Goal: Task Accomplishment & Management: Use online tool/utility

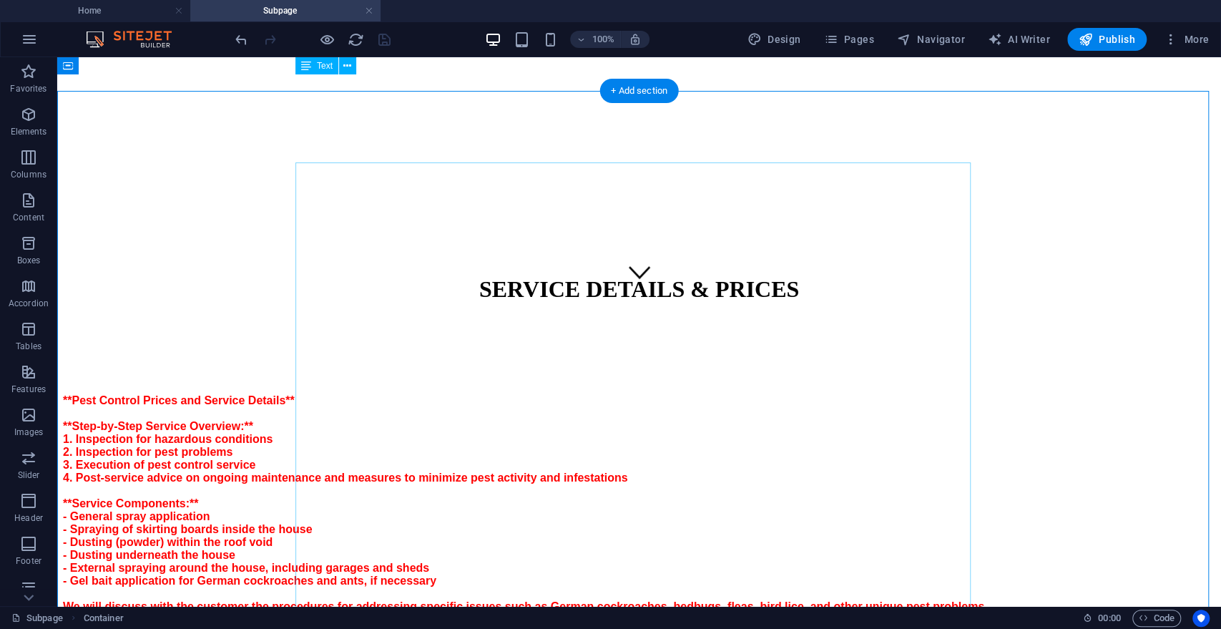
scroll to position [294, 0]
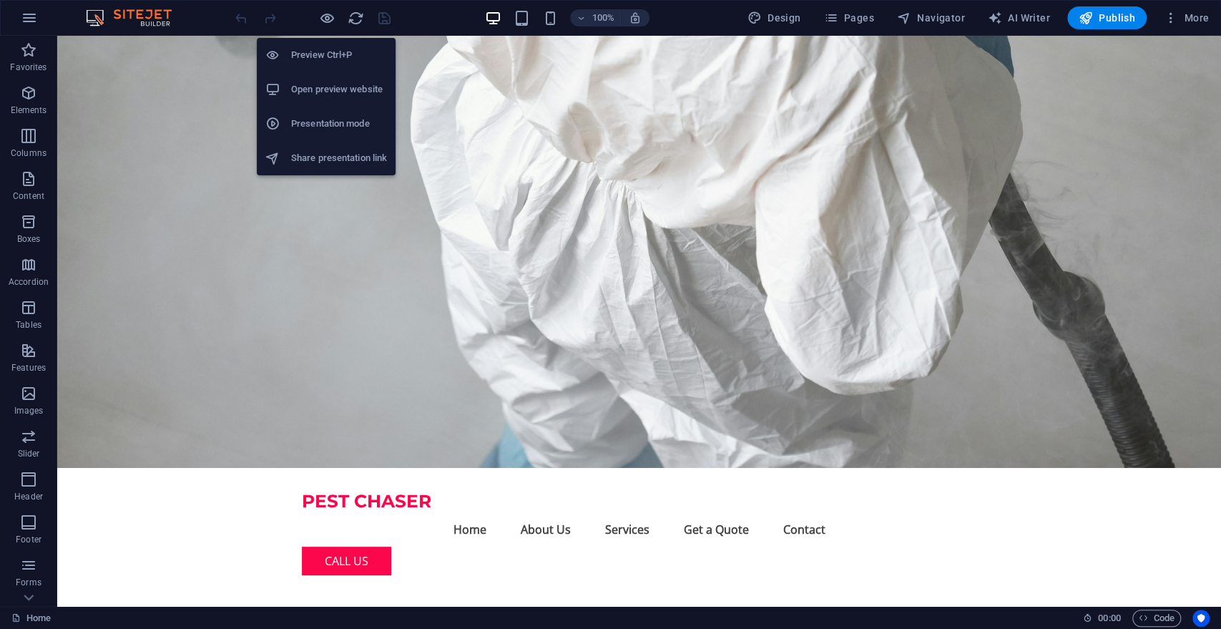
click at [317, 50] on h6 "Preview Ctrl+P" at bounding box center [339, 55] width 96 height 17
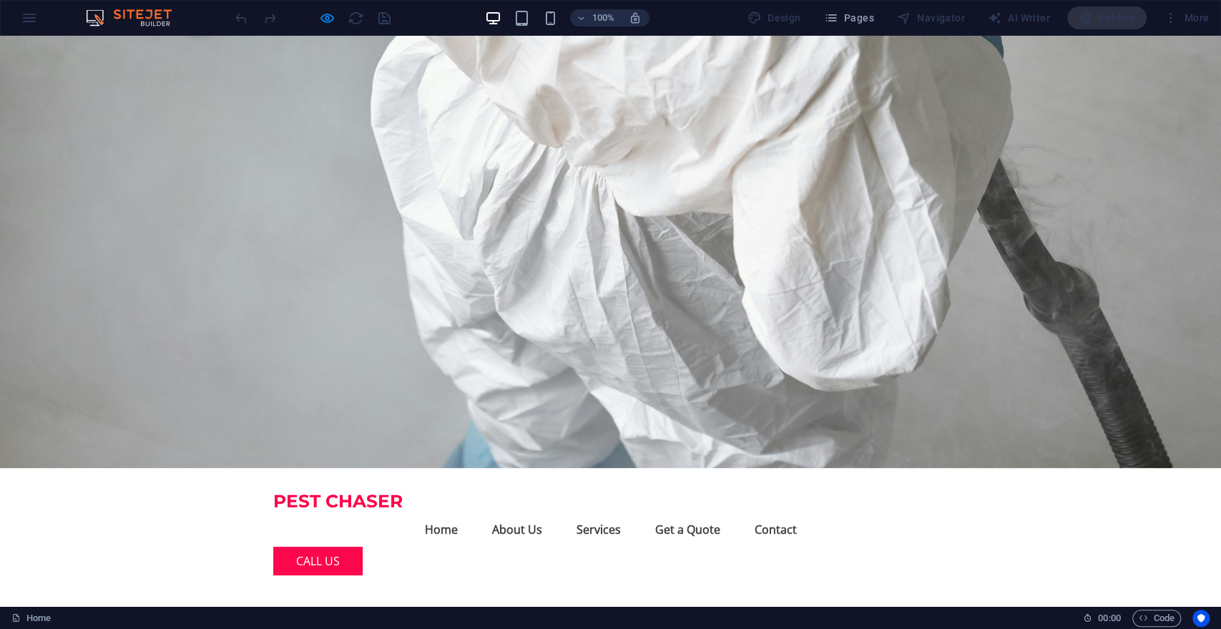
click at [363, 547] on link "CALL US" at bounding box center [317, 561] width 89 height 29
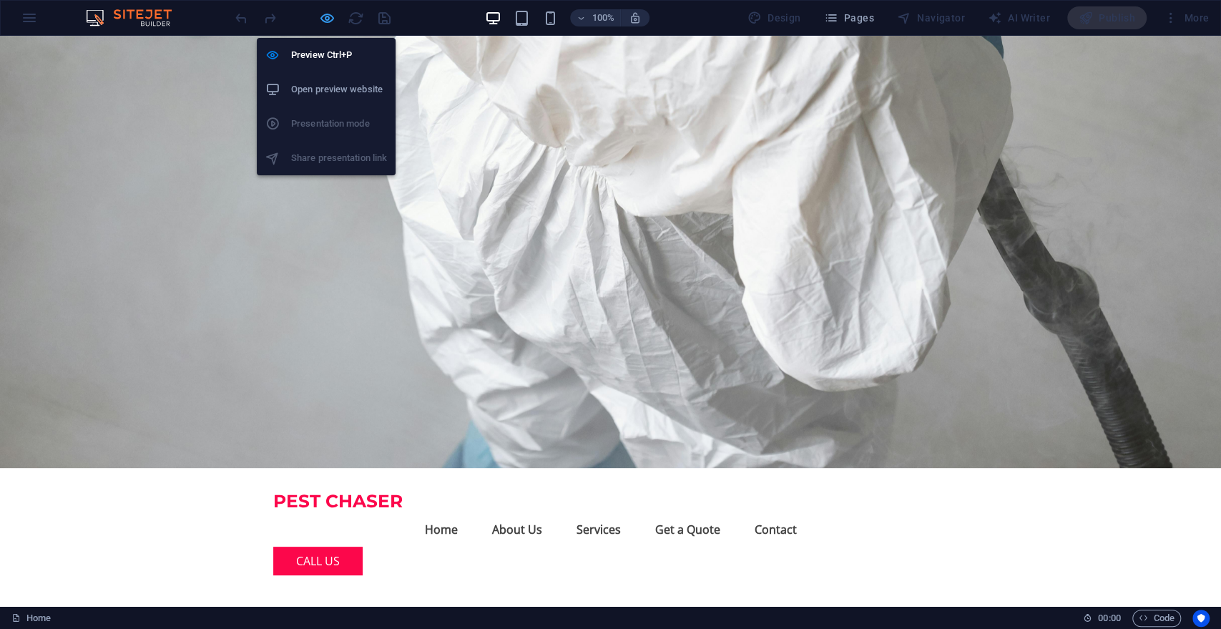
click at [326, 19] on icon "button" at bounding box center [327, 18] width 16 height 16
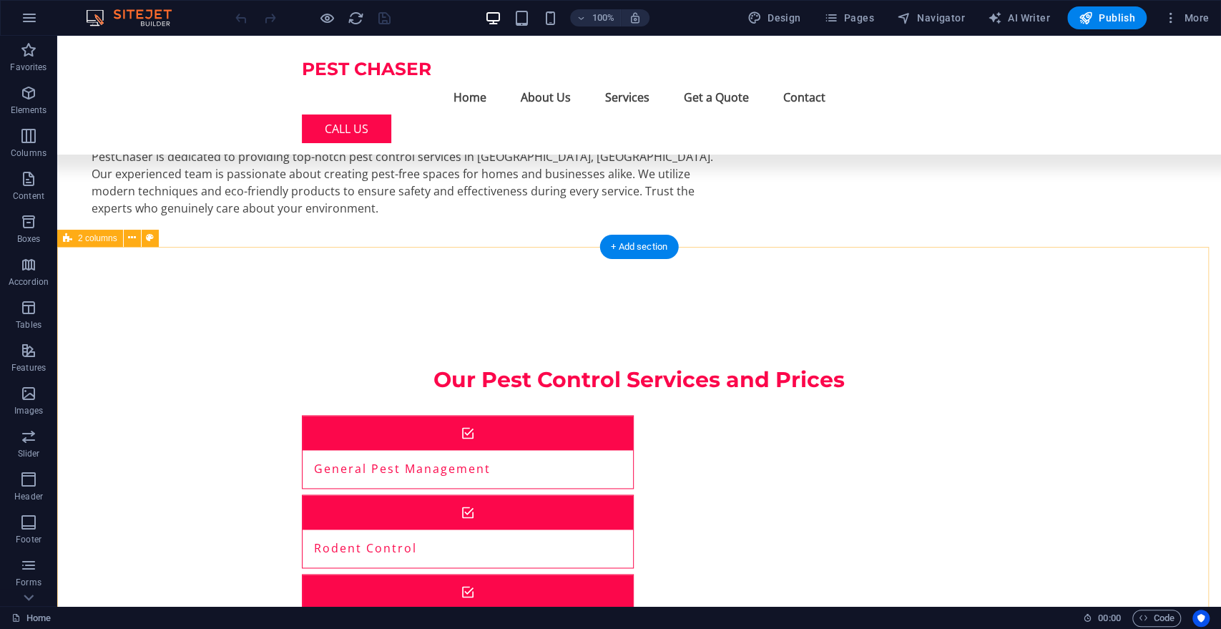
scroll to position [1173, 0]
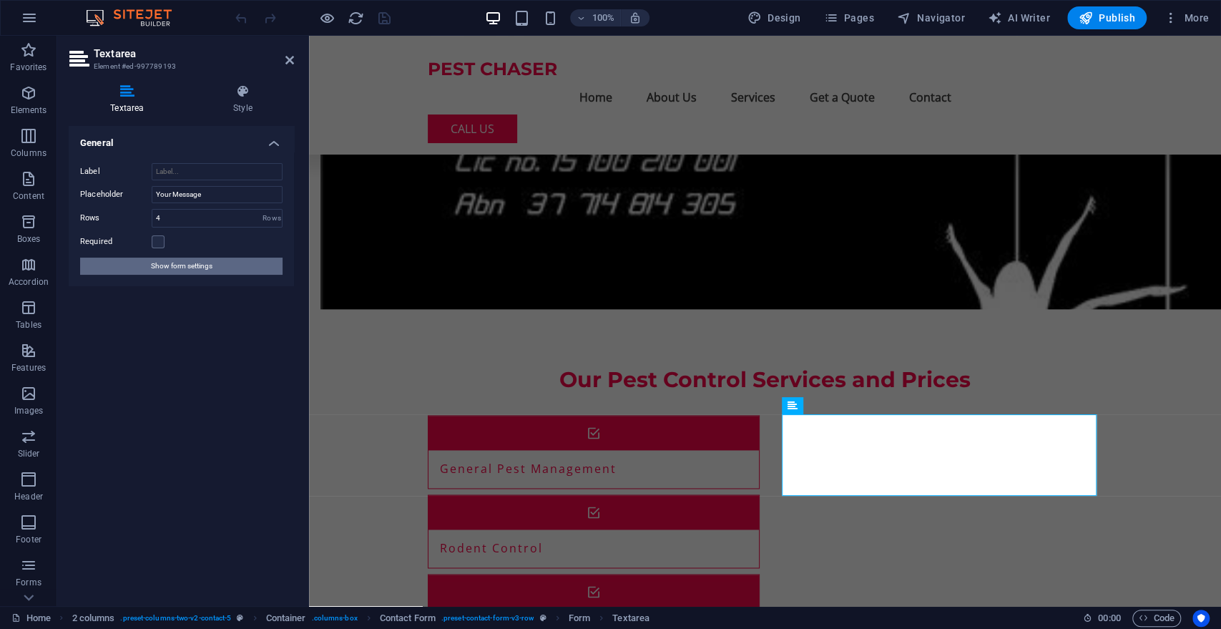
click at [190, 262] on span "Show form settings" at bounding box center [182, 266] width 62 height 17
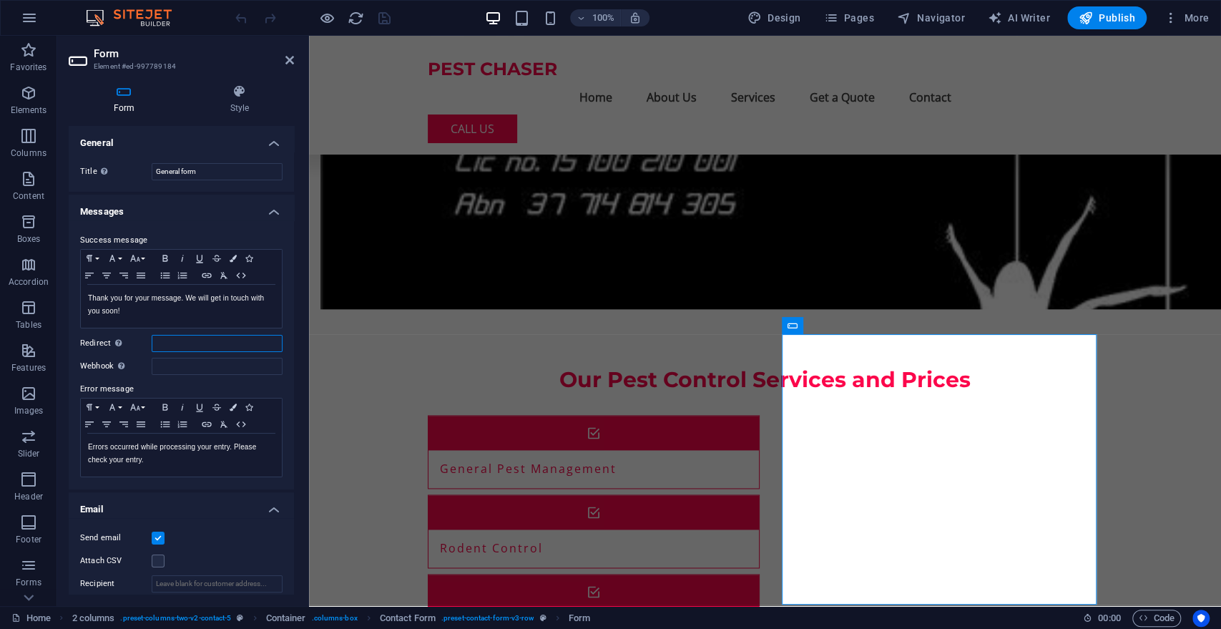
click at [183, 342] on input "Redirect Define a redirect target upon successful form submission; for example,…" at bounding box center [217, 343] width 131 height 17
type input "I"
type input "[EMAIL_ADDRESS][DOMAIN_NAME]"
click at [186, 363] on input "Webhook A webhook is a push notification from this form to another server. Ever…" at bounding box center [217, 366] width 131 height 17
click at [378, 14] on icon "save" at bounding box center [384, 18] width 16 height 16
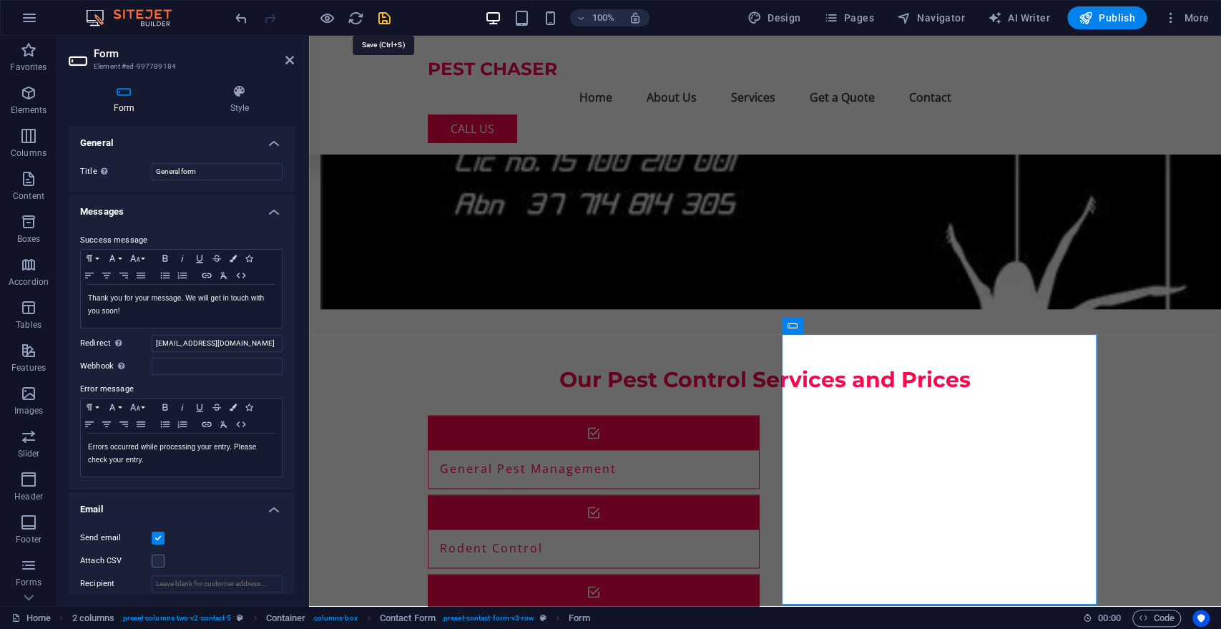
checkbox input "false"
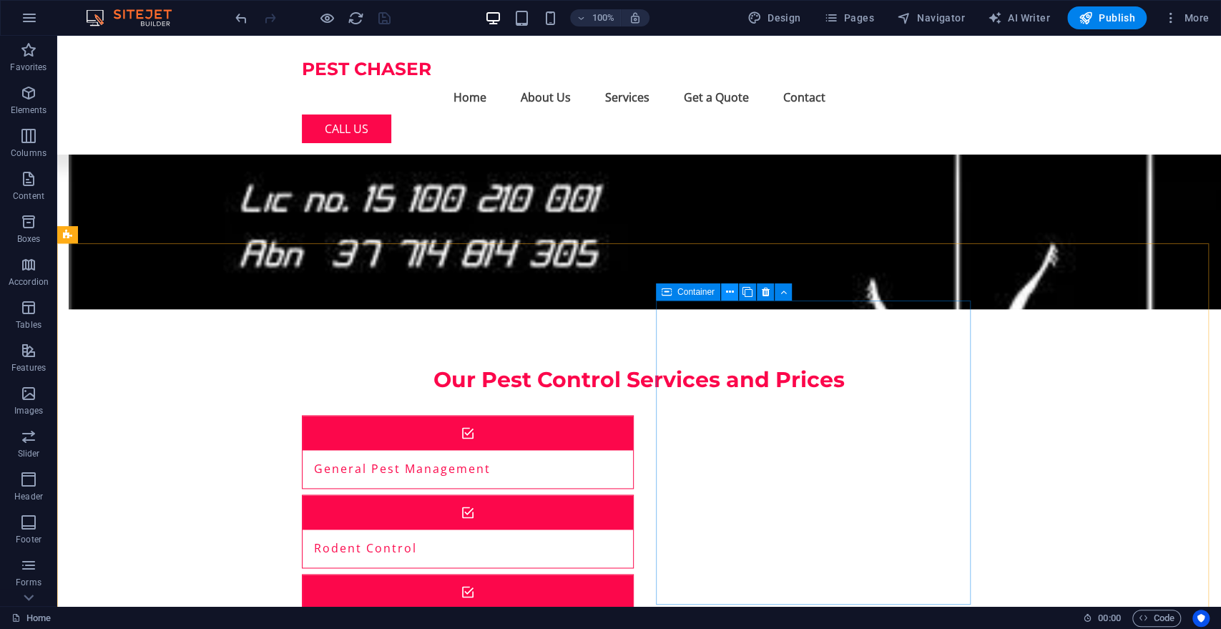
click at [734, 293] on button at bounding box center [729, 291] width 17 height 17
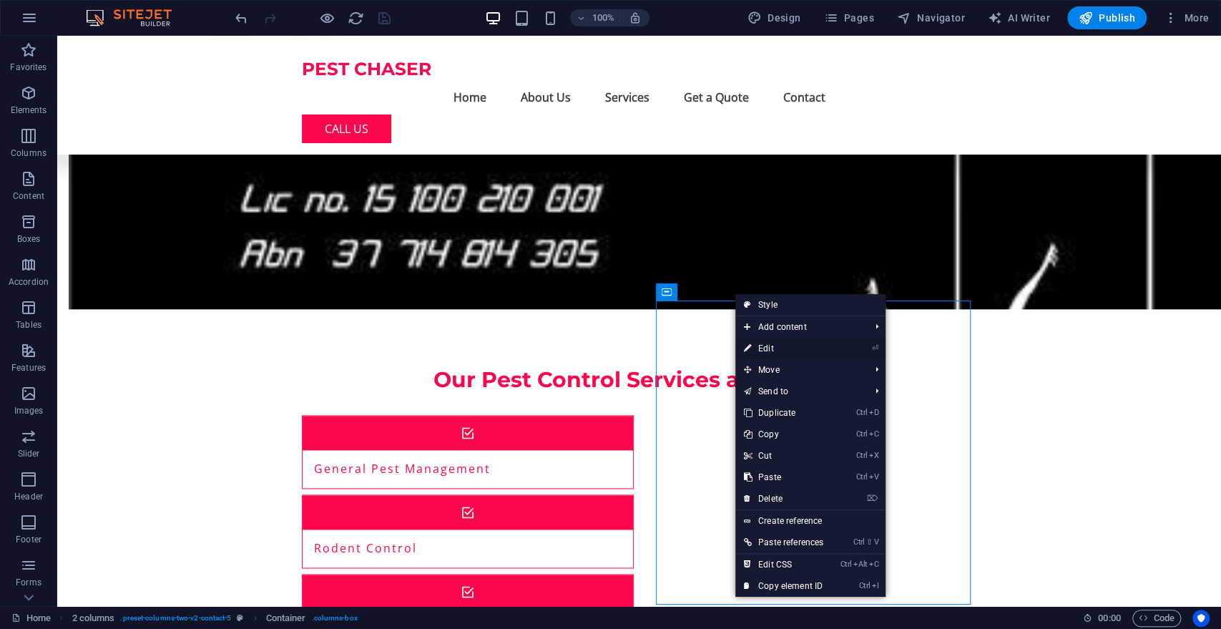
click at [766, 345] on link "⏎ Edit" at bounding box center [784, 348] width 97 height 21
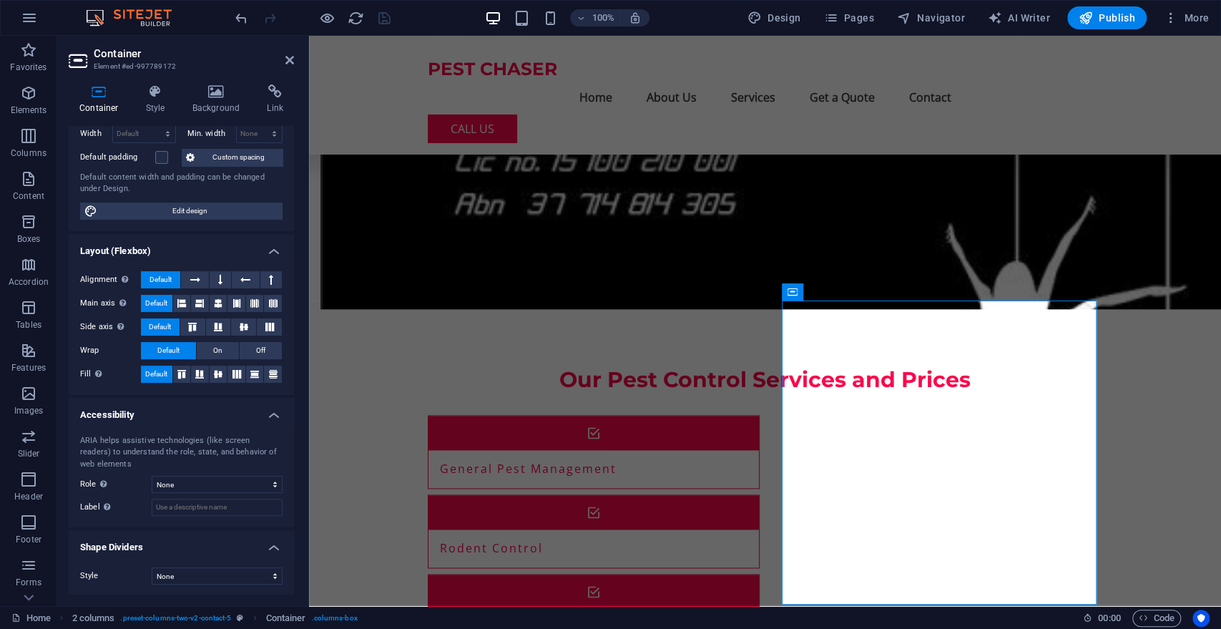
scroll to position [0, 0]
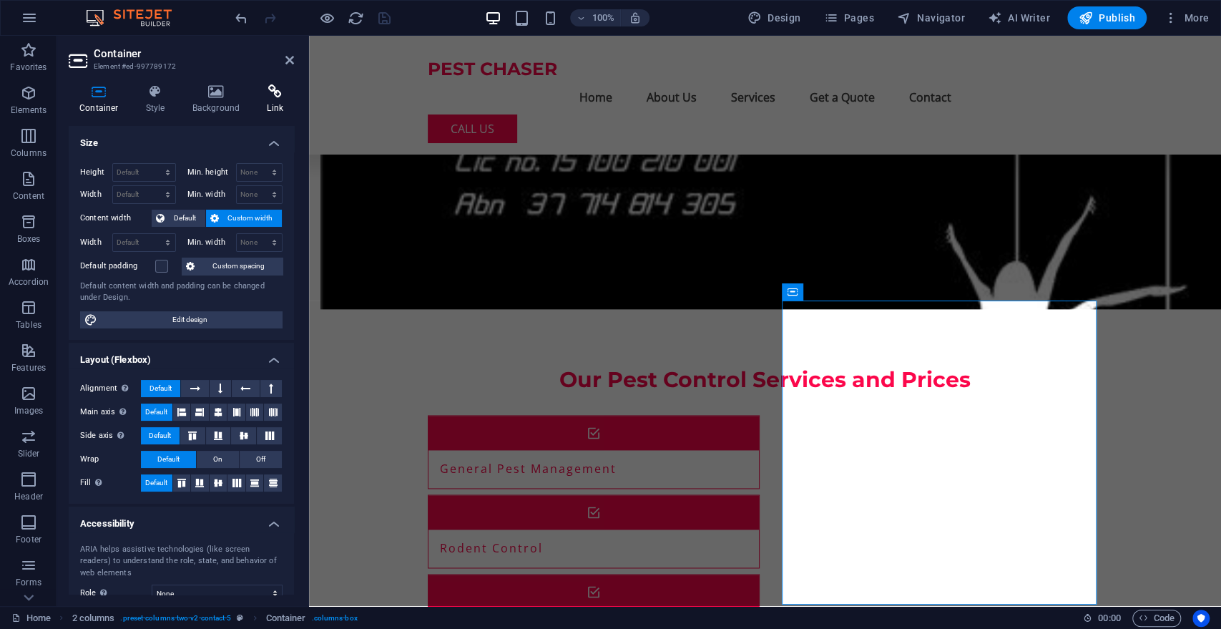
click at [270, 102] on h4 "Link" at bounding box center [275, 99] width 38 height 30
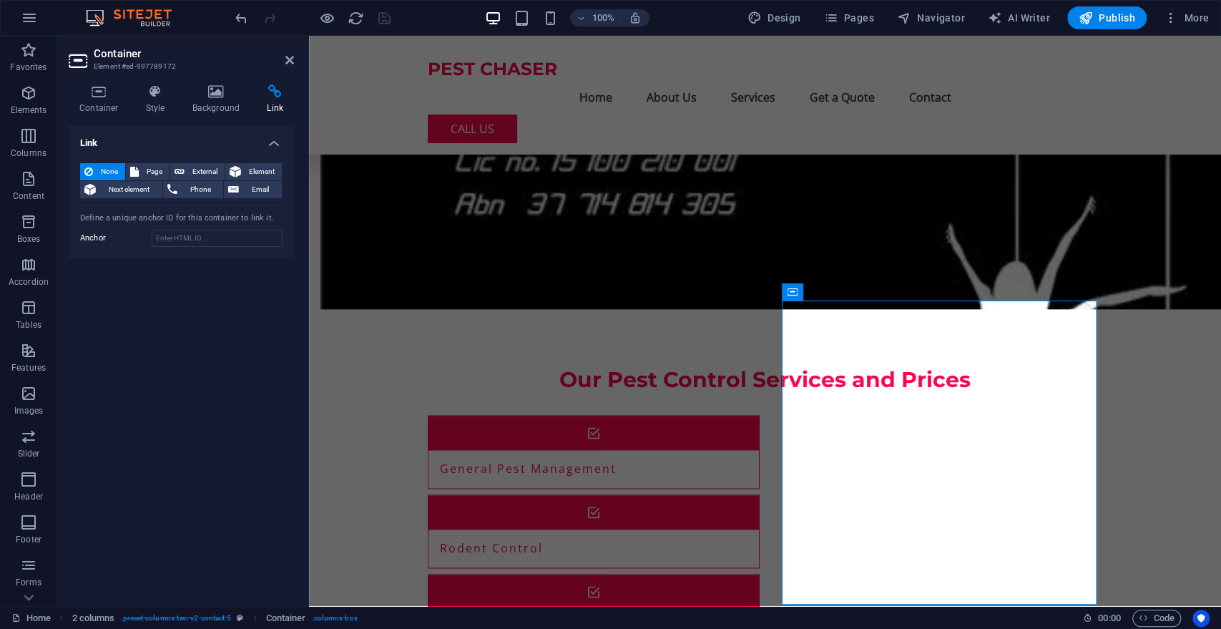
click at [202, 383] on div "Link None Page External Element Next element Phone Email Page Home Subpage Lega…" at bounding box center [181, 360] width 225 height 469
click at [814, 295] on span "Container" at bounding box center [822, 292] width 37 height 9
click at [856, 290] on icon at bounding box center [855, 292] width 8 height 15
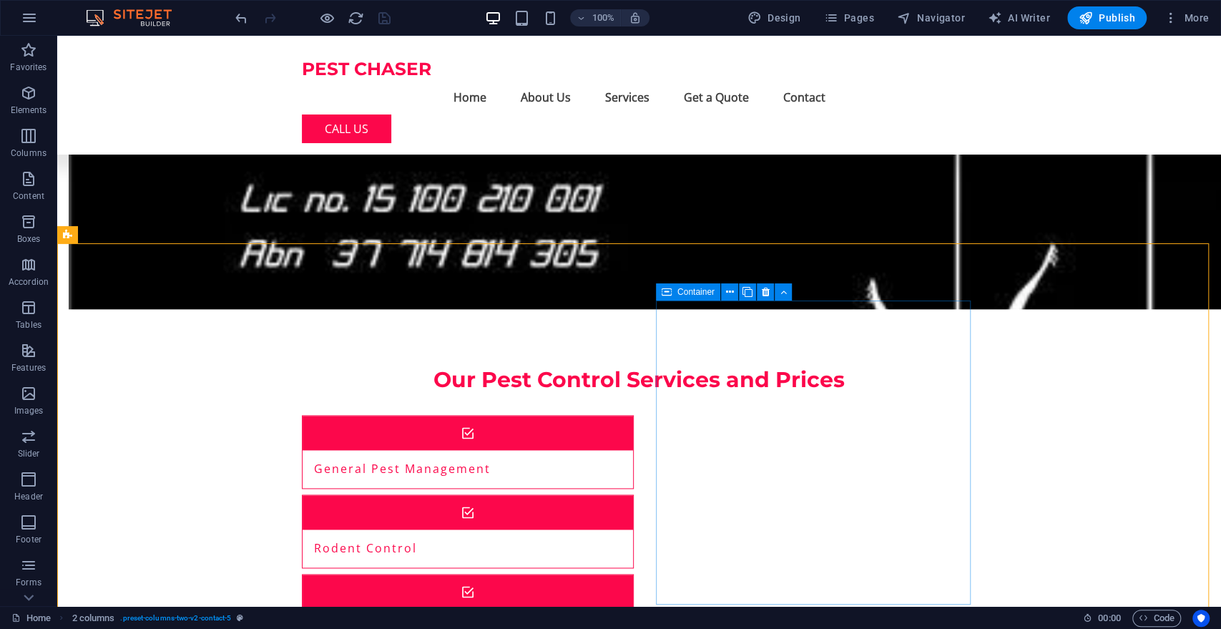
click at [690, 296] on span "Container" at bounding box center [696, 292] width 37 height 9
click at [729, 288] on icon at bounding box center [730, 292] width 8 height 15
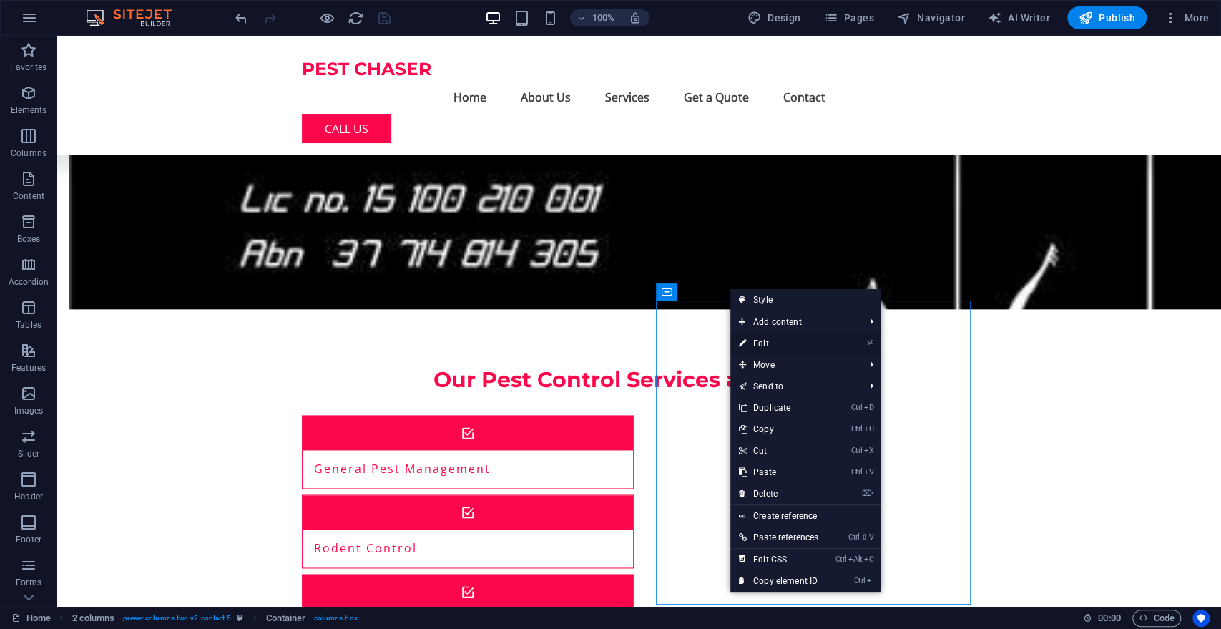
click at [767, 344] on link "⏎ Edit" at bounding box center [779, 343] width 97 height 21
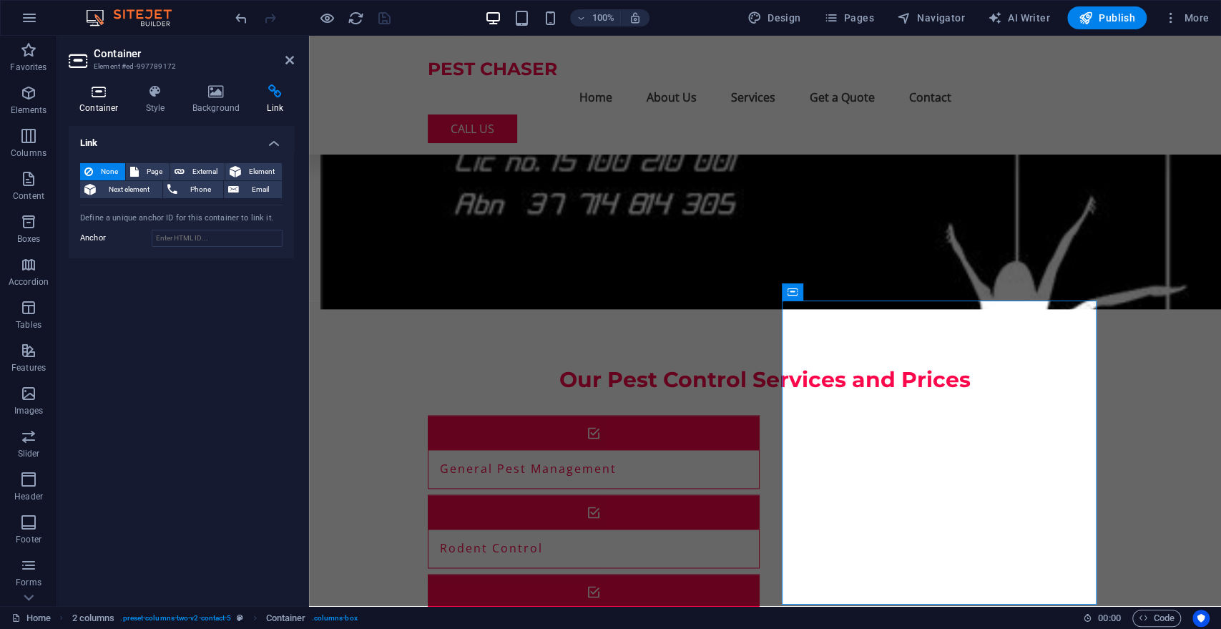
click at [92, 102] on h4 "Container" at bounding box center [102, 99] width 67 height 30
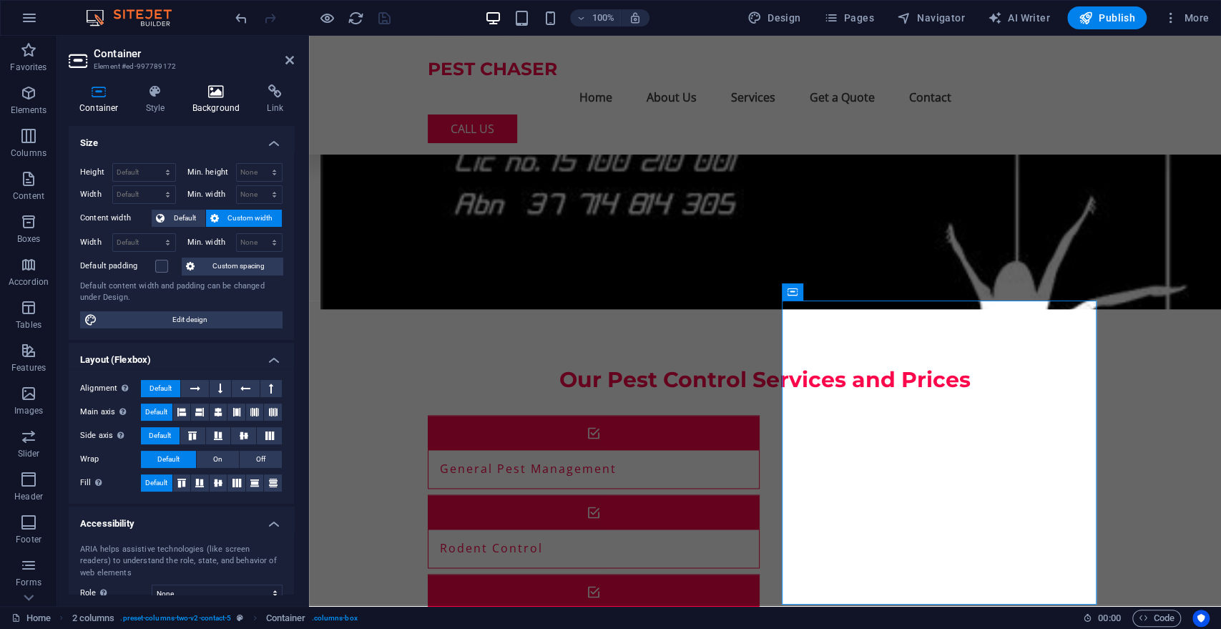
click at [213, 97] on icon at bounding box center [216, 91] width 69 height 14
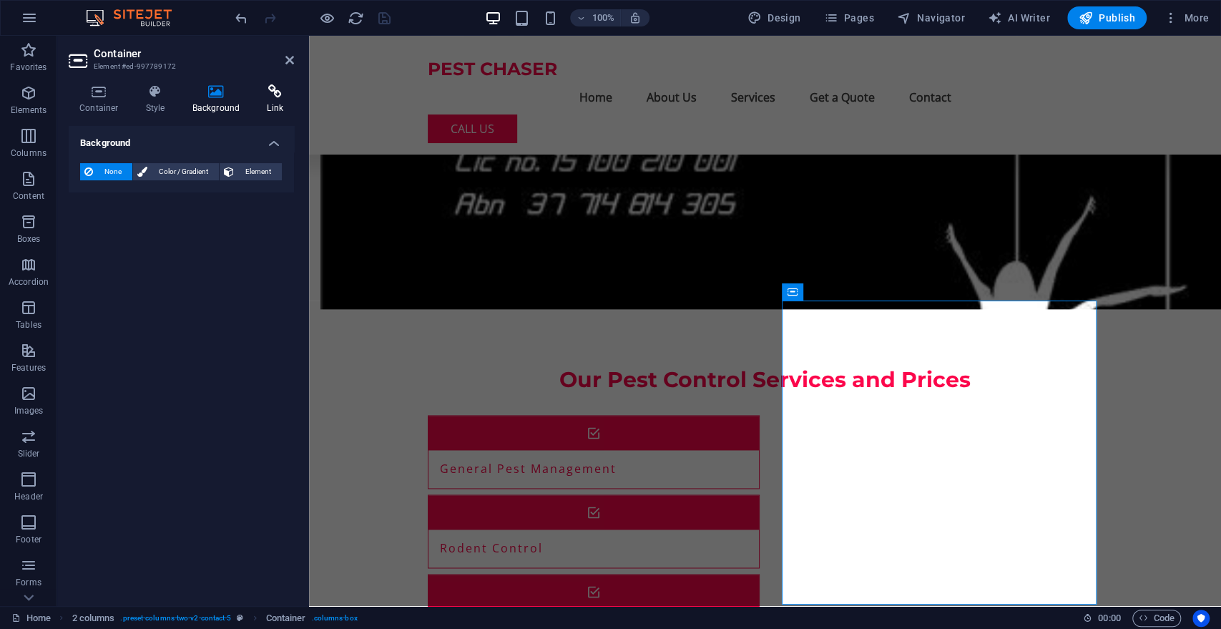
click at [278, 104] on h4 "Link" at bounding box center [275, 99] width 38 height 30
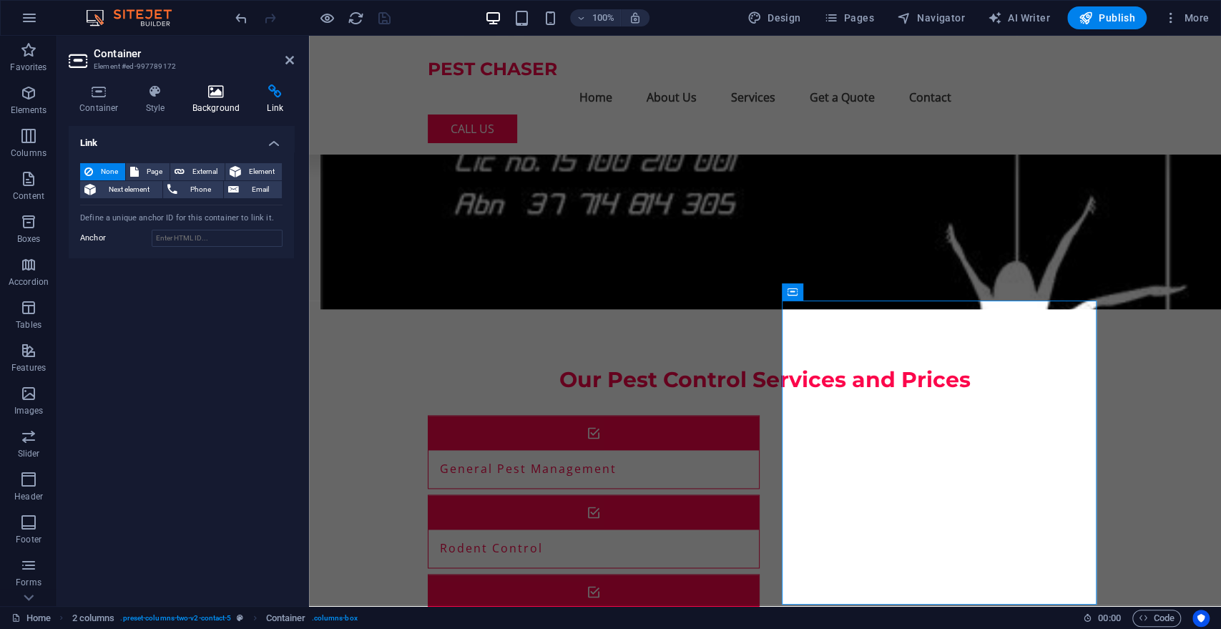
click at [218, 105] on h4 "Background" at bounding box center [219, 99] width 75 height 30
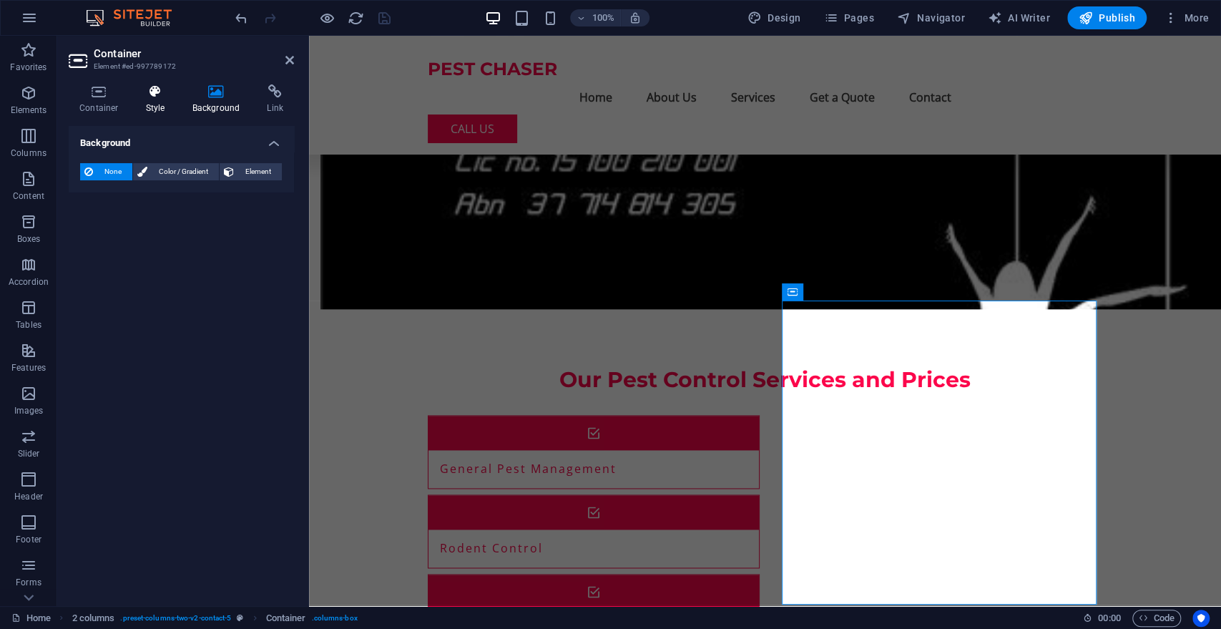
click at [164, 102] on h4 "Style" at bounding box center [158, 99] width 47 height 30
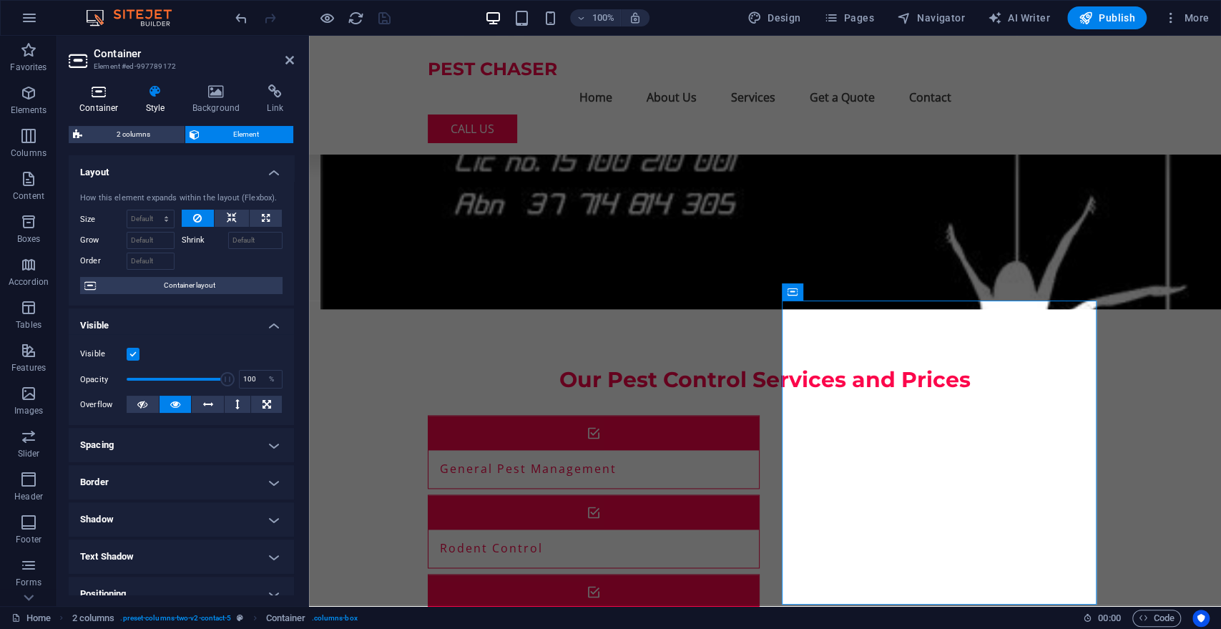
click at [99, 100] on h4 "Container" at bounding box center [102, 99] width 67 height 30
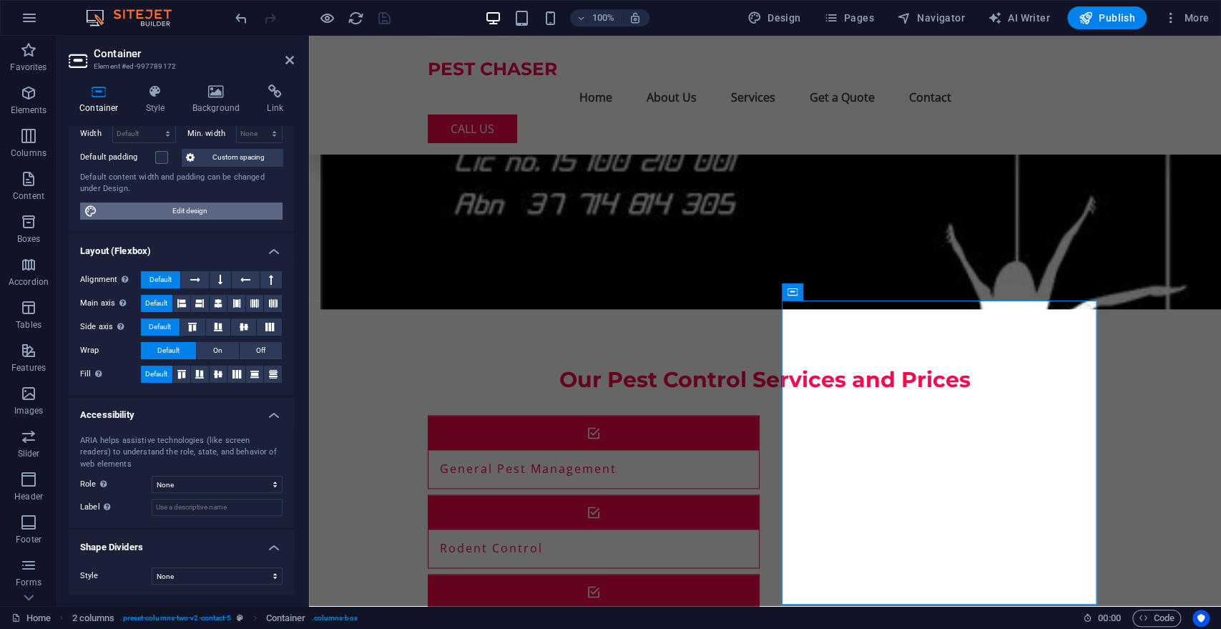
scroll to position [109, 0]
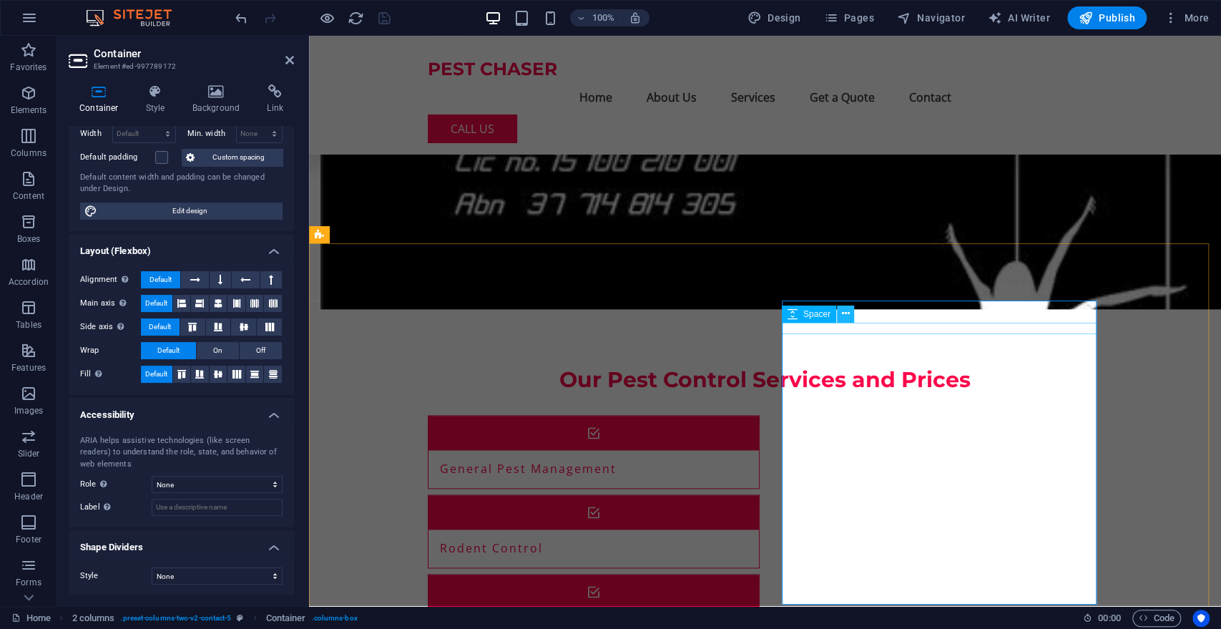
click at [844, 311] on icon at bounding box center [845, 313] width 8 height 15
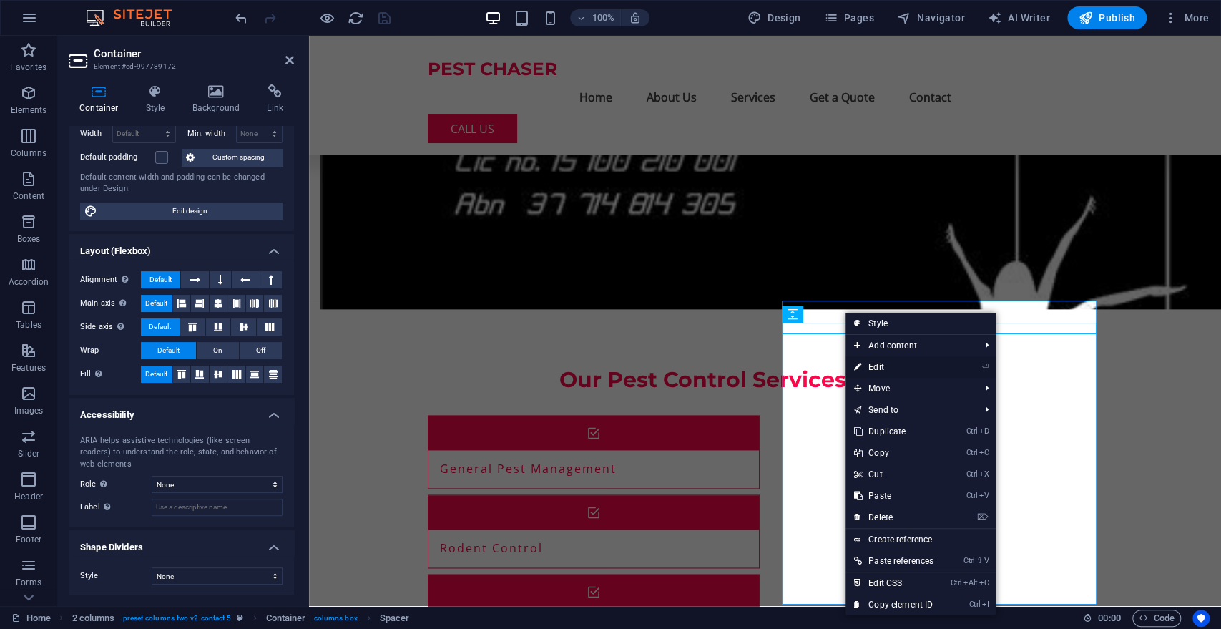
click at [880, 365] on link "⏎ Edit" at bounding box center [894, 366] width 97 height 21
select select "px"
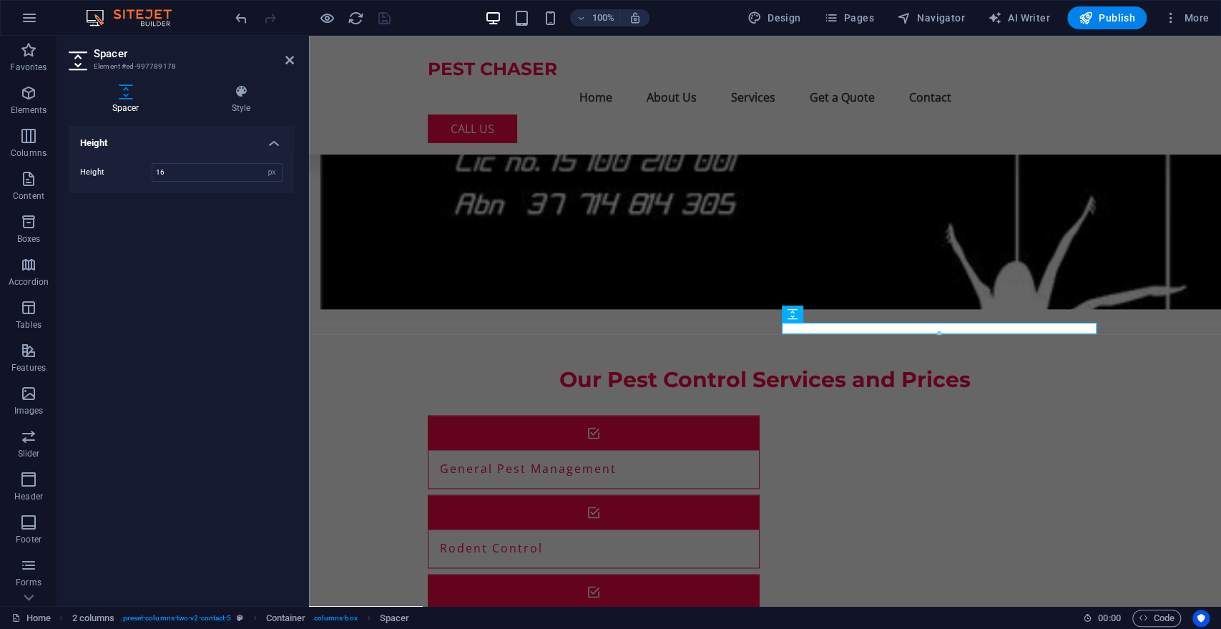
click at [223, 479] on div "Height Height 16 px rem vh vw" at bounding box center [181, 360] width 225 height 469
click at [286, 62] on icon at bounding box center [290, 59] width 9 height 11
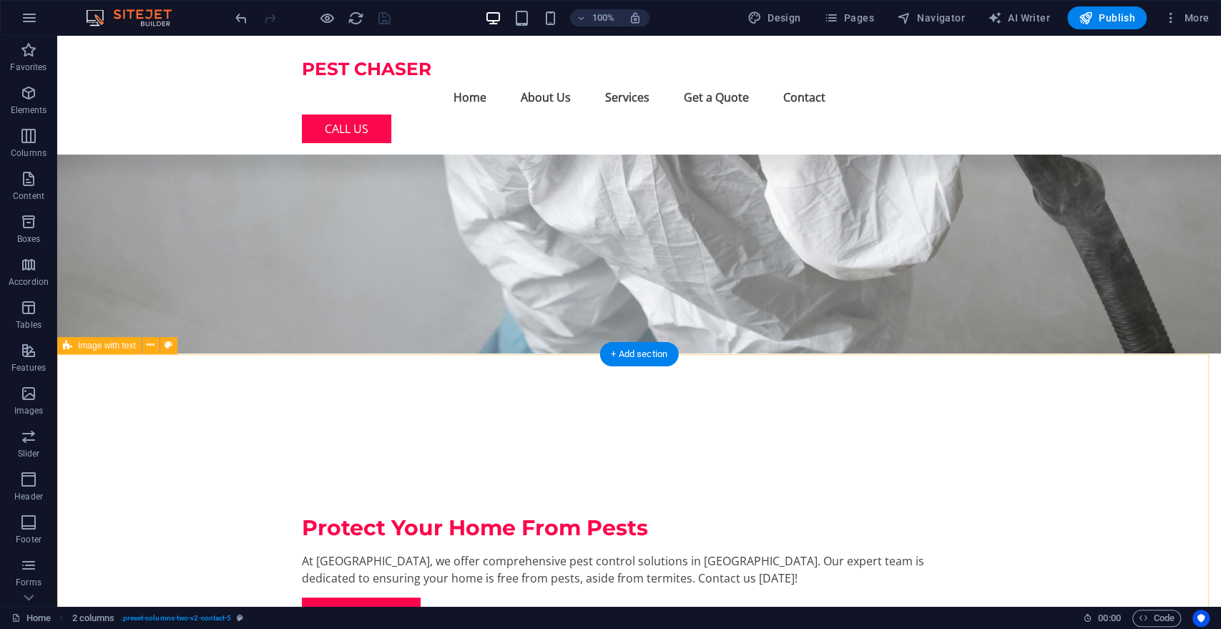
scroll to position [110, 0]
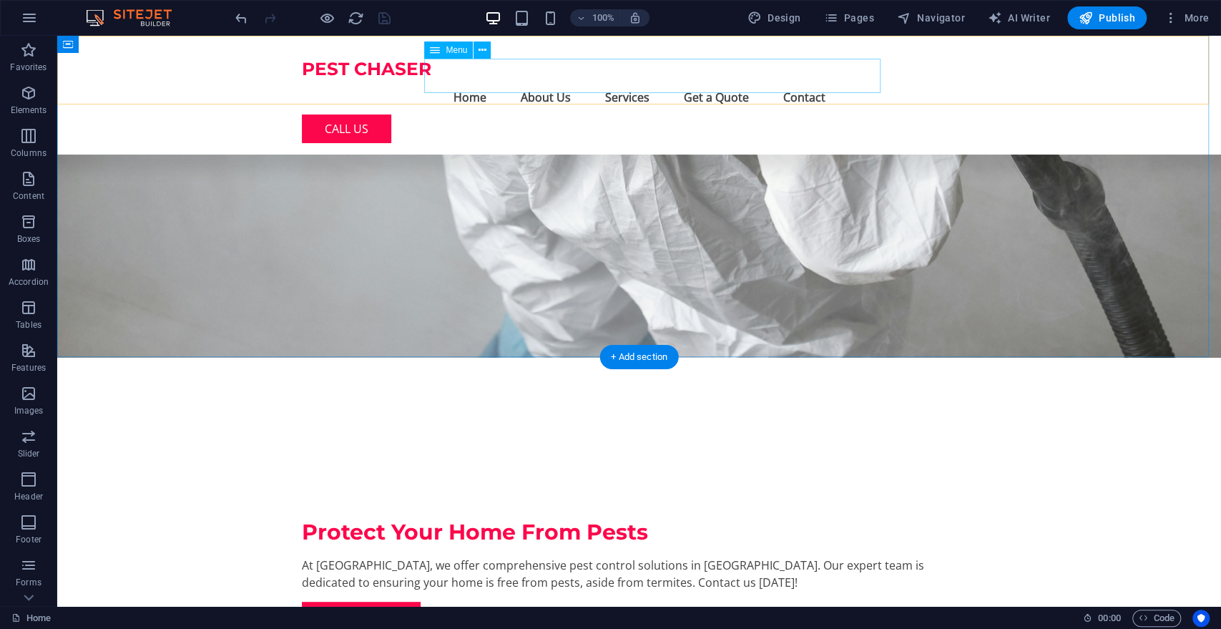
click at [723, 81] on nav "Home About Us Services Get a Quote Contact" at bounding box center [639, 97] width 675 height 34
select select
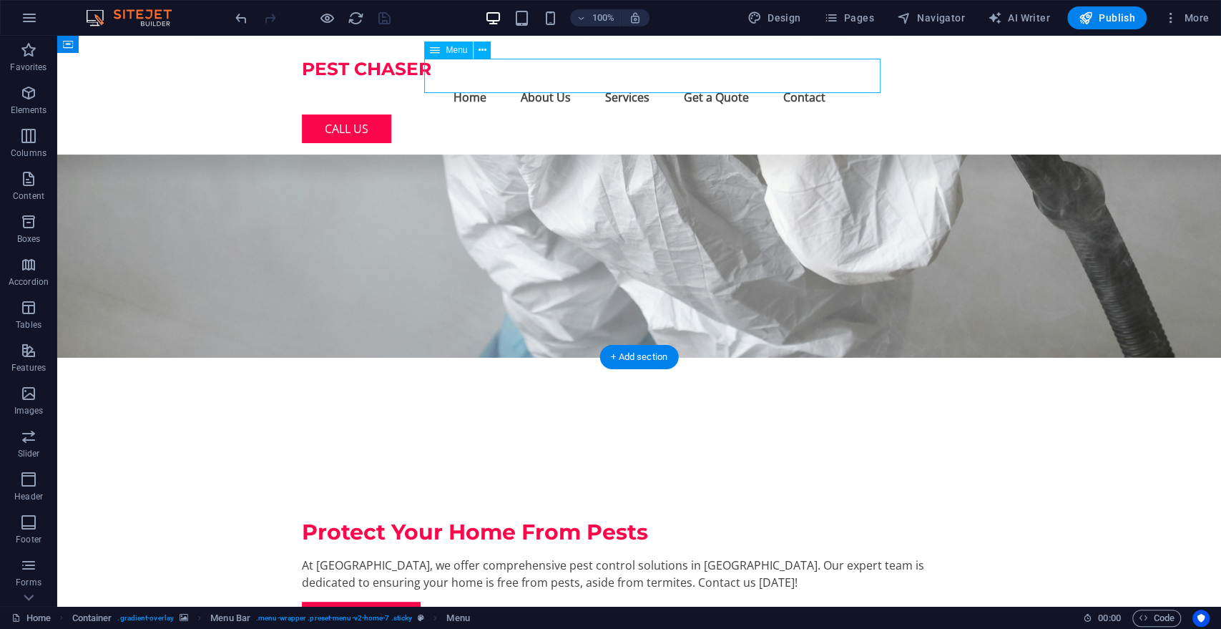
select select
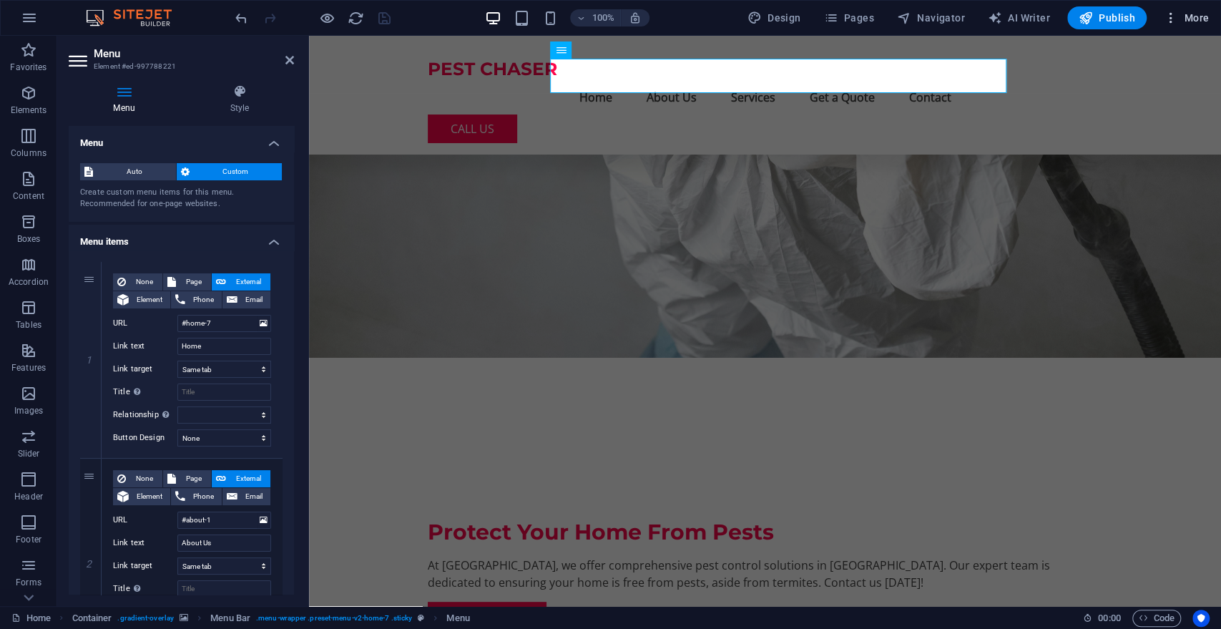
click at [1191, 16] on span "More" at bounding box center [1186, 18] width 45 height 14
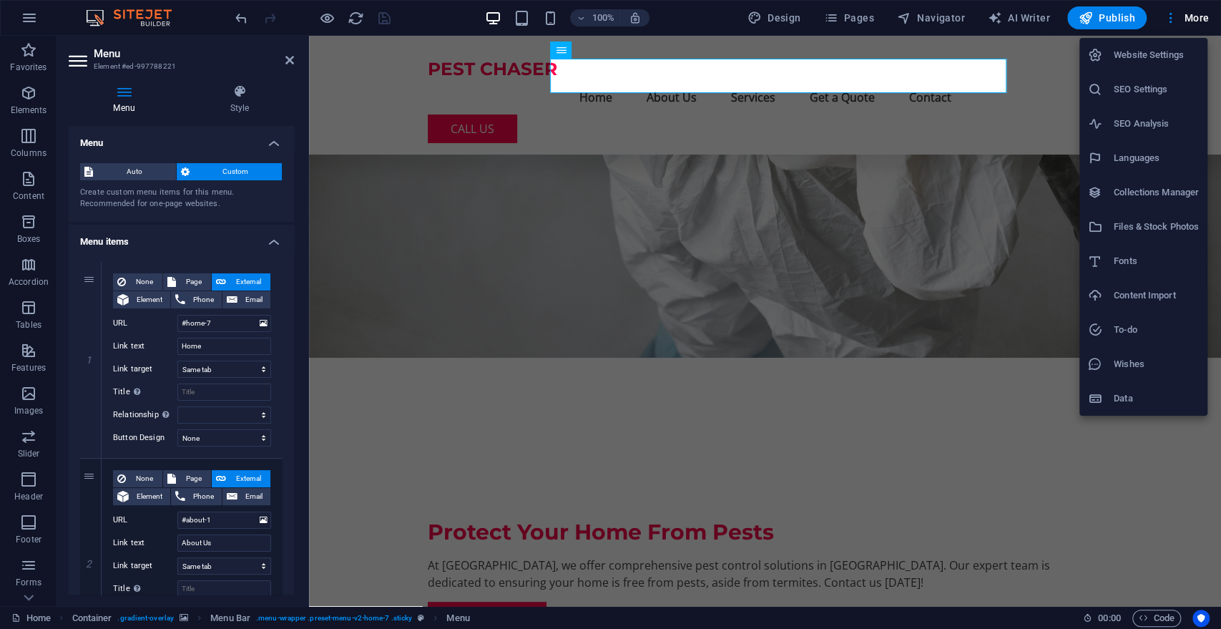
click at [1023, 19] on div at bounding box center [610, 314] width 1221 height 629
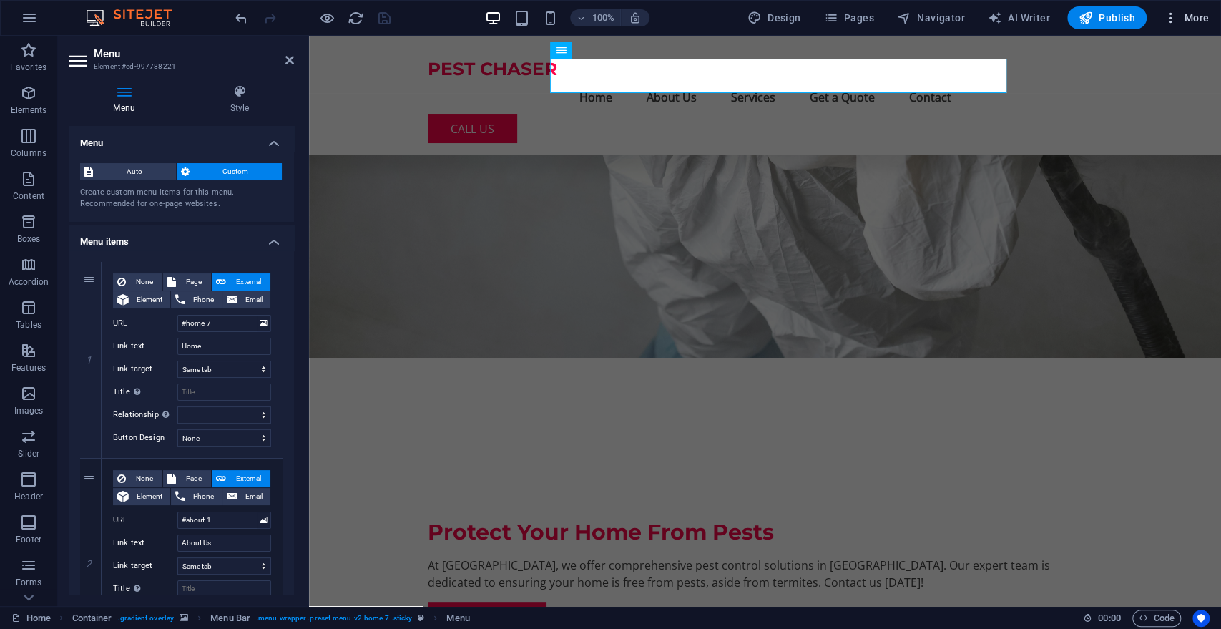
click at [1190, 12] on span "More" at bounding box center [1186, 18] width 45 height 14
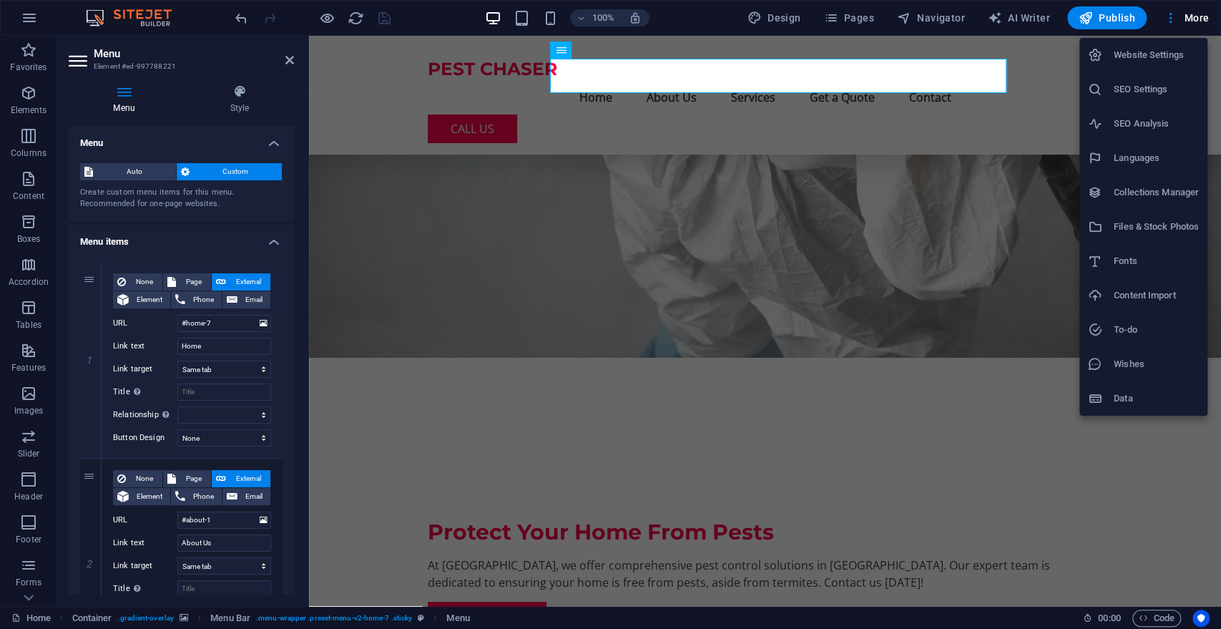
click at [1146, 55] on h6 "Website Settings" at bounding box center [1156, 55] width 85 height 17
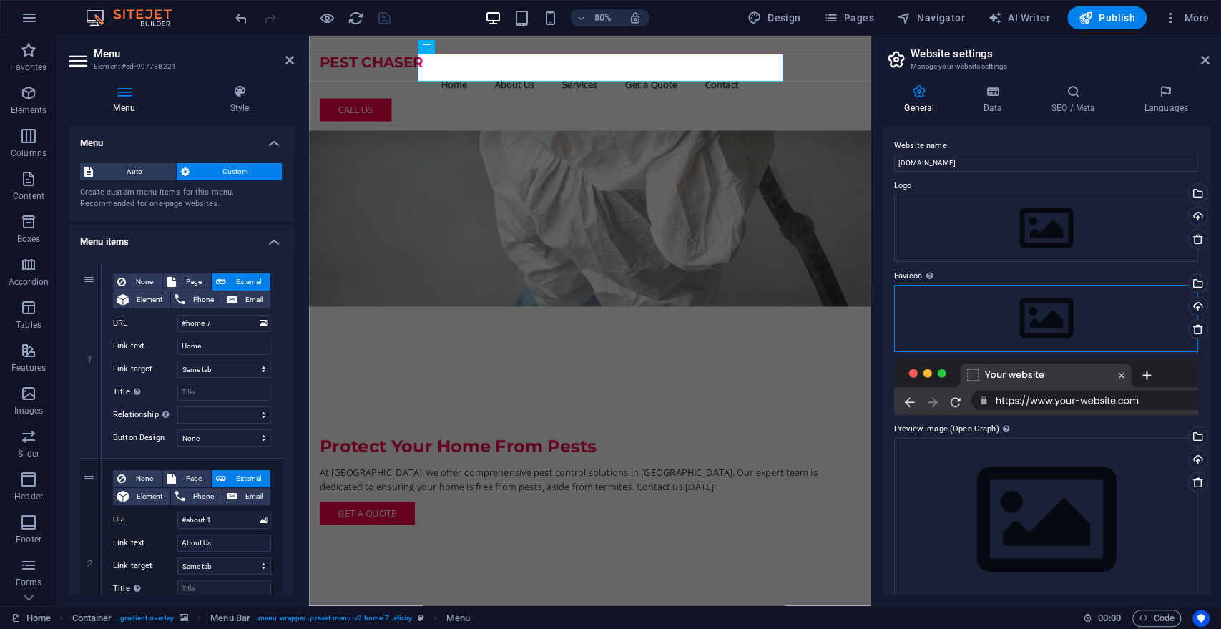
click at [1059, 298] on div "Drag files here, click to choose files or select files from Files or our free s…" at bounding box center [1046, 318] width 304 height 67
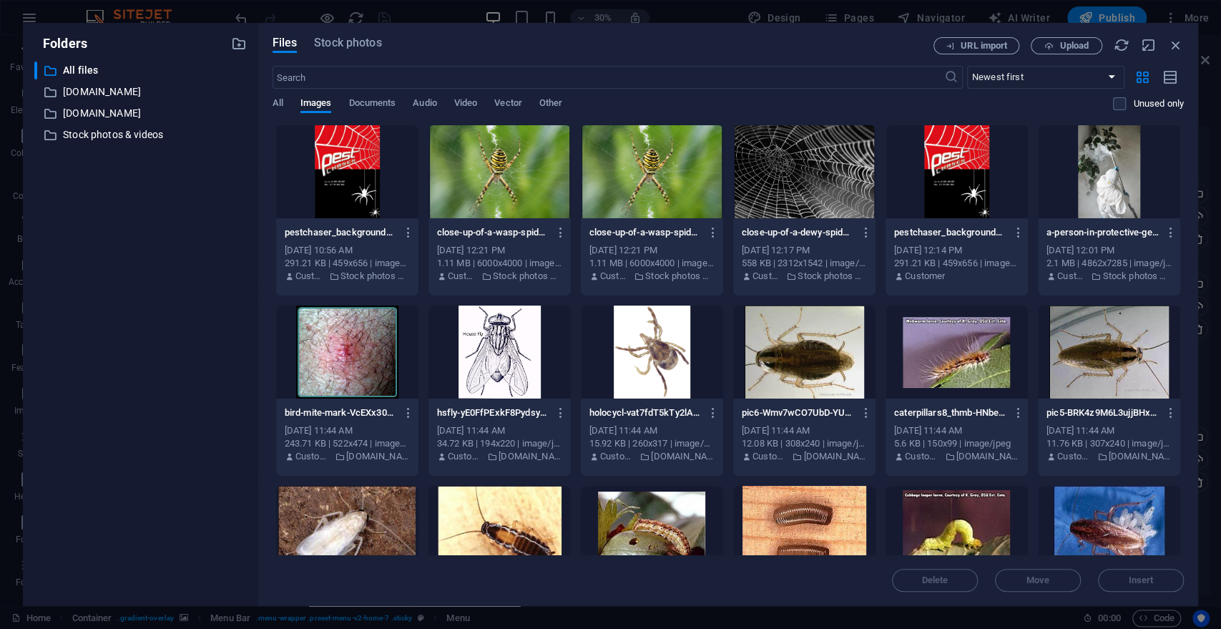
click at [362, 187] on div at bounding box center [347, 171] width 142 height 93
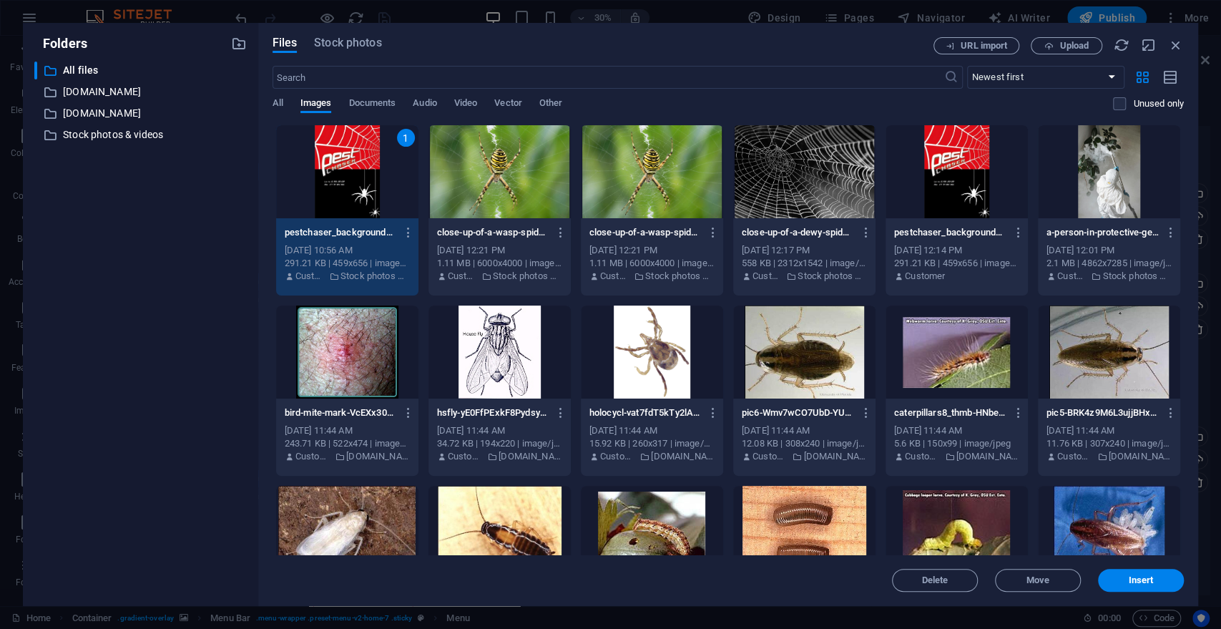
click at [362, 187] on div "1" at bounding box center [347, 171] width 142 height 93
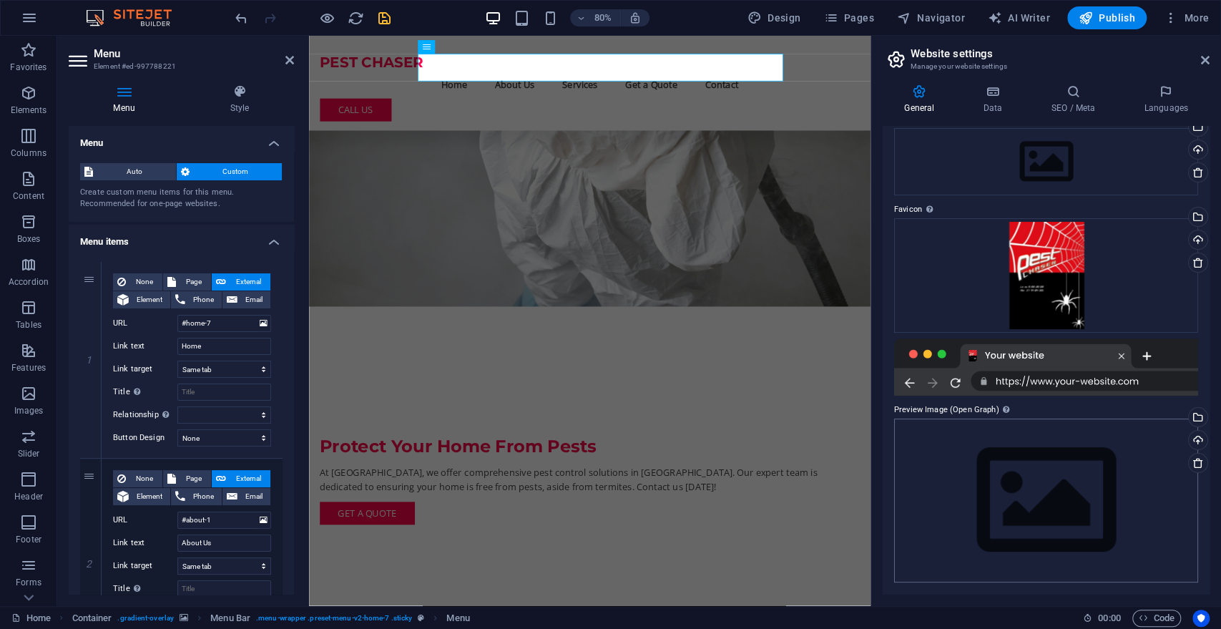
scroll to position [66, 0]
click at [381, 14] on icon "save" at bounding box center [384, 18] width 16 height 16
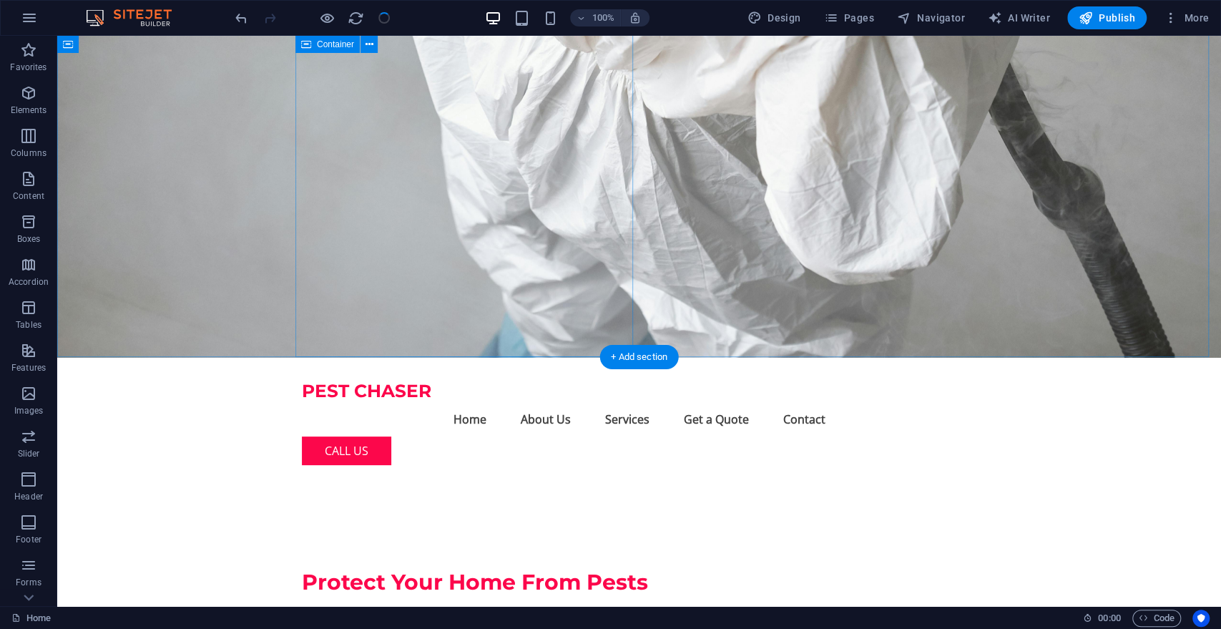
scroll to position [0, 0]
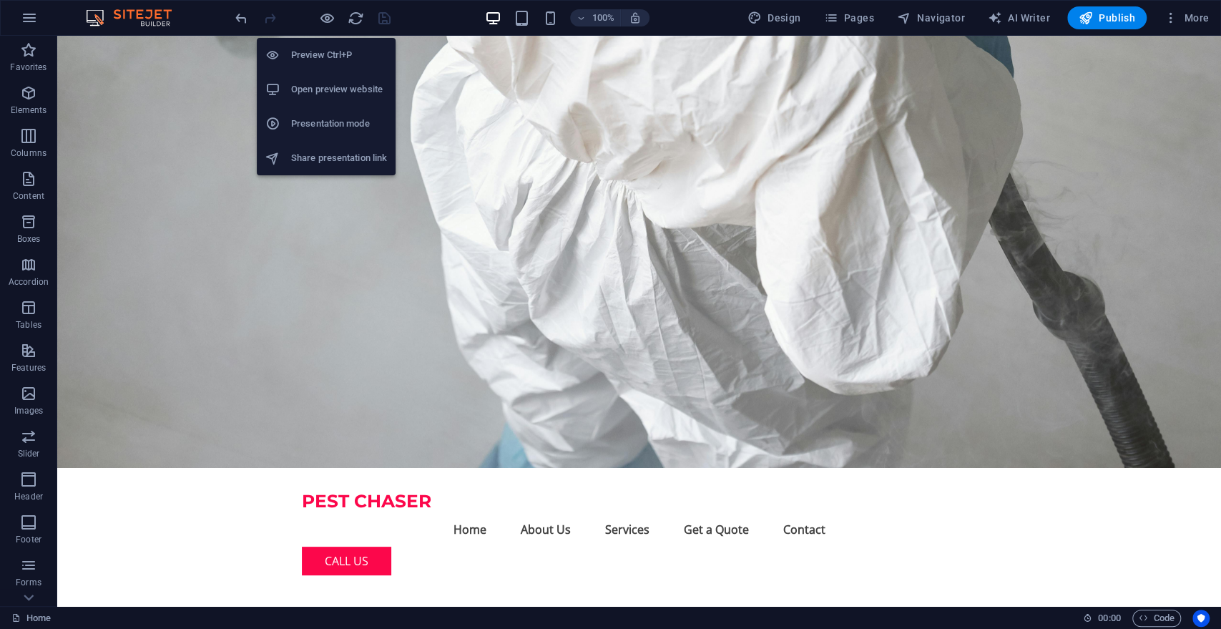
click at [321, 90] on h6 "Open preview website" at bounding box center [339, 89] width 96 height 17
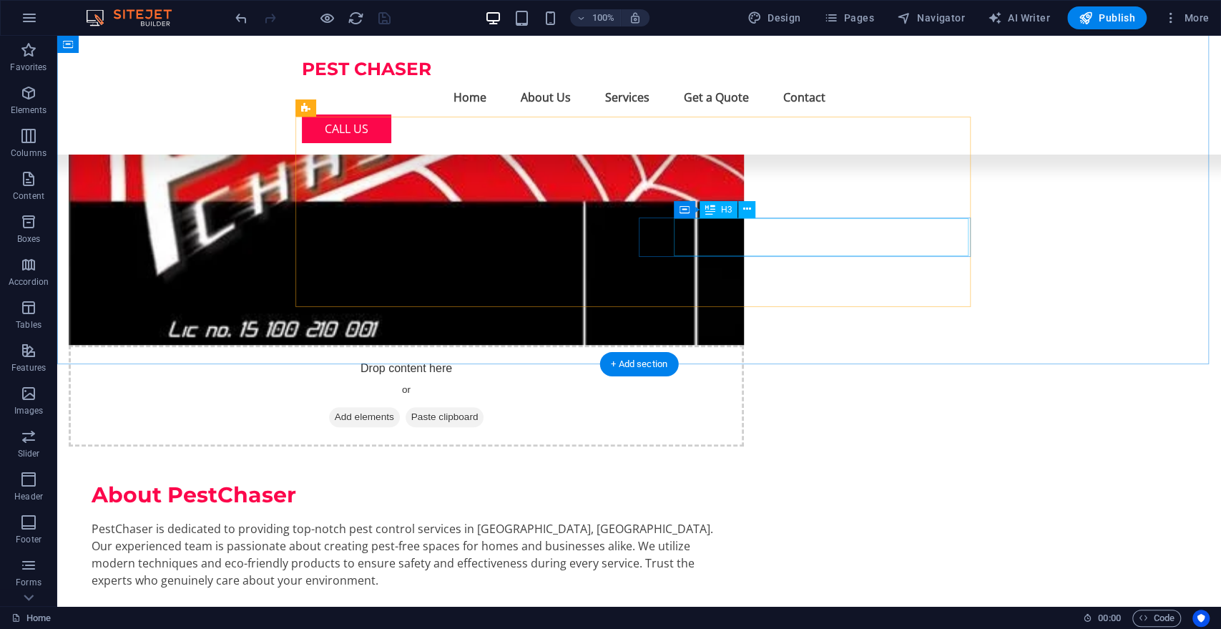
scroll to position [807, 0]
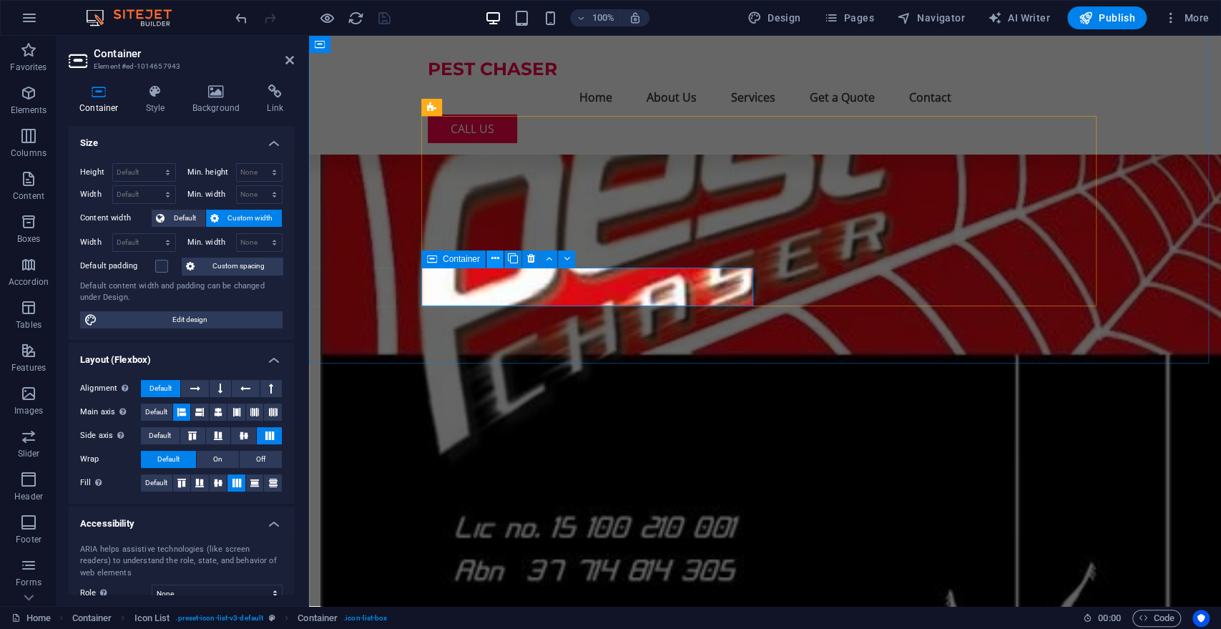
click at [493, 256] on icon at bounding box center [495, 258] width 8 height 15
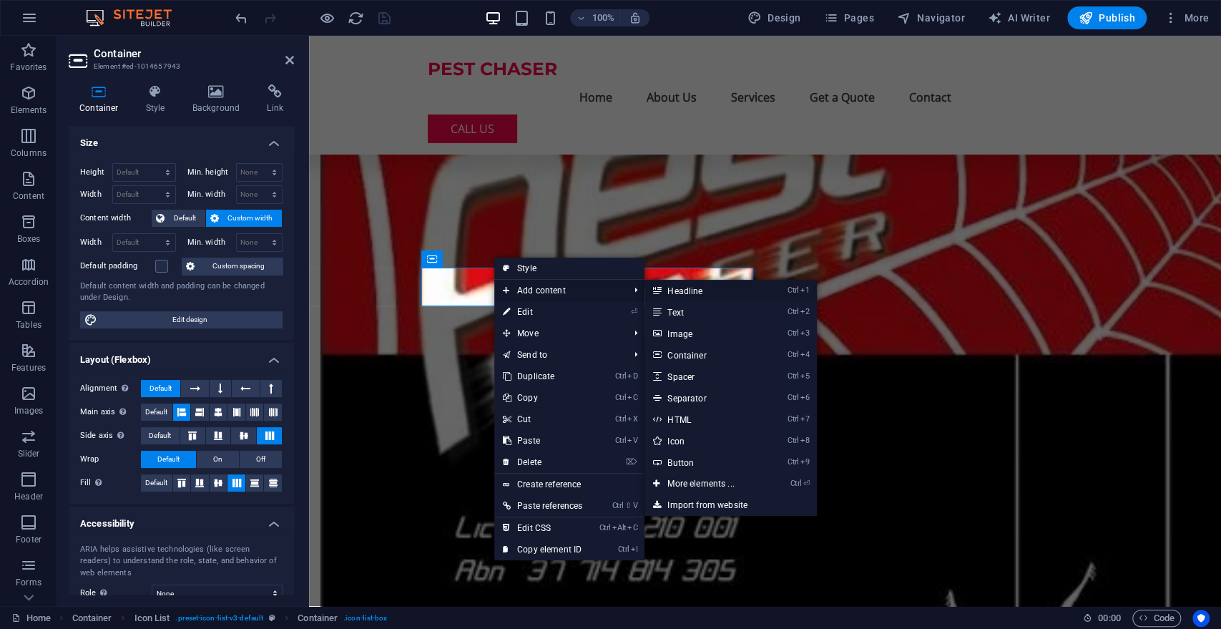
click at [683, 285] on link "Ctrl 1 Headline" at bounding box center [704, 290] width 118 height 21
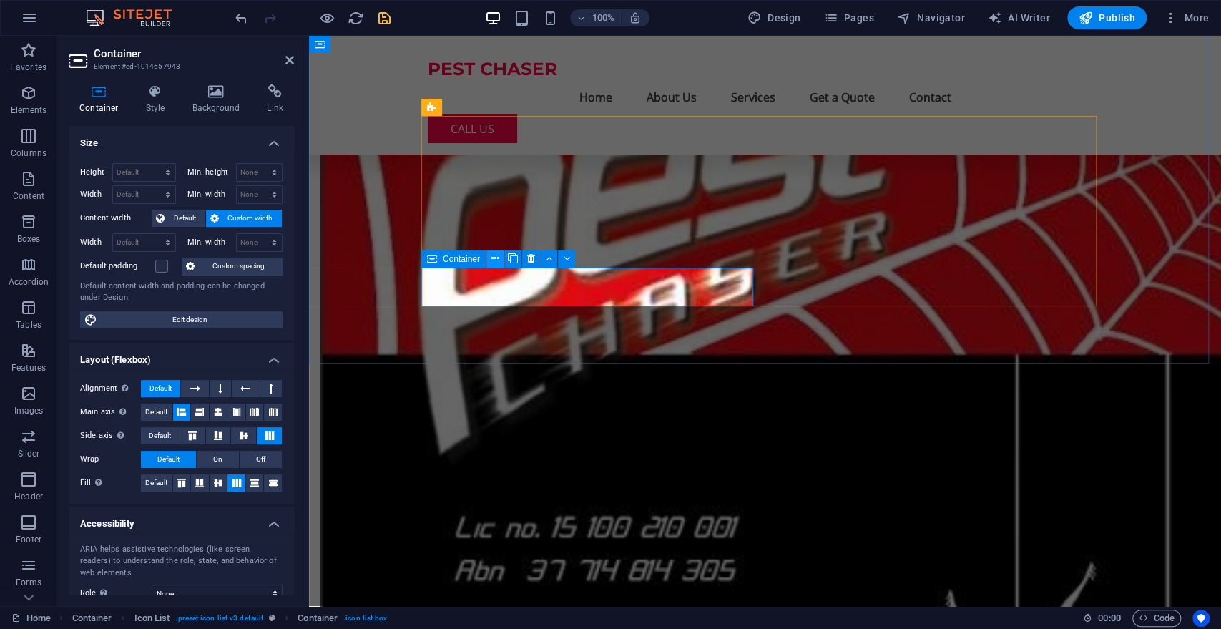
click at [497, 255] on icon at bounding box center [495, 258] width 8 height 15
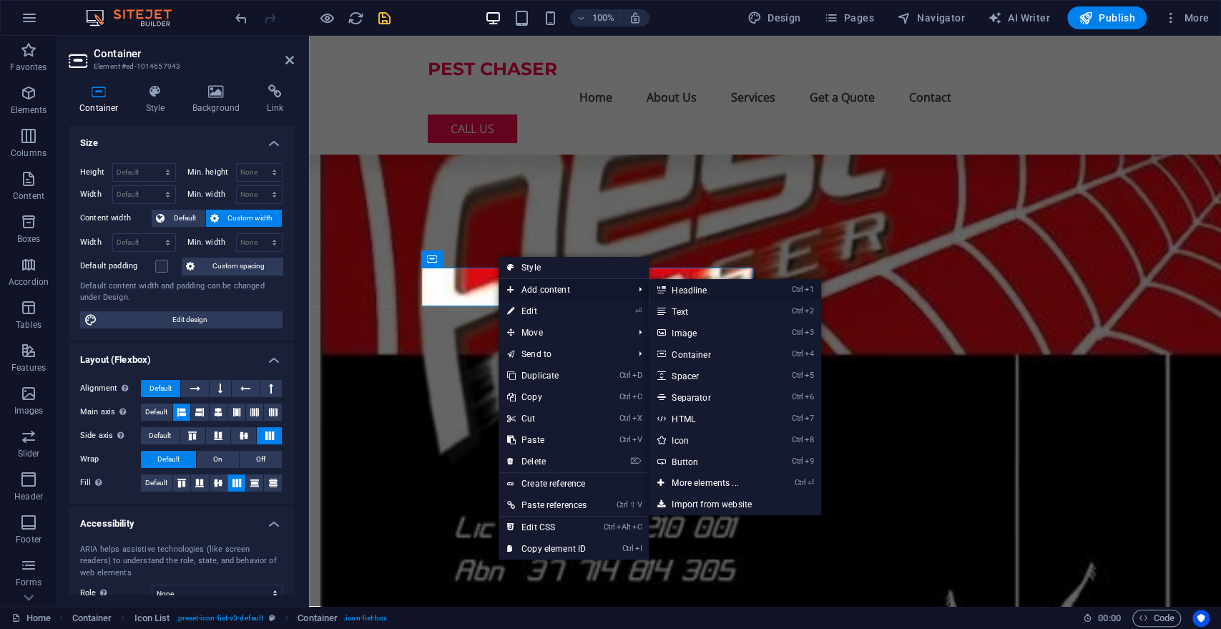
click at [703, 291] on link "Ctrl 1 Headline" at bounding box center [708, 289] width 118 height 21
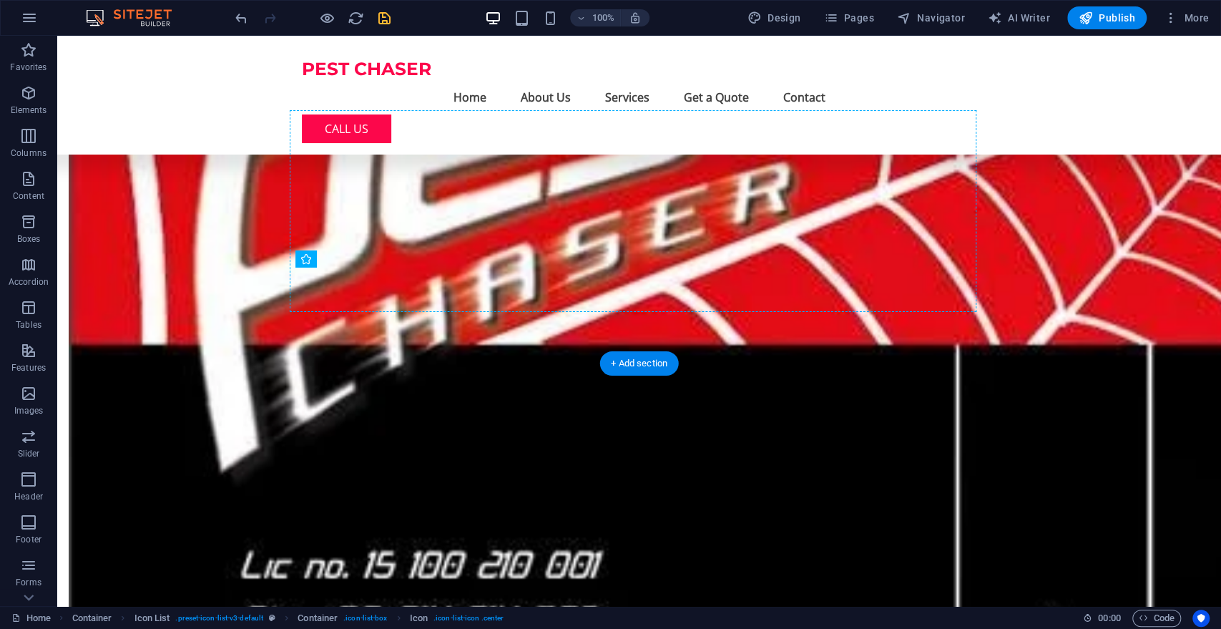
drag, startPoint x: 607, startPoint y: 291, endPoint x: 388, endPoint y: 302, distance: 220.0
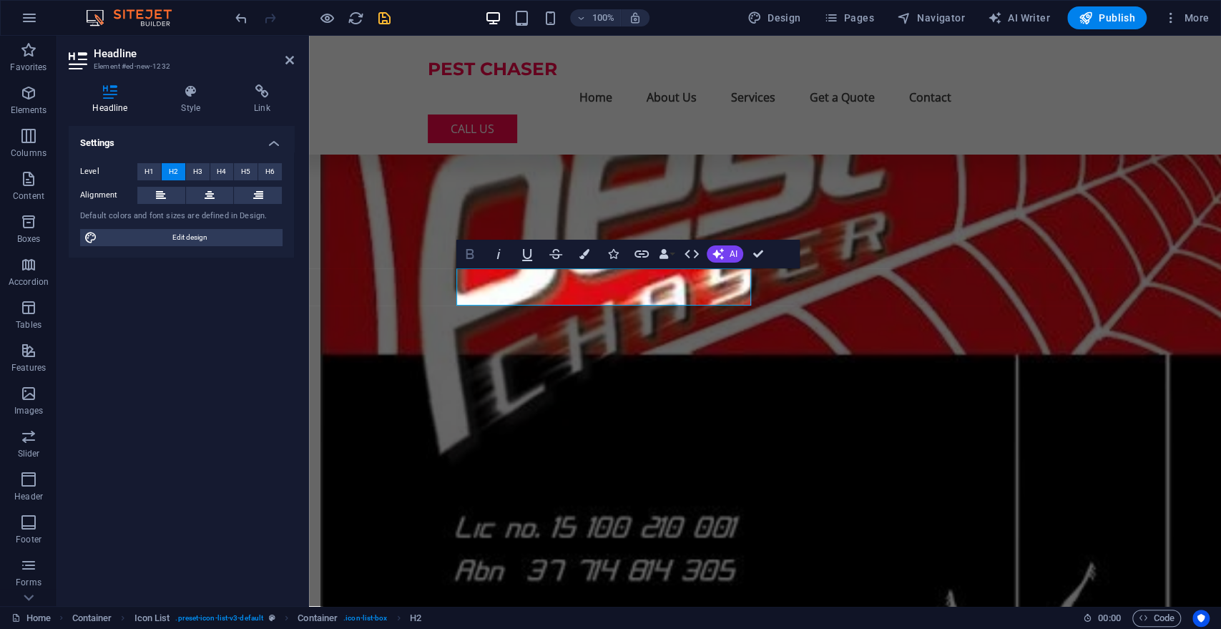
click at [467, 256] on icon "button" at bounding box center [470, 254] width 8 height 10
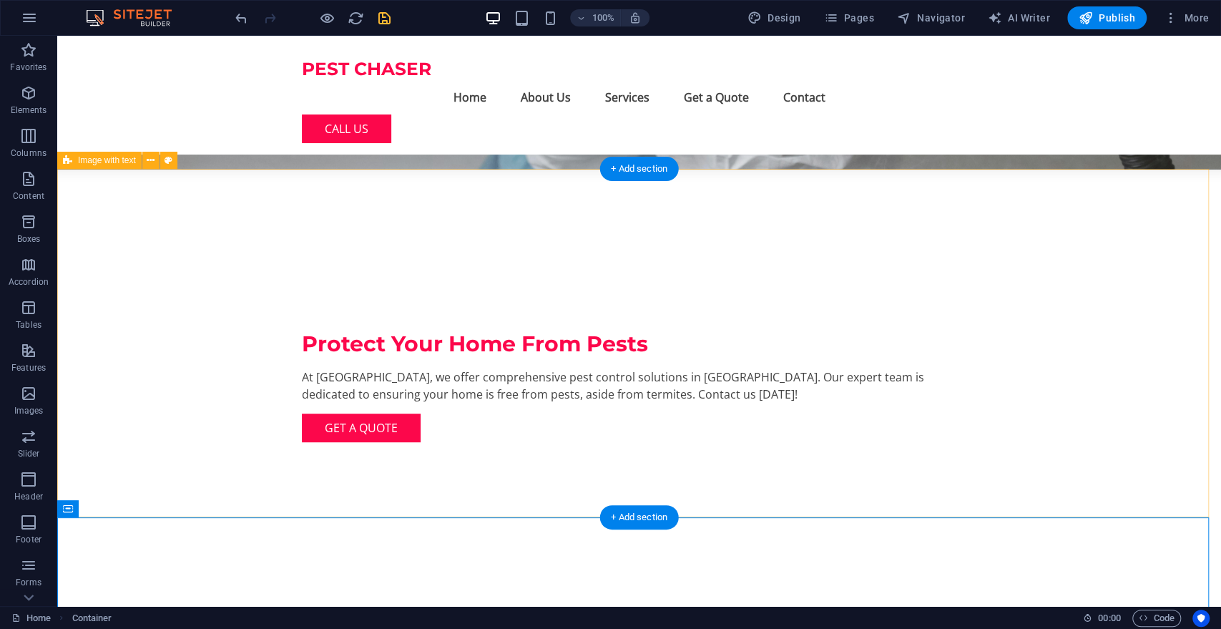
scroll to position [0, 0]
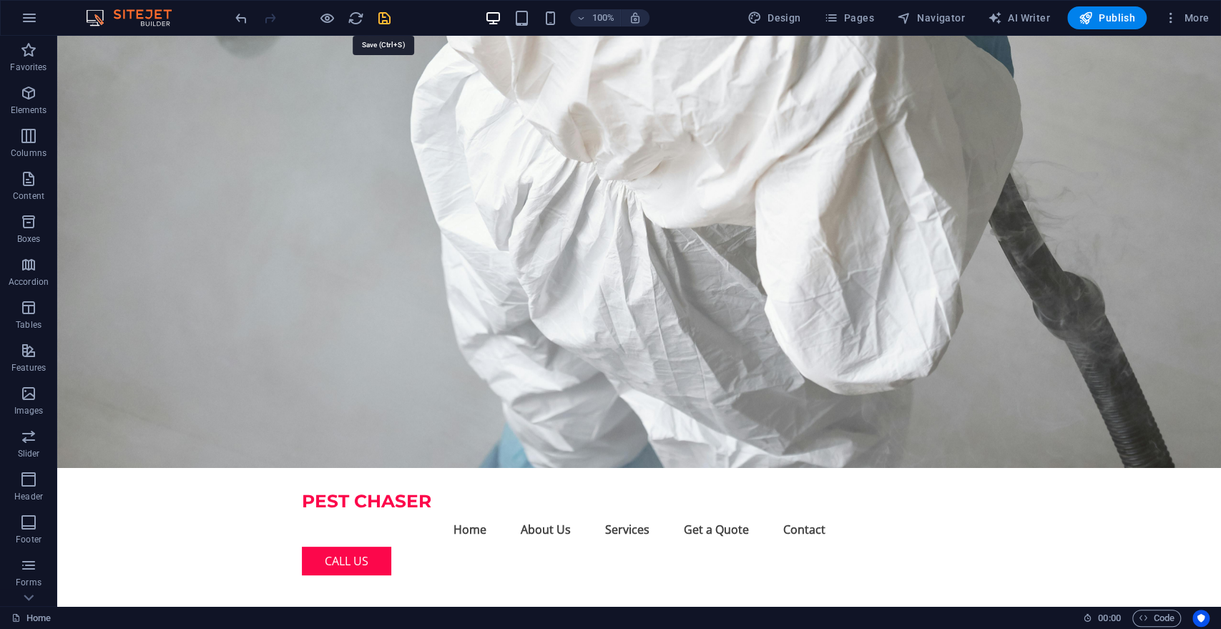
click at [384, 16] on icon "save" at bounding box center [384, 18] width 16 height 16
checkbox input "false"
click at [846, 14] on span "Pages" at bounding box center [849, 18] width 50 height 14
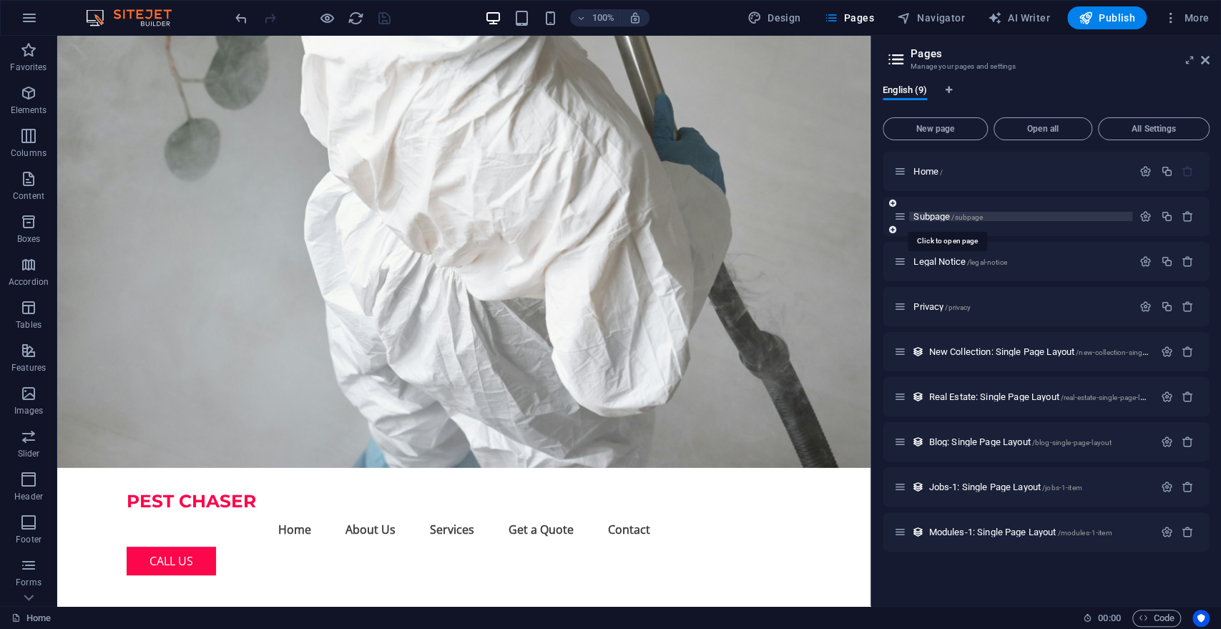
click at [922, 214] on span "Subpage /subpage" at bounding box center [948, 216] width 69 height 11
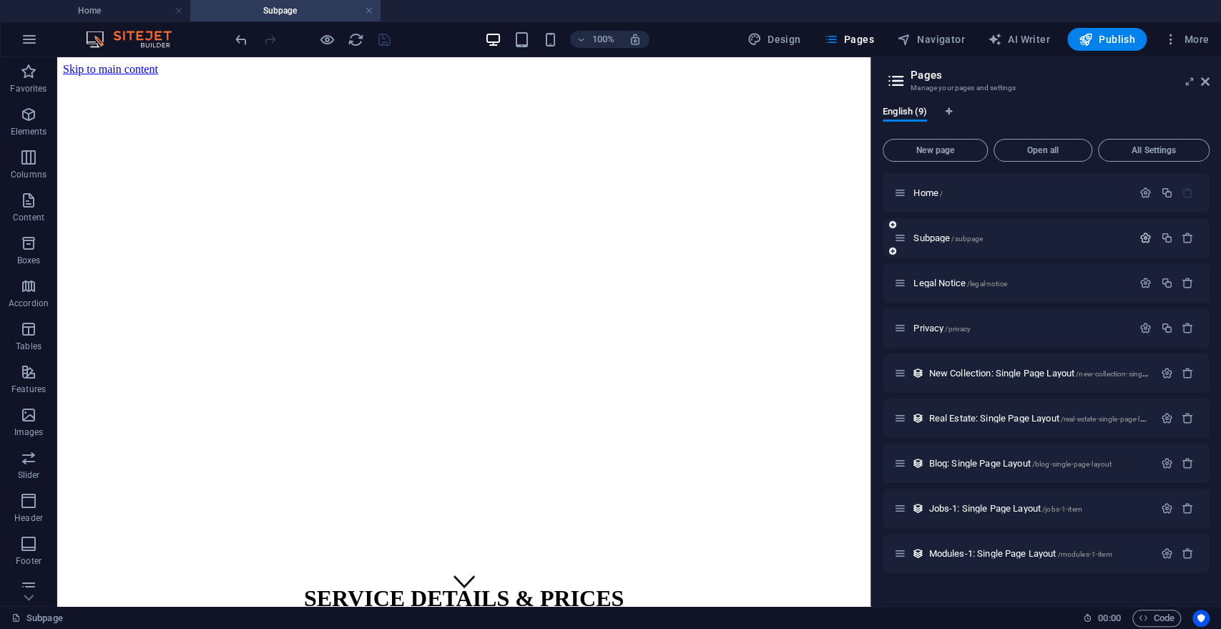
click at [1146, 238] on icon "button" at bounding box center [1146, 238] width 12 height 12
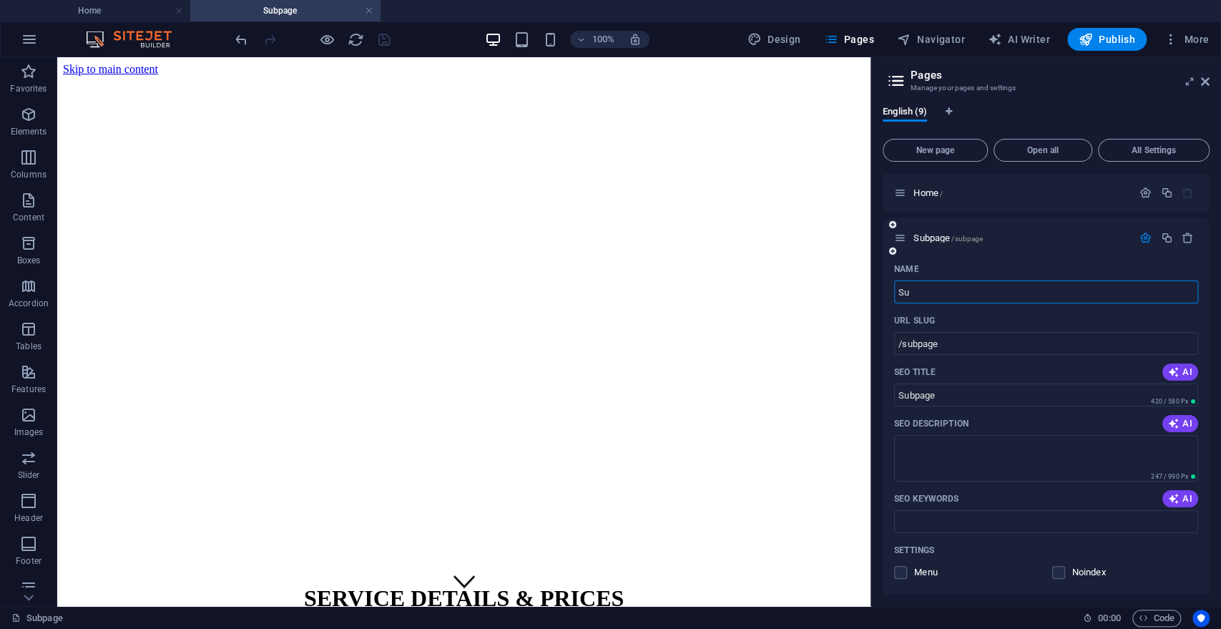
type input "S"
type input "/"
type input "S"
type input "/s"
type input "S"
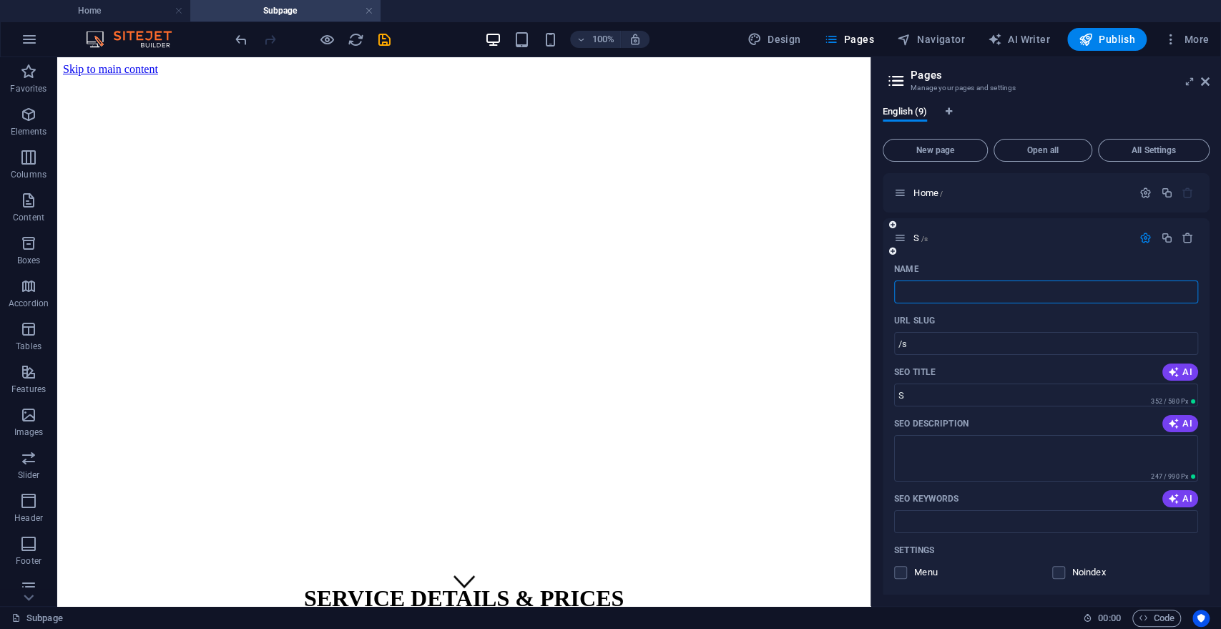
type input "/"
type input "SERV"
type input "/serv"
type input "SERV"
type input "SERVICE"
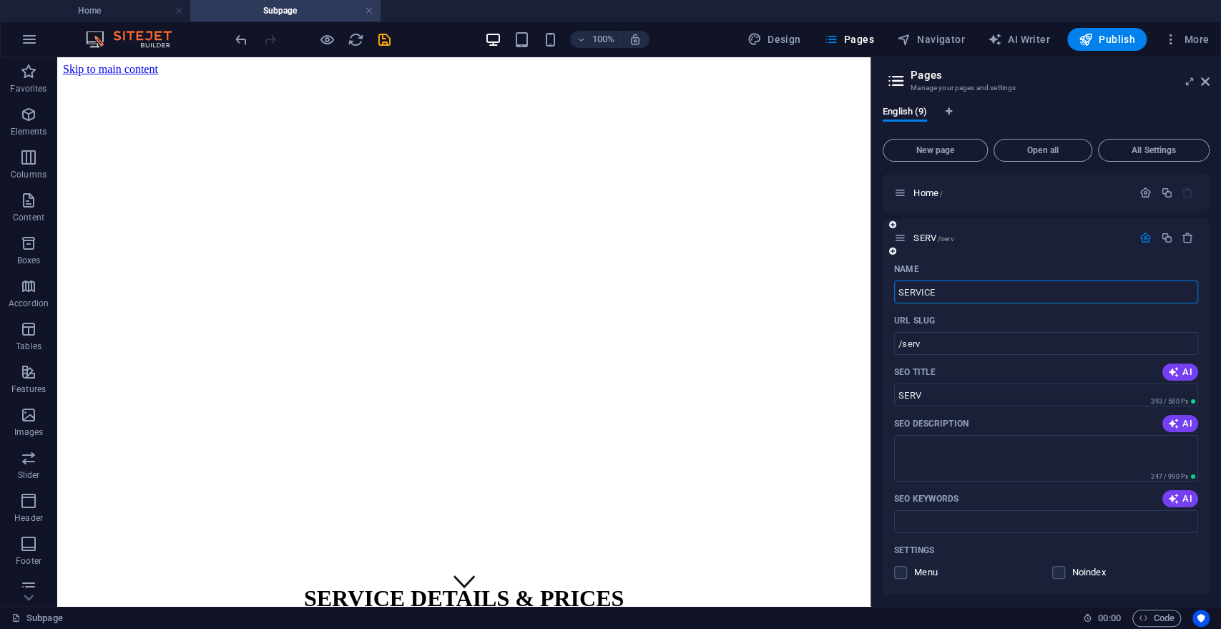
type input "/service"
type input "SERVICE"
type input "SERVICE DE"
type input "SERVICE"
type input "SERVICE DETAILS"
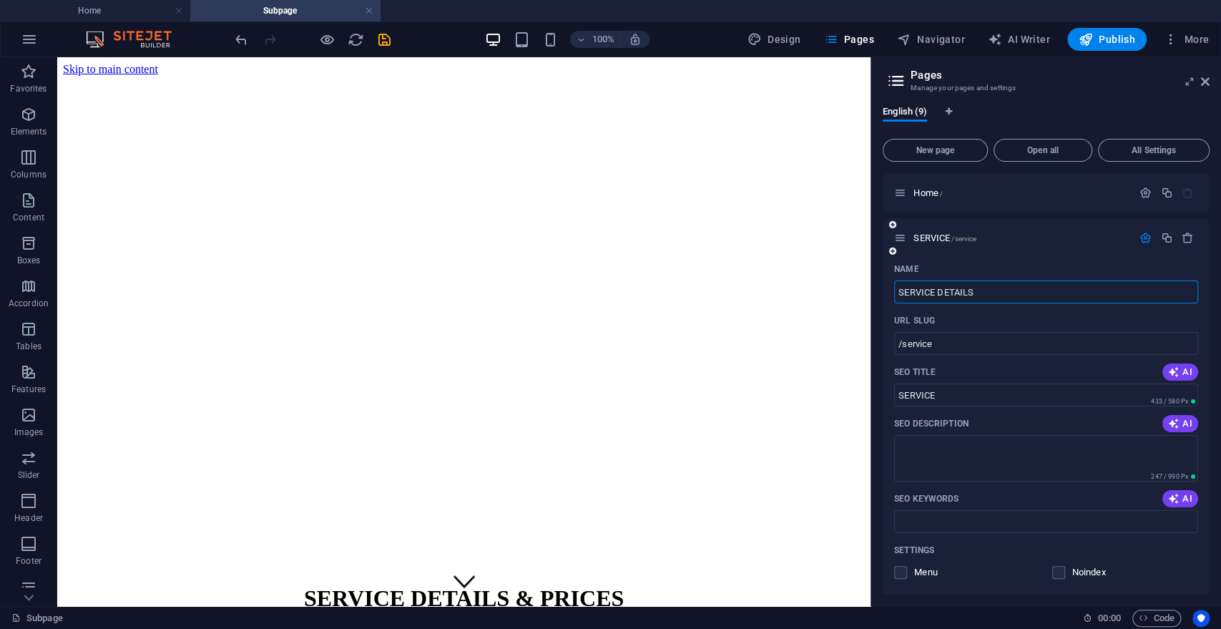
type input "/service-details"
type input "SERVICE DETAILS"
type input "SERVICE DETAILS &"
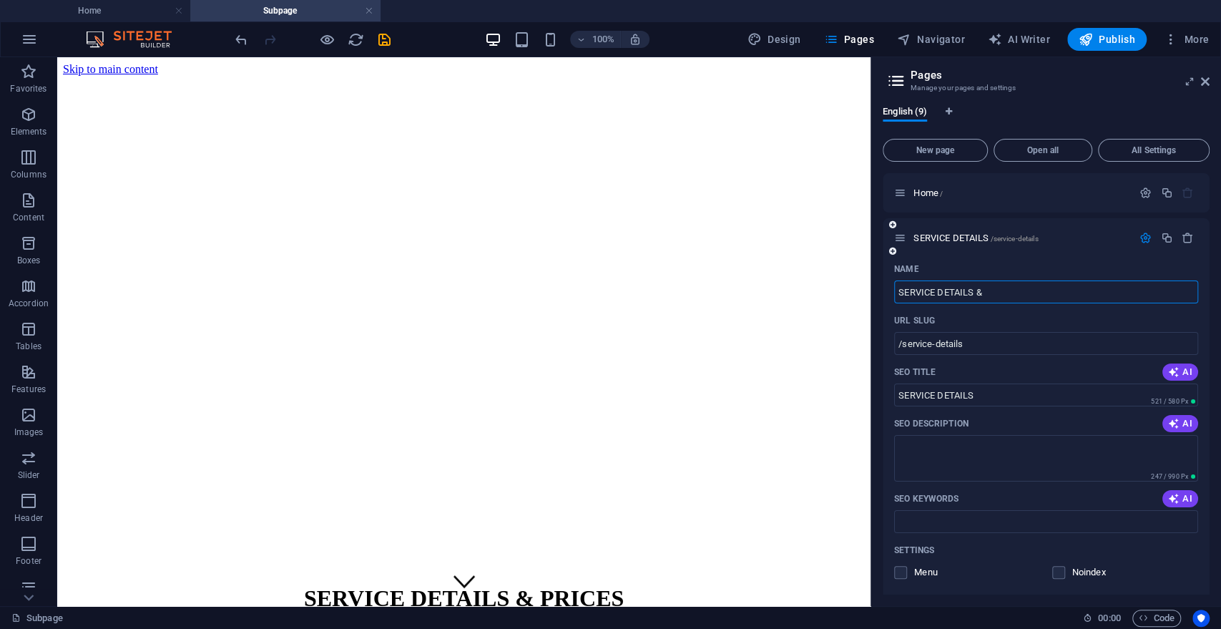
type input "SERVICE DETAILS &"
type input "SERVICE DETAILS & PR"
type input "/service-details-pr"
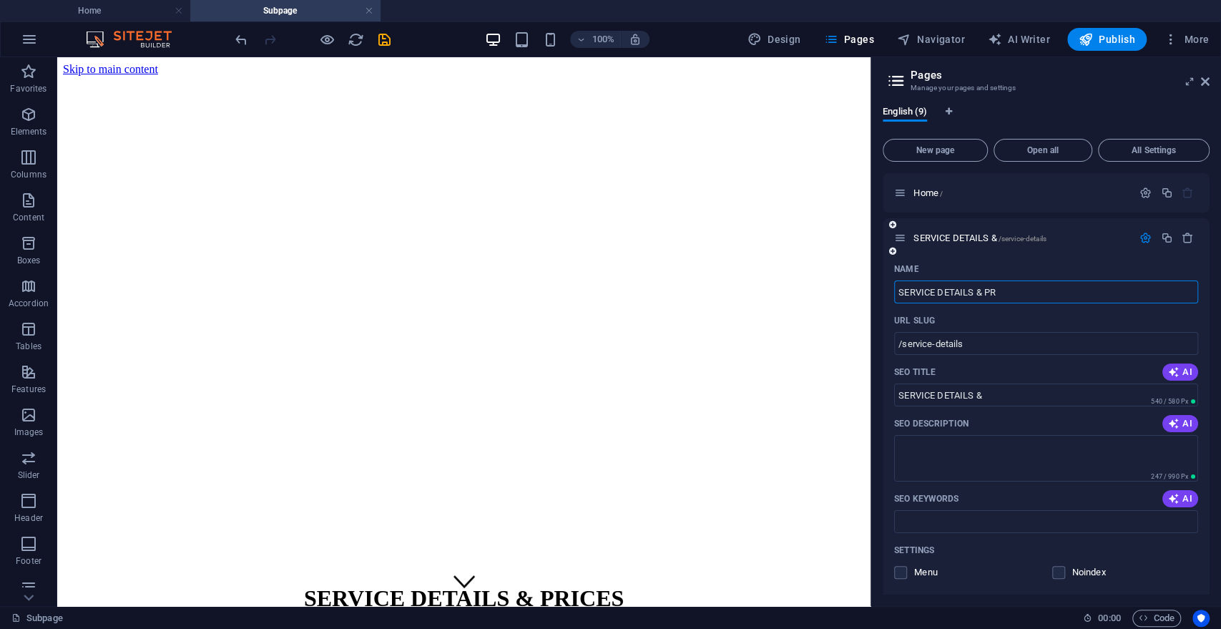
type input "SERVICE DETAILS & PR"
type input "SERVICE DETAILS & PRI"
type input "/service-details-pri"
type input "SERVICE DETAILS & PRI"
type input "SERVICE DETAILS & PRIS"
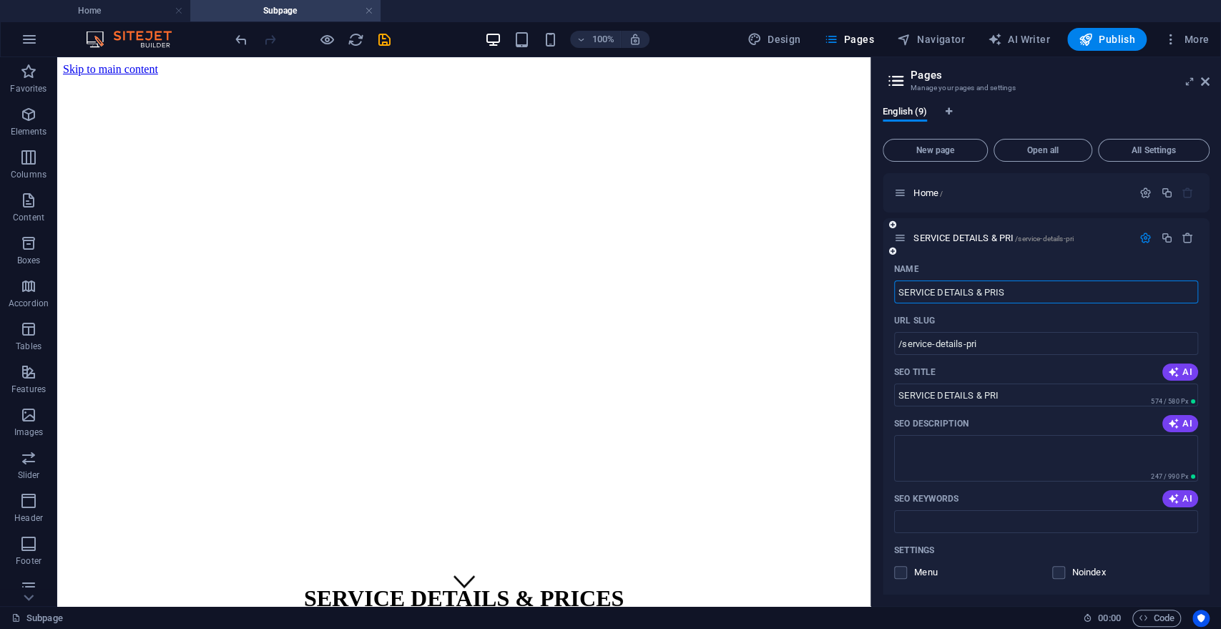
type input "/service-details-pris"
type input "SERVICE DETAILS & PRIS"
type input "SERVICE DETAILS & PRI"
type input "/service-details-pri"
type input "SERVICE DETAILS & PRI"
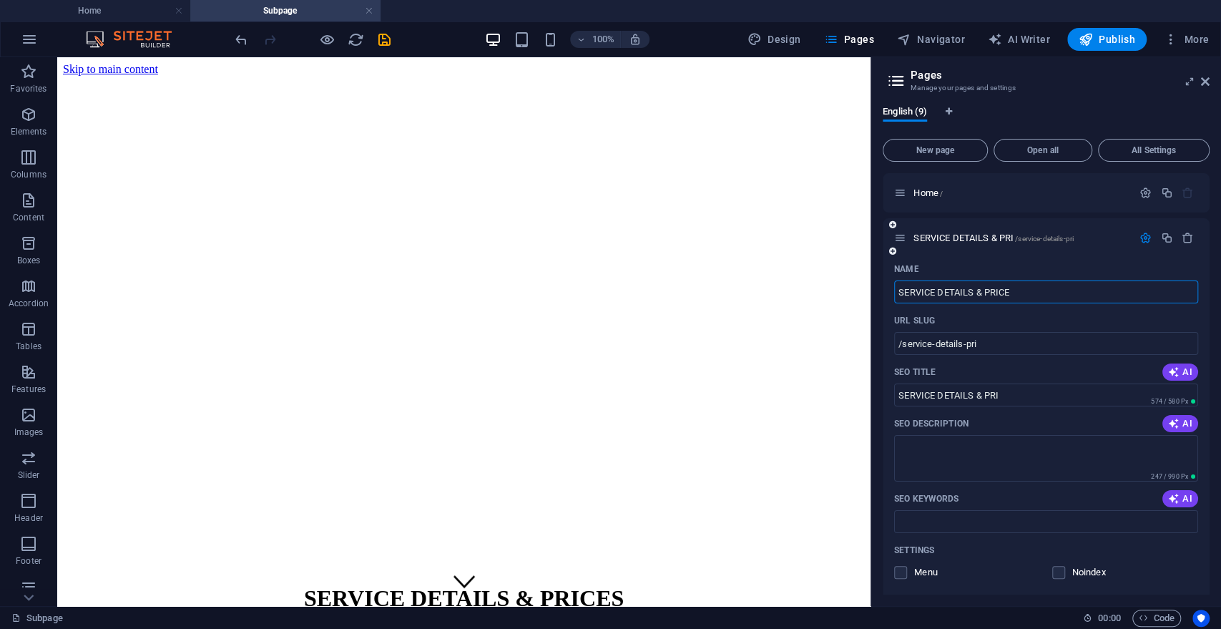
type input "SERVICE DETAILS & PRICES"
type input "/service-details-pric"
type input "SERVICE DETAILS & PRIC"
type input "SERVICE DETAILS & PRICES"
type input "/service-details-prices"
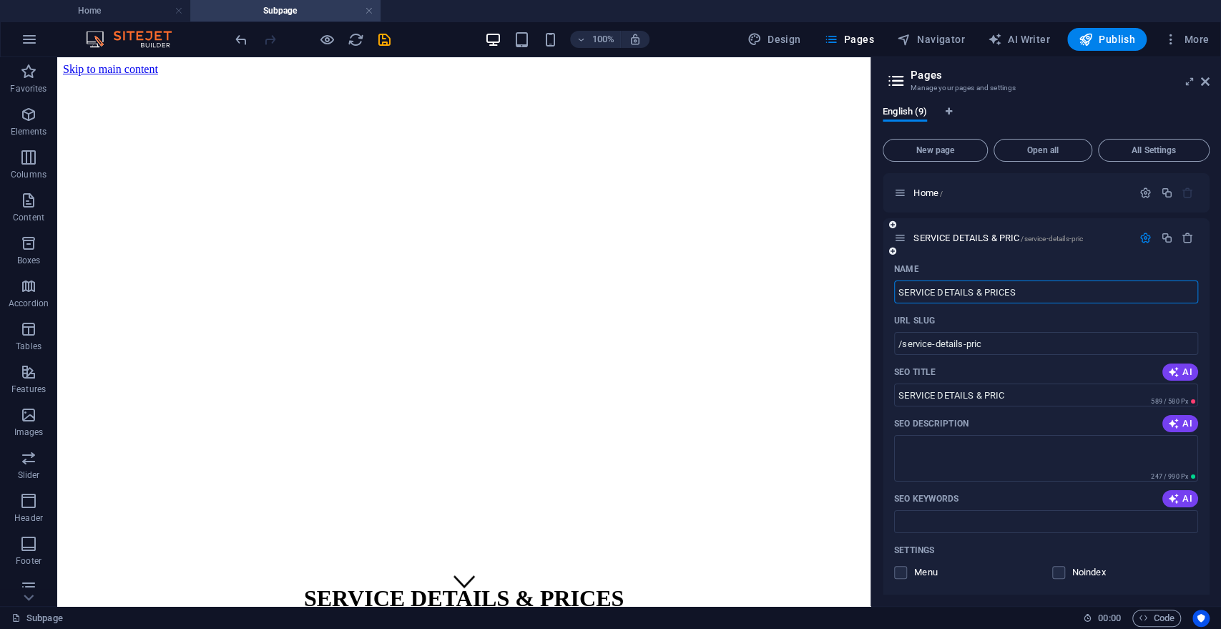
type input "SERVICE DETAILS & PRICES"
click at [380, 39] on icon "save" at bounding box center [384, 39] width 16 height 16
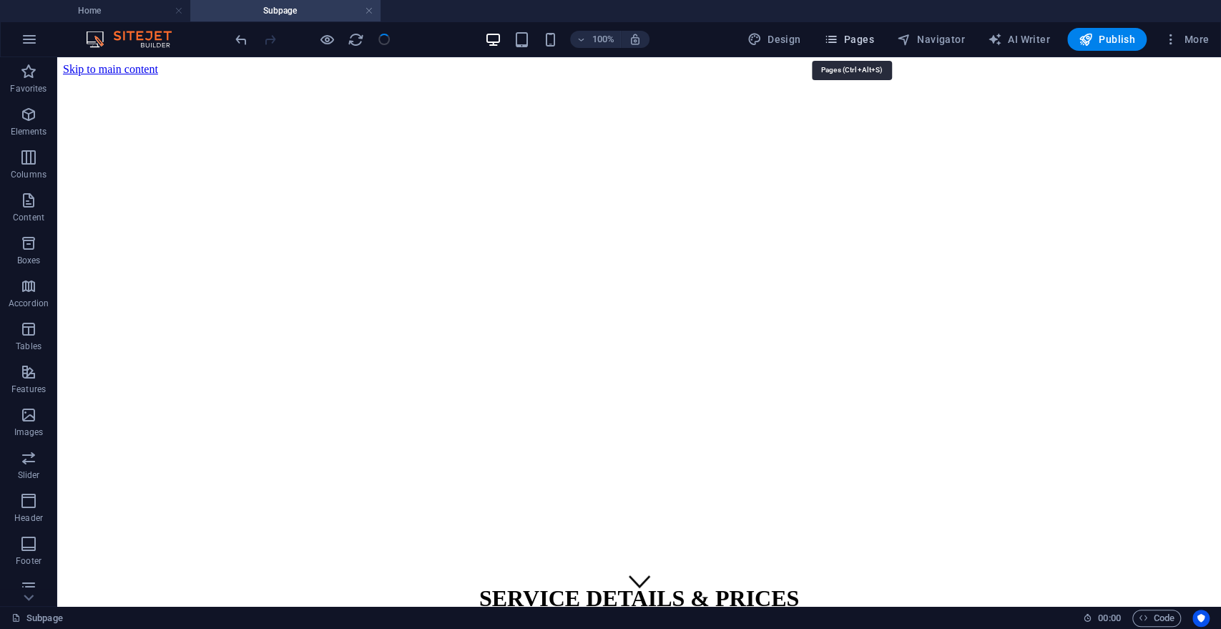
click at [858, 38] on span "Pages" at bounding box center [849, 39] width 50 height 14
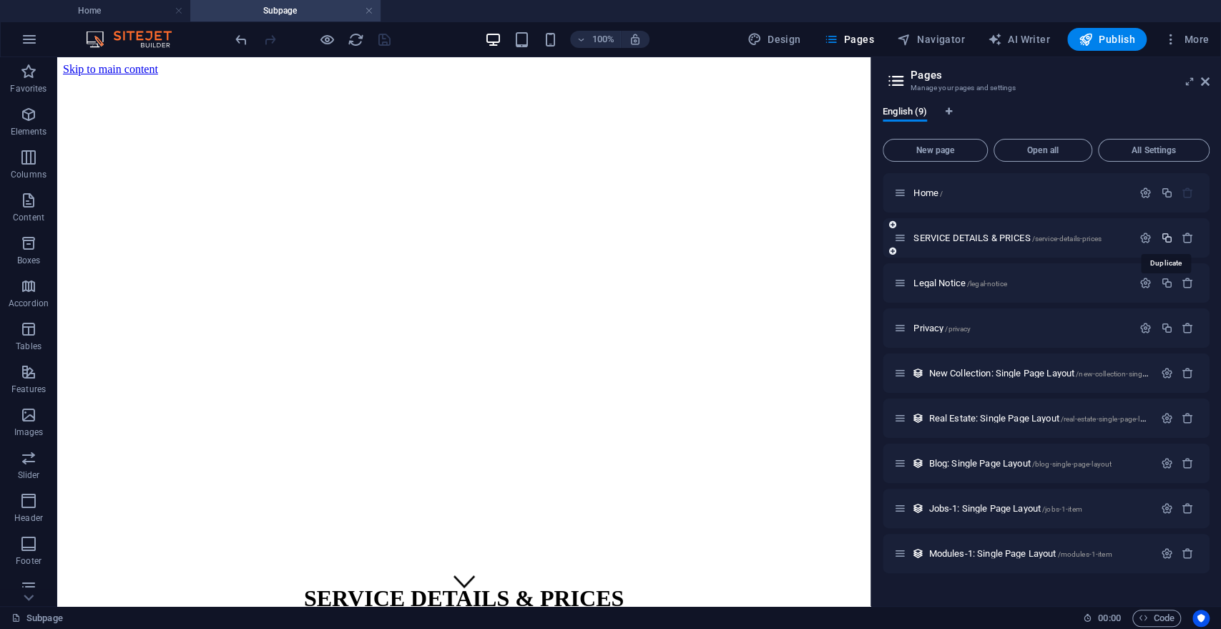
click at [1166, 234] on icon "button" at bounding box center [1167, 238] width 12 height 12
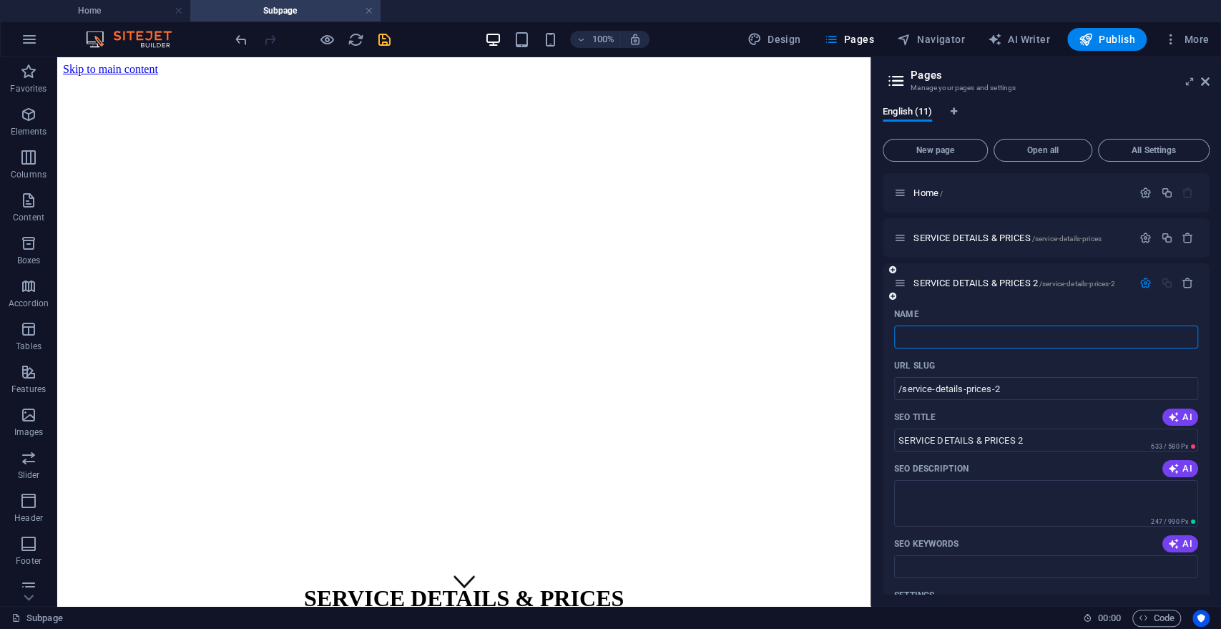
type input "/"
type input "o"
type input "/on"
type input "oN"
type input "/"
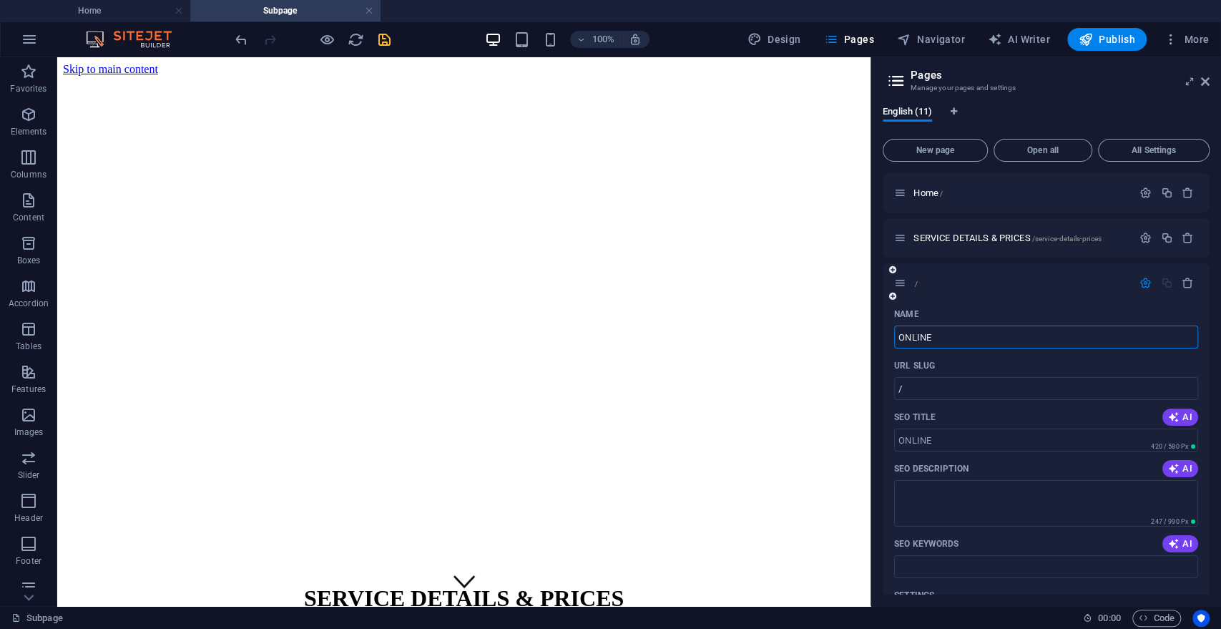
type input "ONLINE Q"
type input "/online"
type input "ONLINE"
type input "ONLINE QUOTE"
type input "/online-quote"
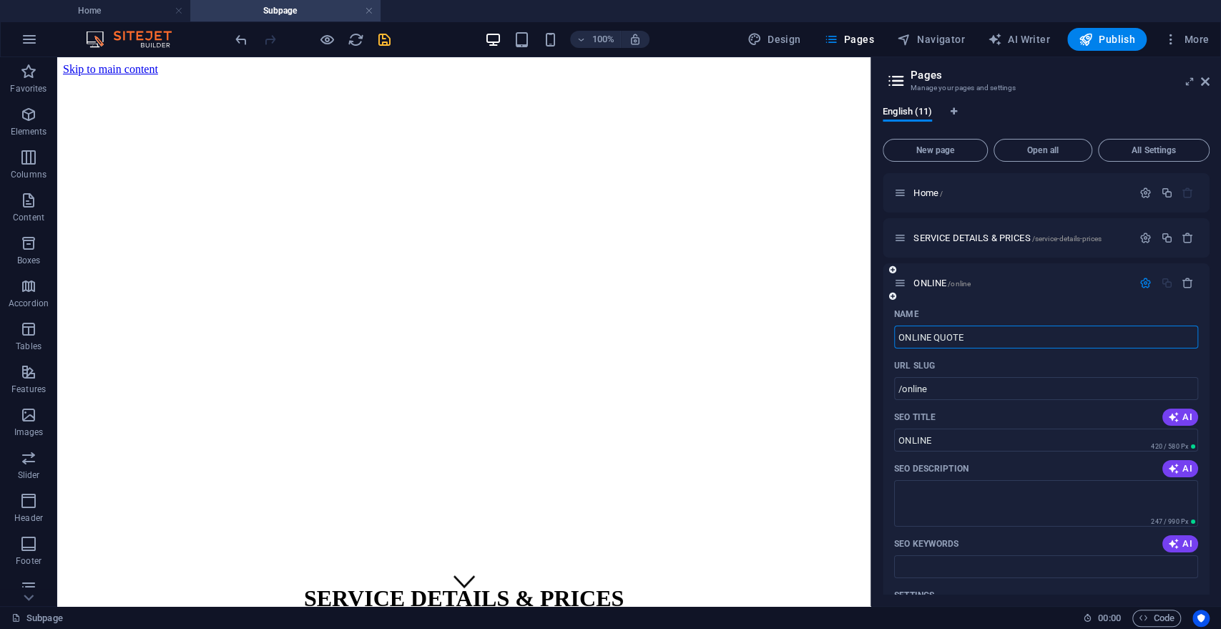
type input "ONLINE QUOTE"
click at [384, 39] on icon "save" at bounding box center [384, 39] width 16 height 16
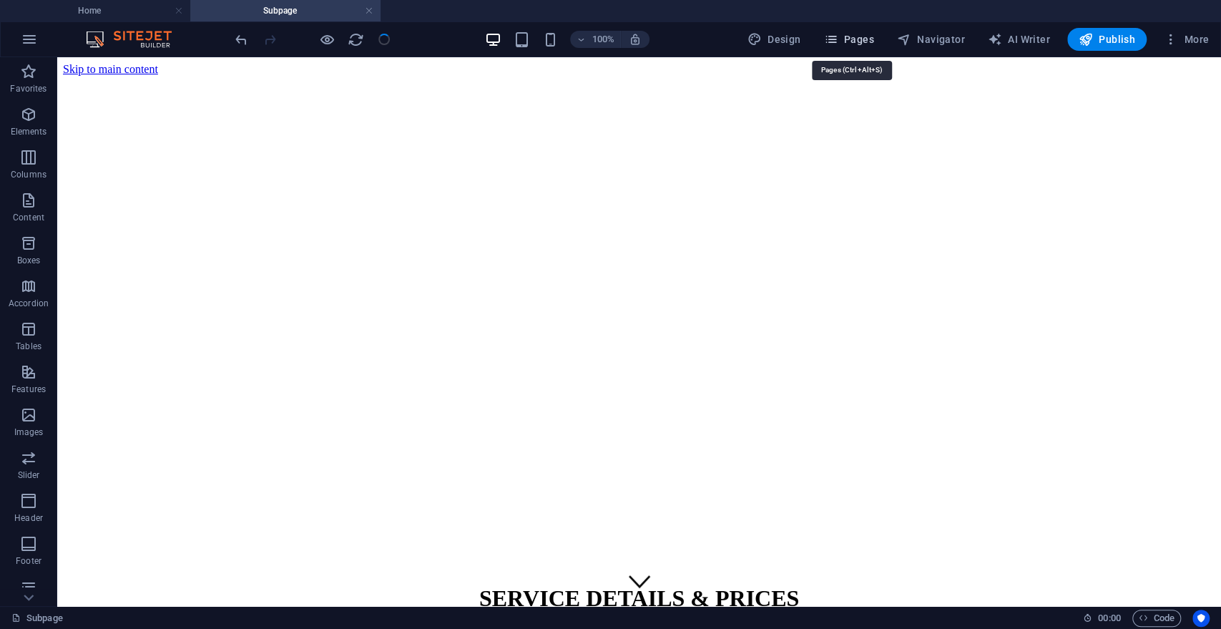
click at [838, 42] on icon "button" at bounding box center [831, 39] width 14 height 14
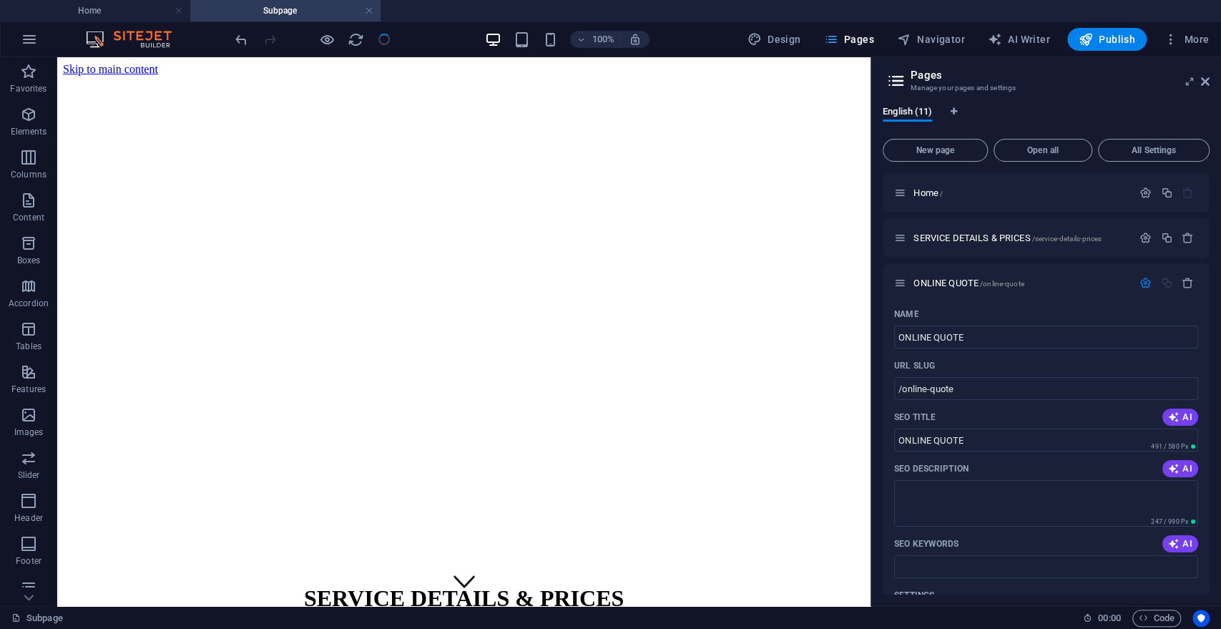
scroll to position [551, 0]
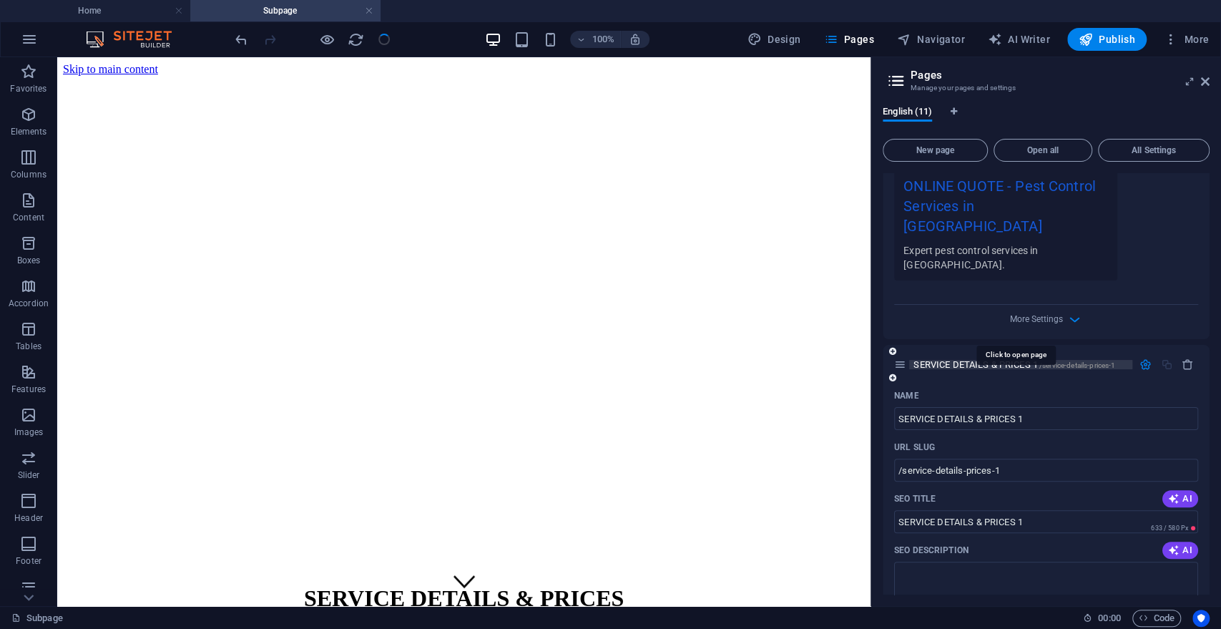
click at [973, 359] on span "SERVICE DETAILS & PRICES 1 /service-details-prices-1" at bounding box center [1015, 364] width 202 height 11
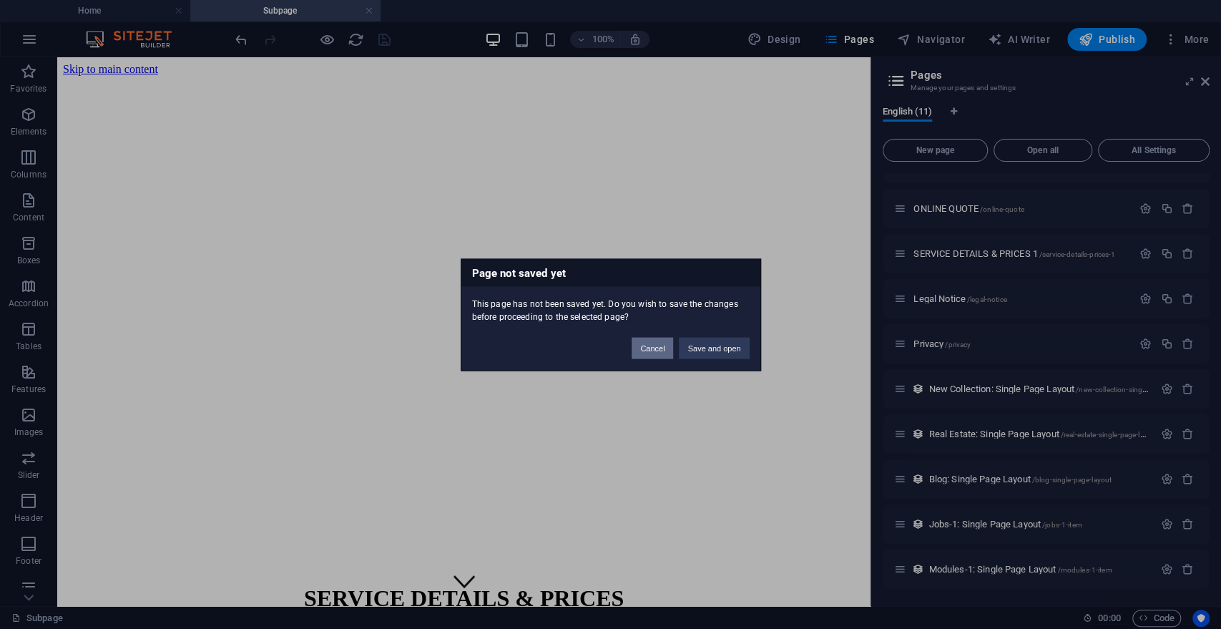
scroll to position [74, 0]
click at [650, 348] on button "Cancel" at bounding box center [653, 347] width 42 height 21
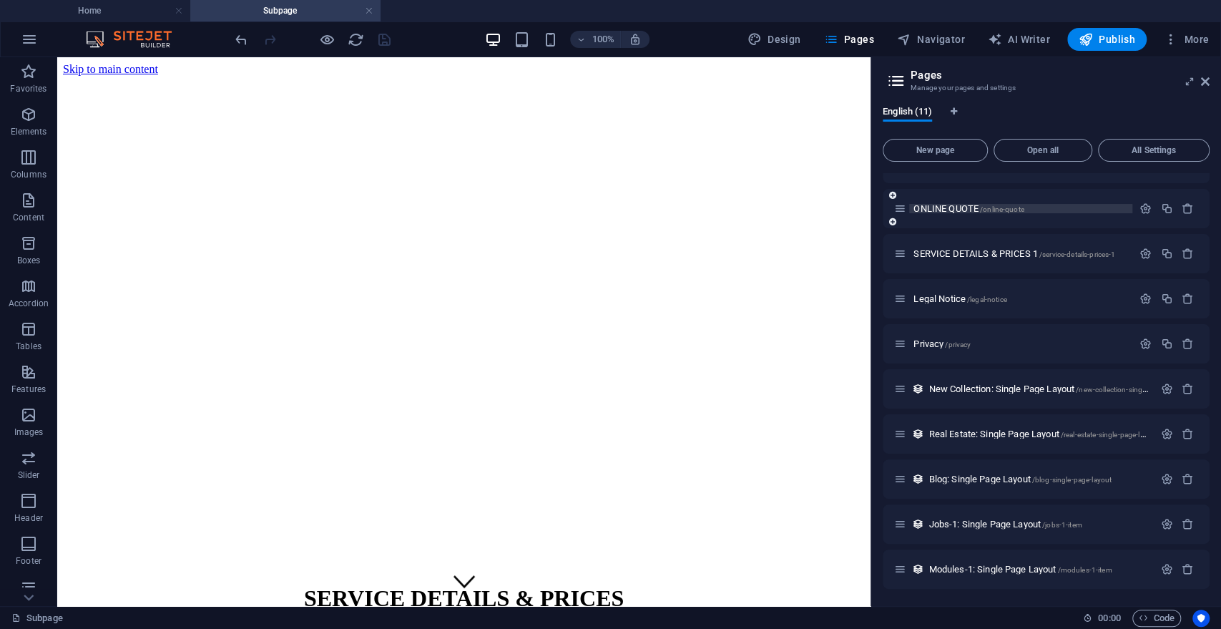
click at [965, 207] on span "ONLINE QUOTE /online-quote" at bounding box center [969, 208] width 110 height 11
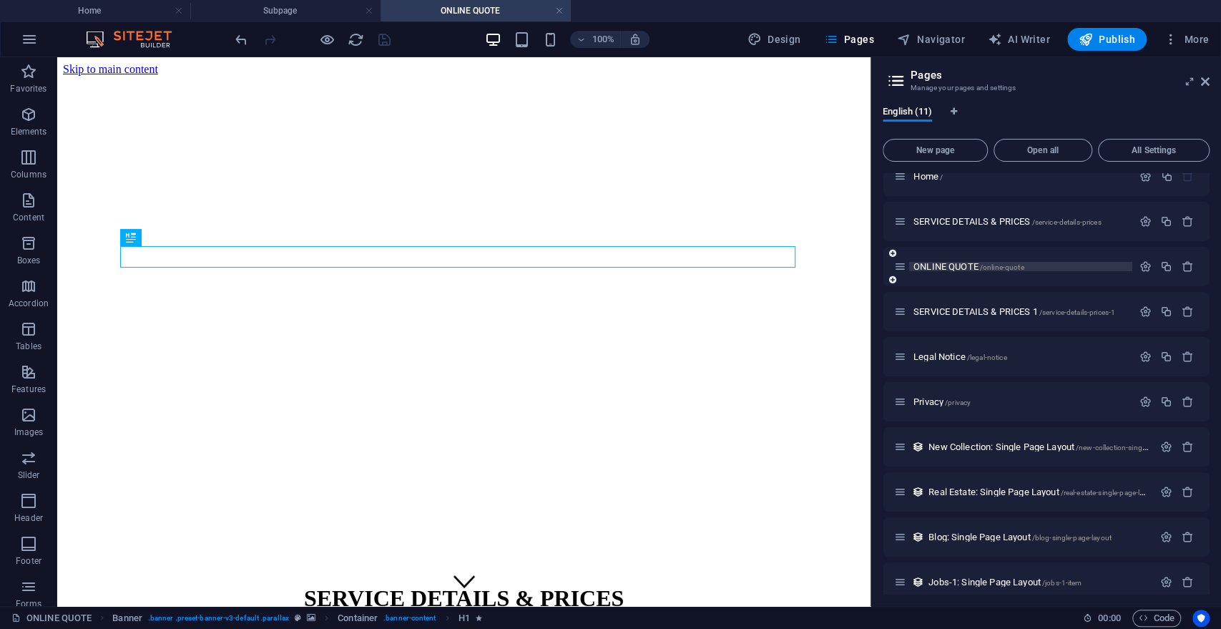
scroll to position [0, 0]
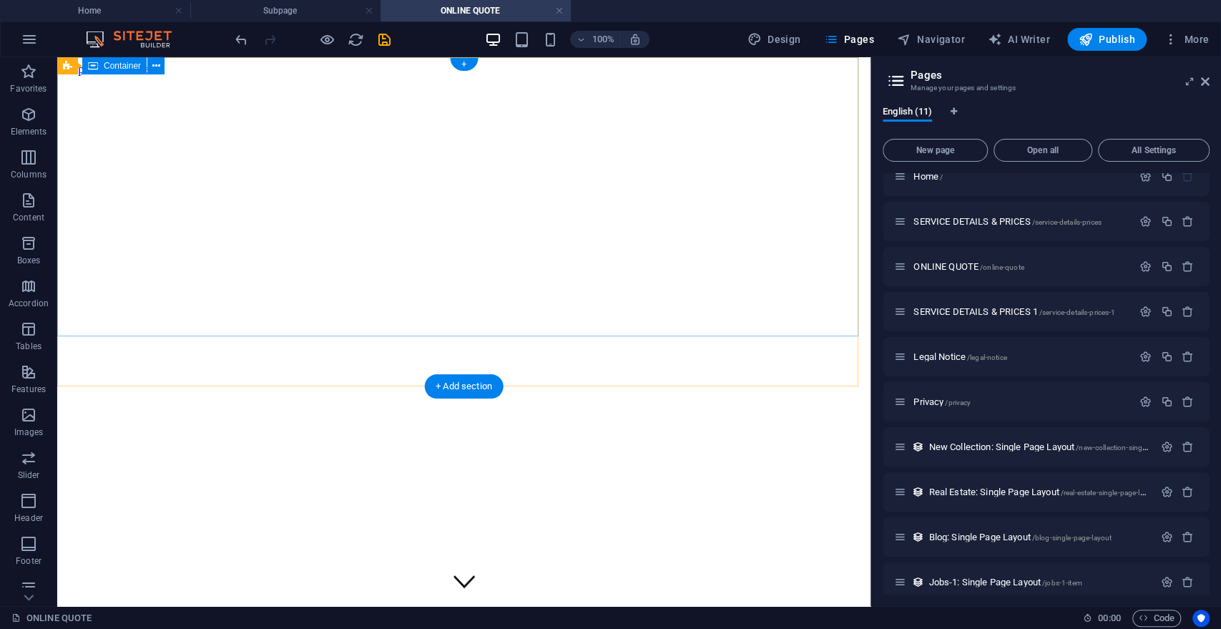
click at [450, 570] on div at bounding box center [464, 575] width 802 height 11
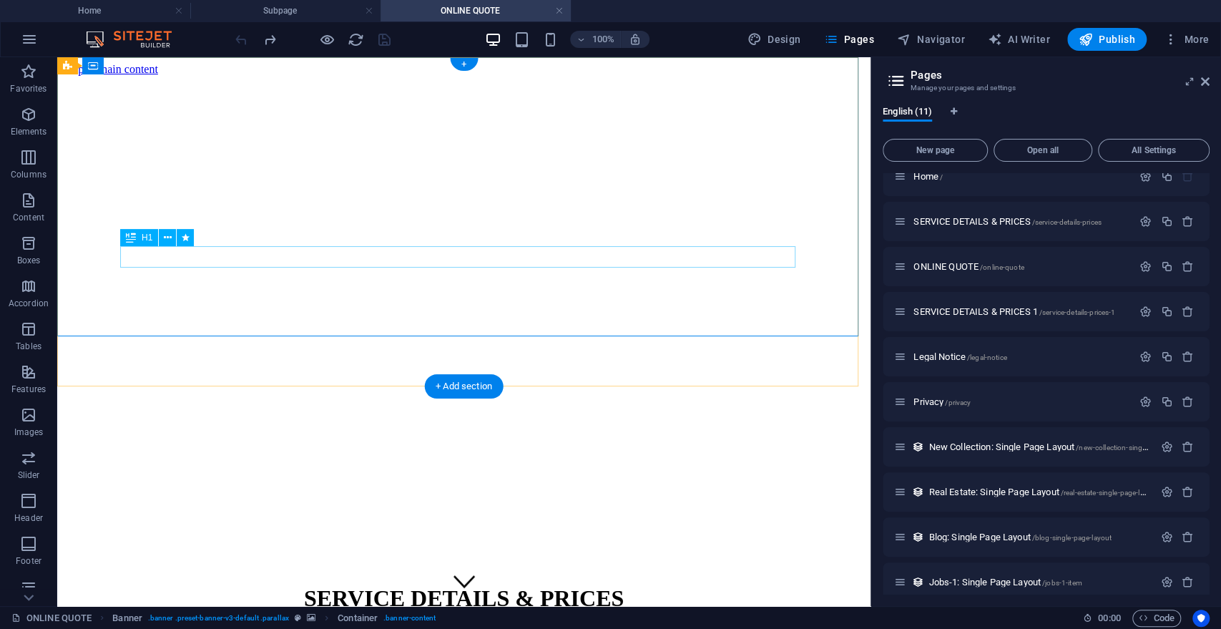
click at [592, 585] on div "SERVICE DETAILS & PRICES" at bounding box center [464, 598] width 802 height 26
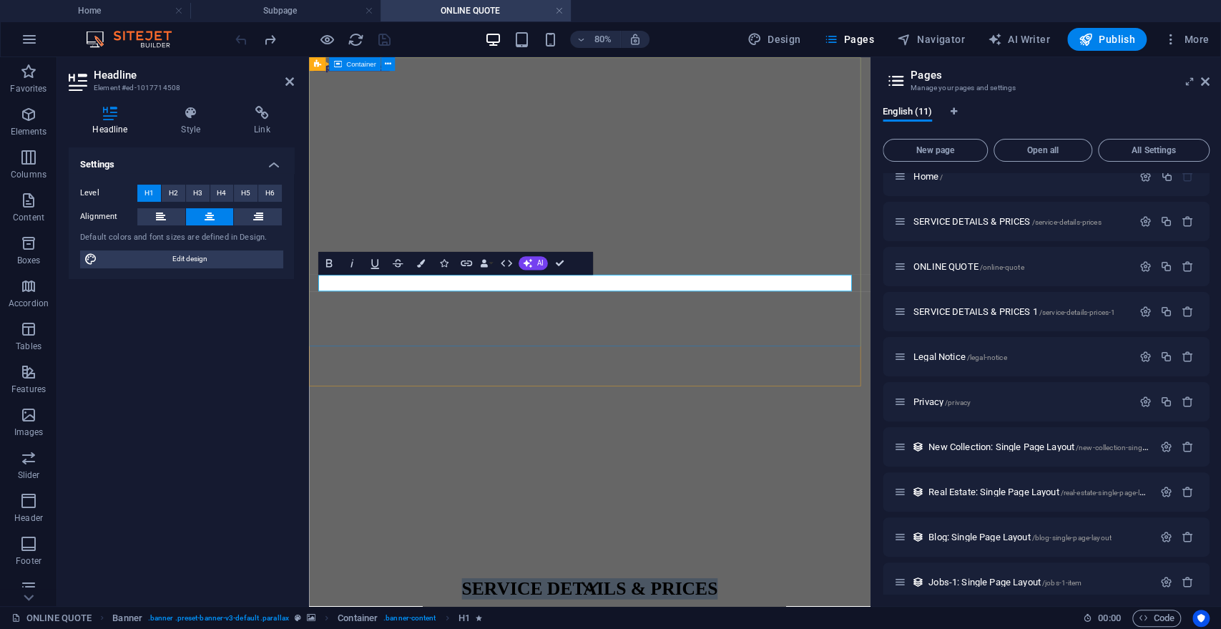
drag, startPoint x: 844, startPoint y: 256, endPoint x: 701, endPoint y: 344, distance: 168.0
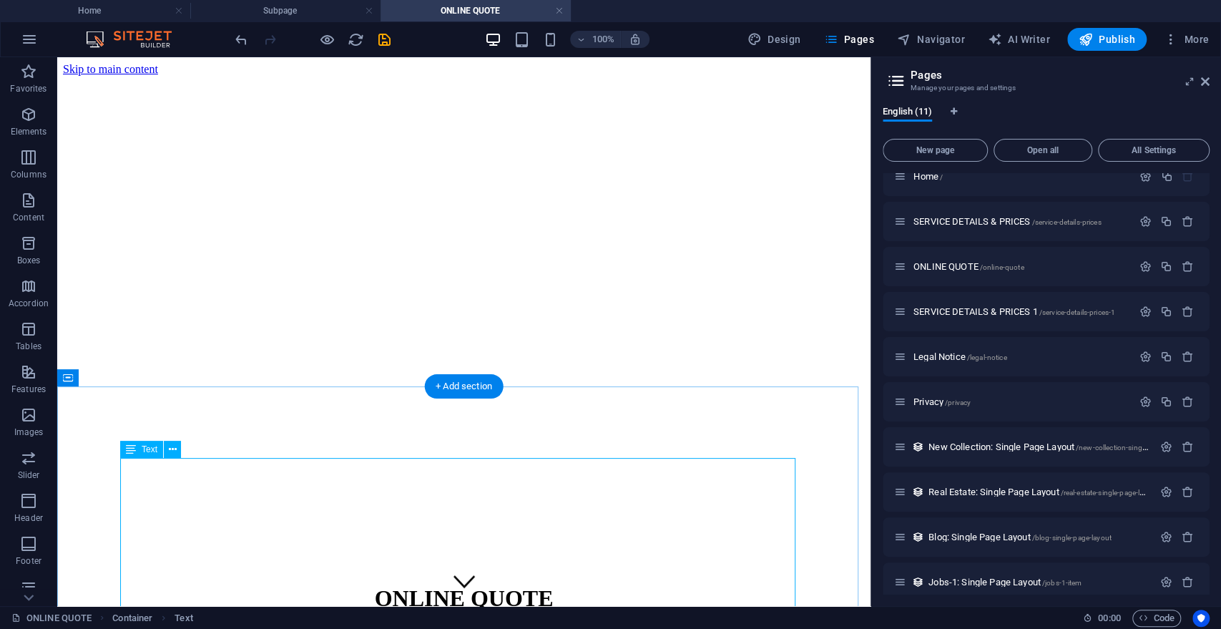
click at [463, 538] on div "+ Add section" at bounding box center [463, 533] width 79 height 24
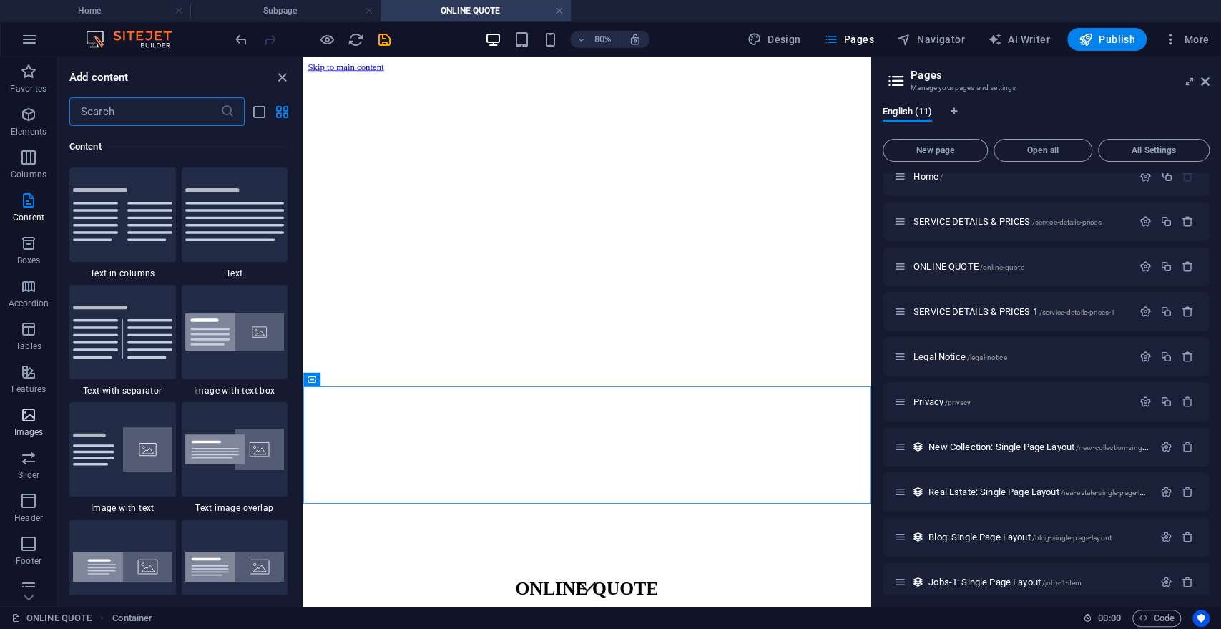
scroll to position [95, 0]
click at [31, 492] on icon "button" at bounding box center [28, 491] width 17 height 17
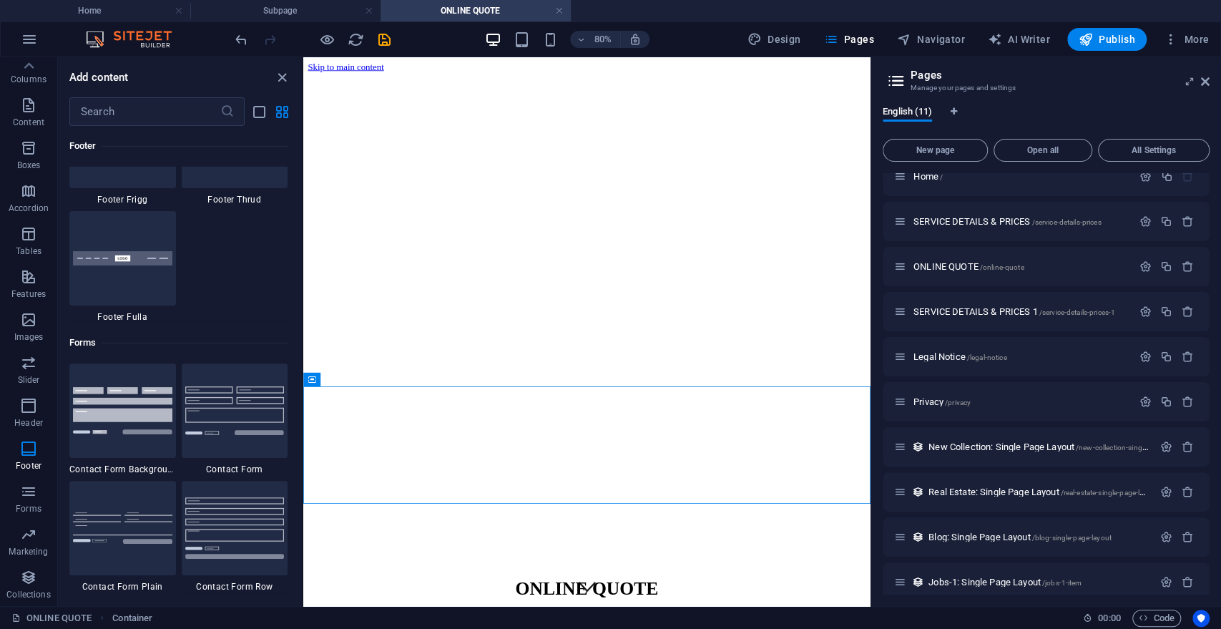
scroll to position [10249, 0]
click at [127, 400] on img at bounding box center [122, 412] width 99 height 47
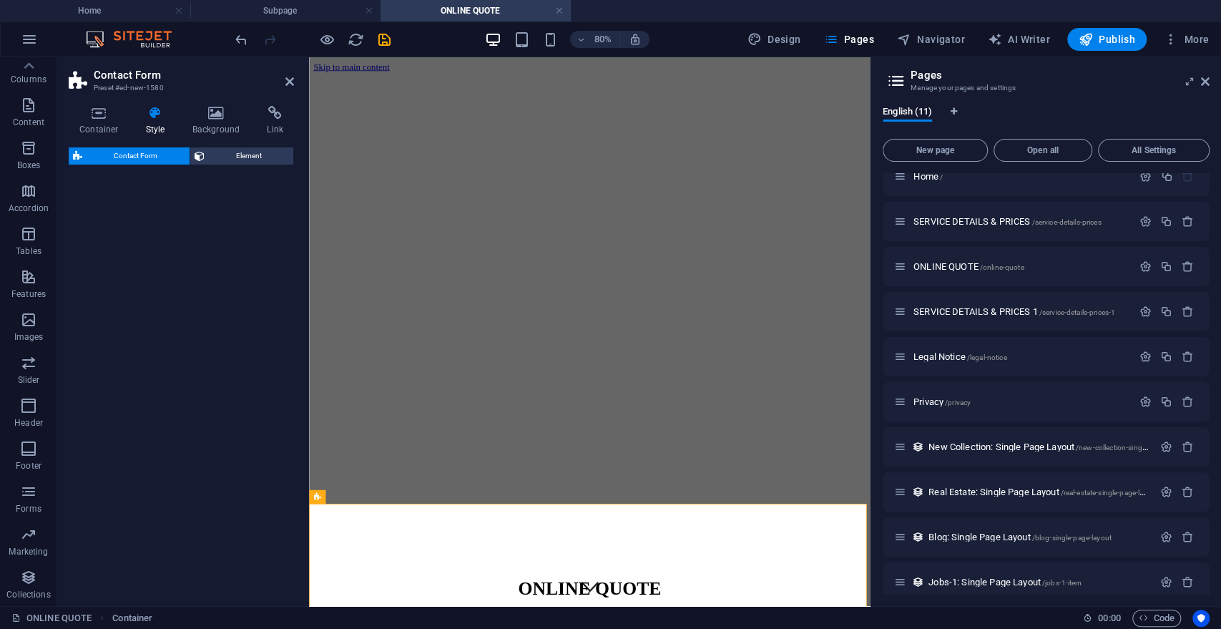
select select "rem"
select select "preset-contact-form-v3-background"
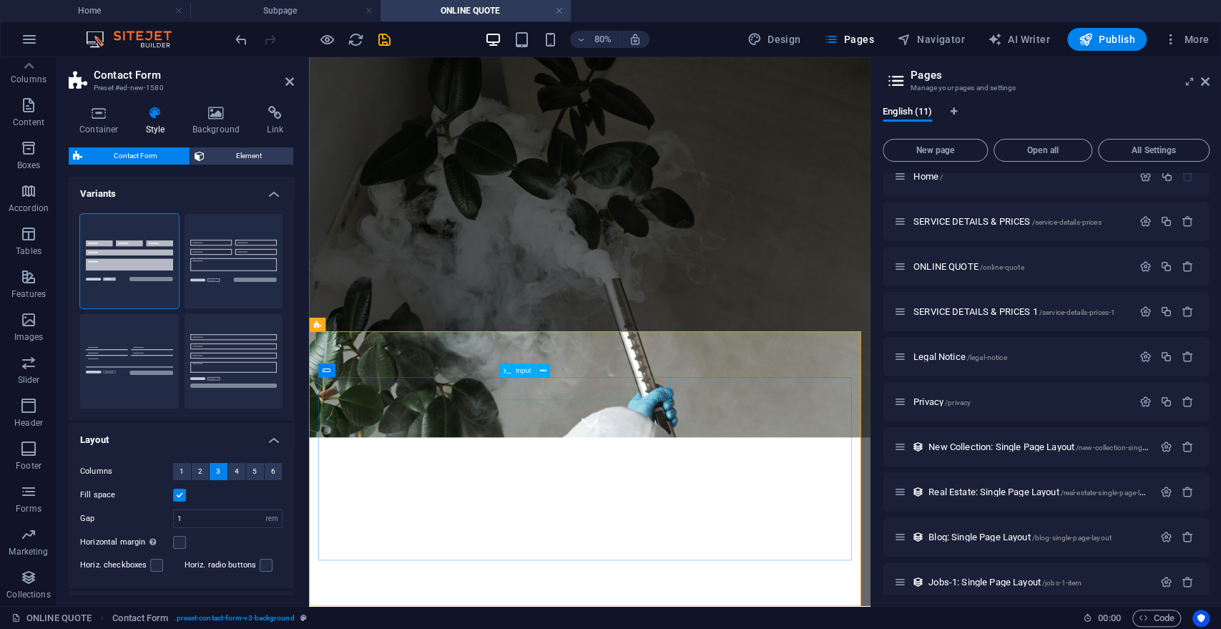
scroll to position [215, 0]
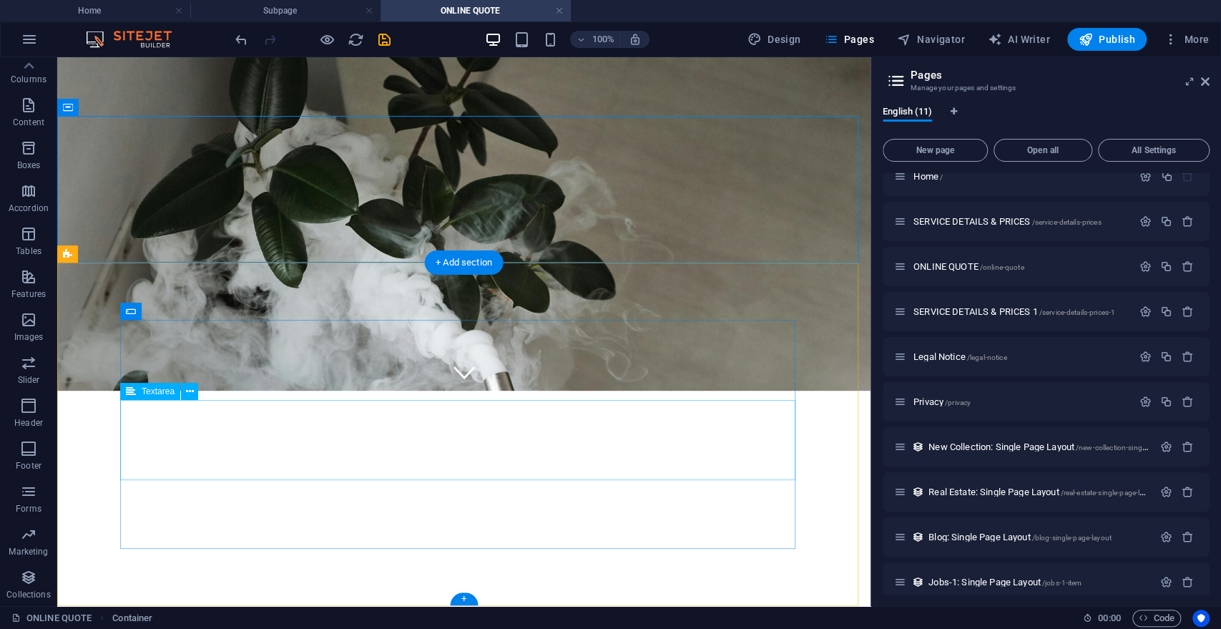
scroll to position [270, 0]
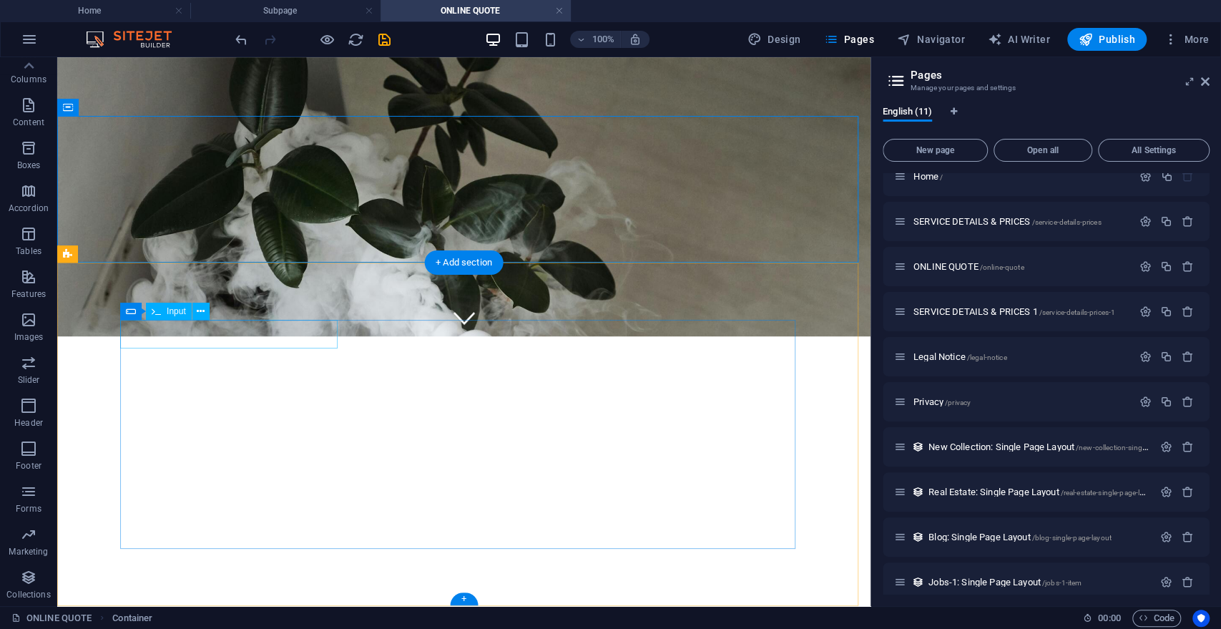
click at [192, 309] on button at bounding box center [200, 311] width 17 height 17
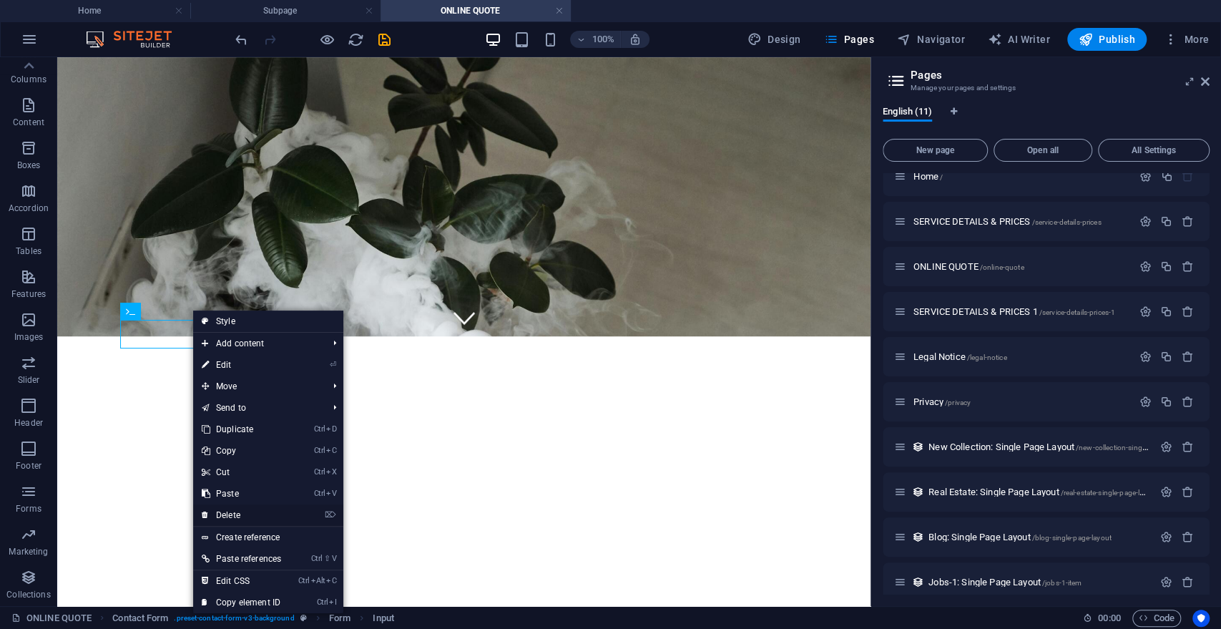
click at [238, 508] on link "⌦ Delete" at bounding box center [241, 514] width 97 height 21
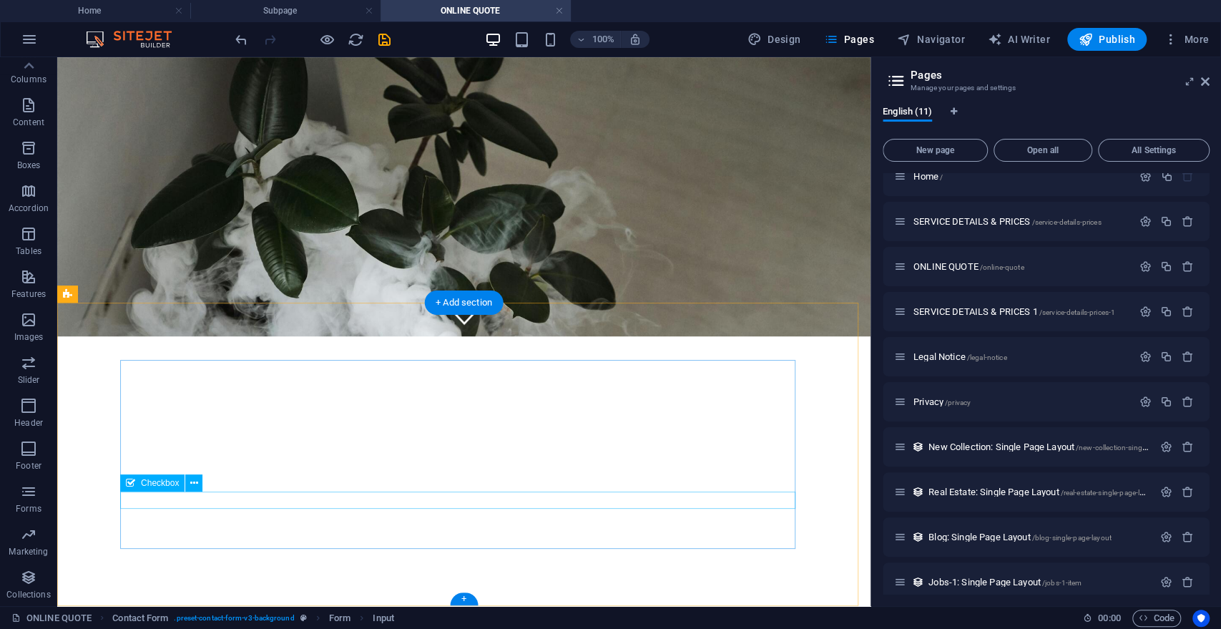
scroll to position [230, 0]
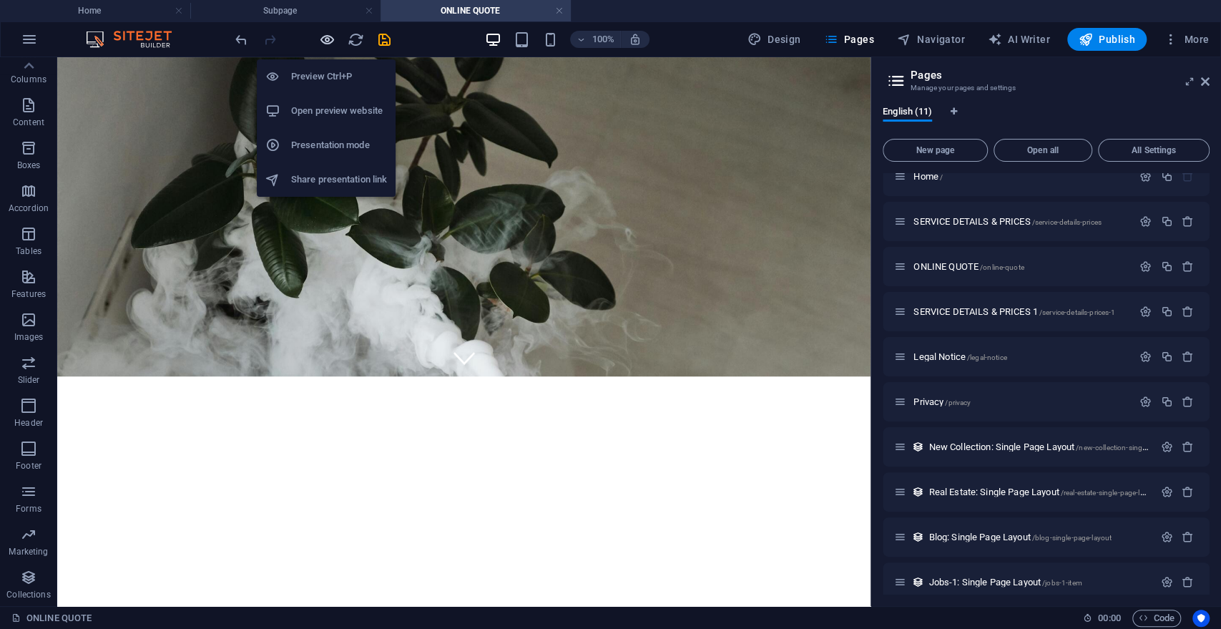
click at [328, 34] on icon "button" at bounding box center [327, 39] width 16 height 16
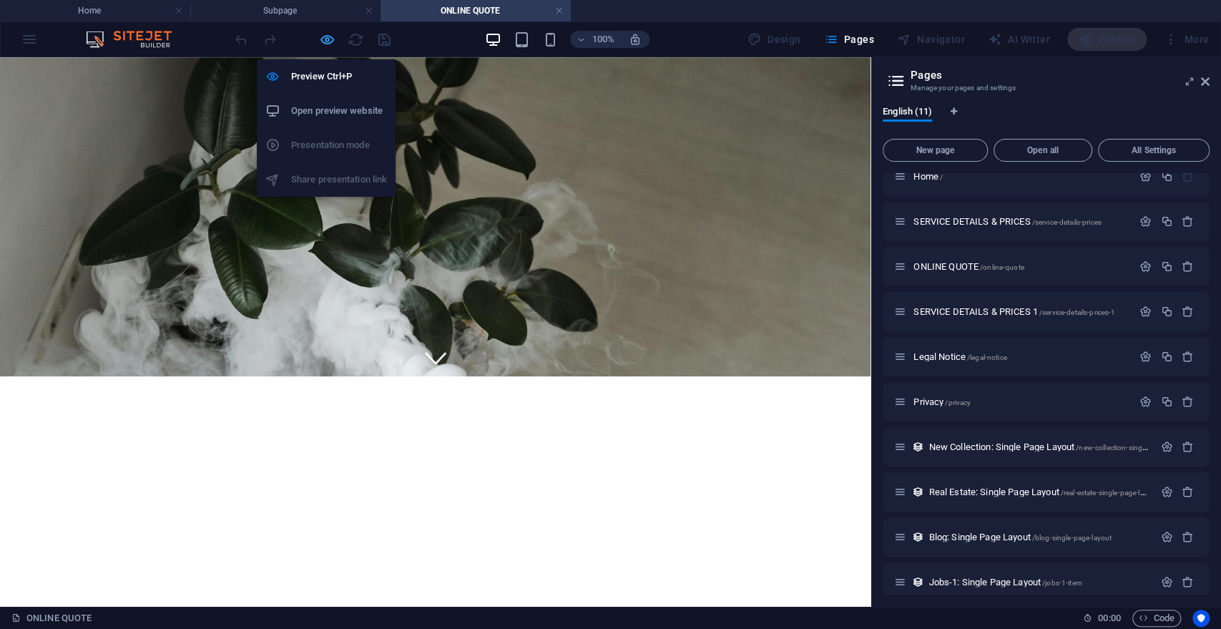
click at [333, 39] on icon "button" at bounding box center [327, 39] width 16 height 16
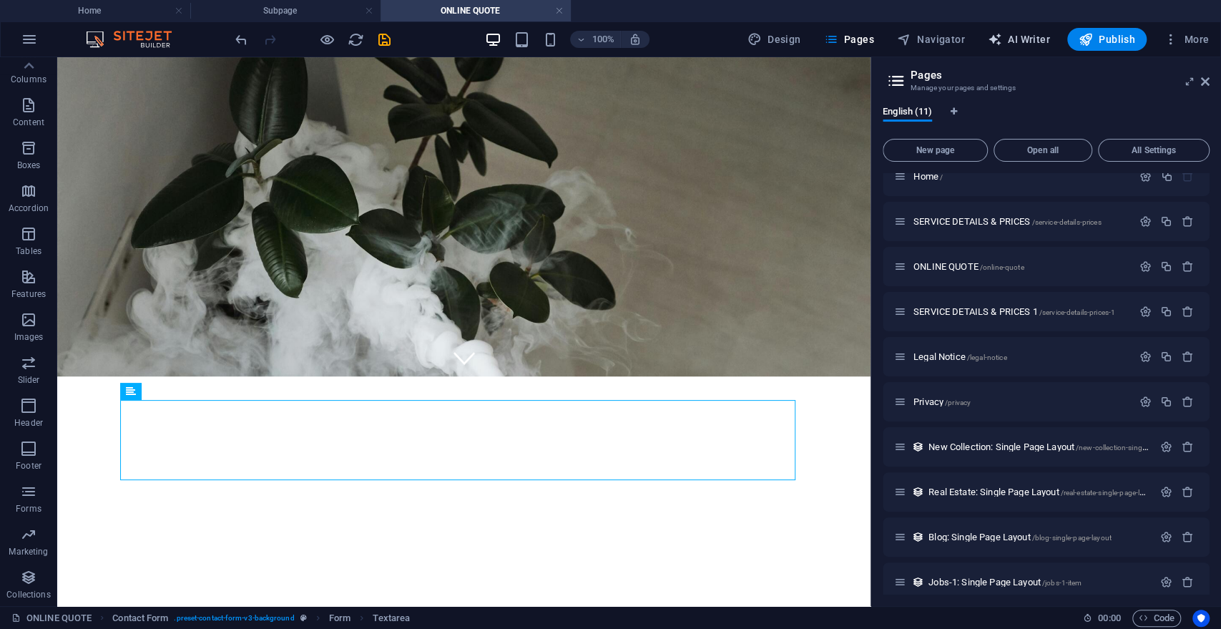
click at [1033, 40] on span "AI Writer" at bounding box center [1019, 39] width 62 height 14
select select "English"
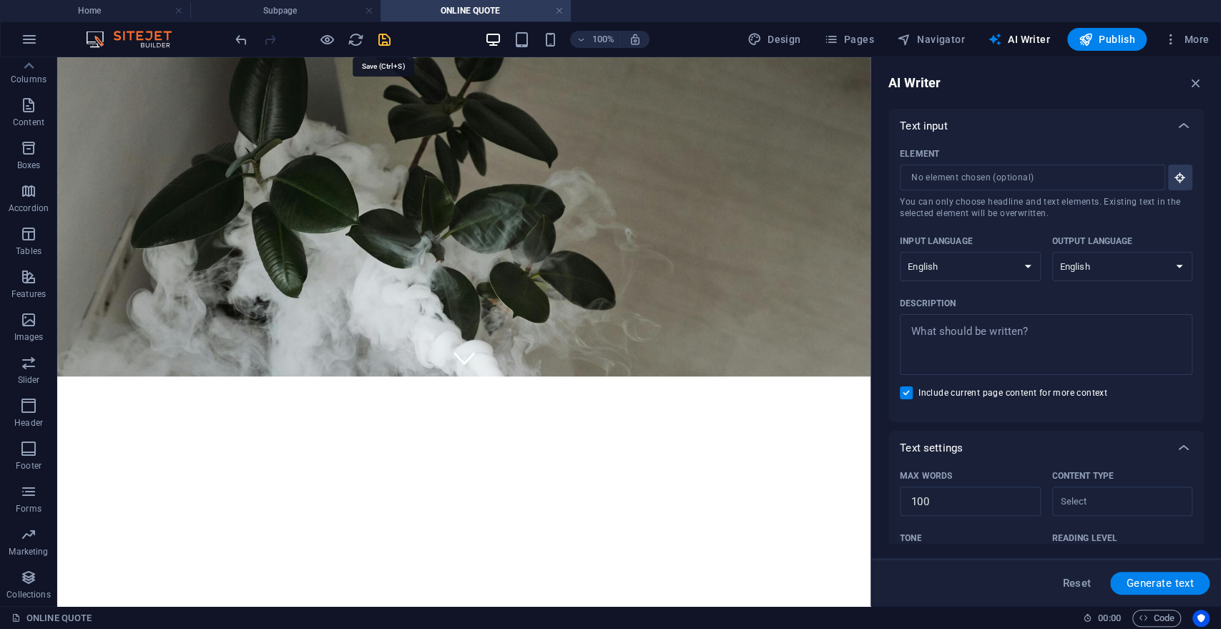
click at [381, 39] on icon "save" at bounding box center [384, 39] width 16 height 16
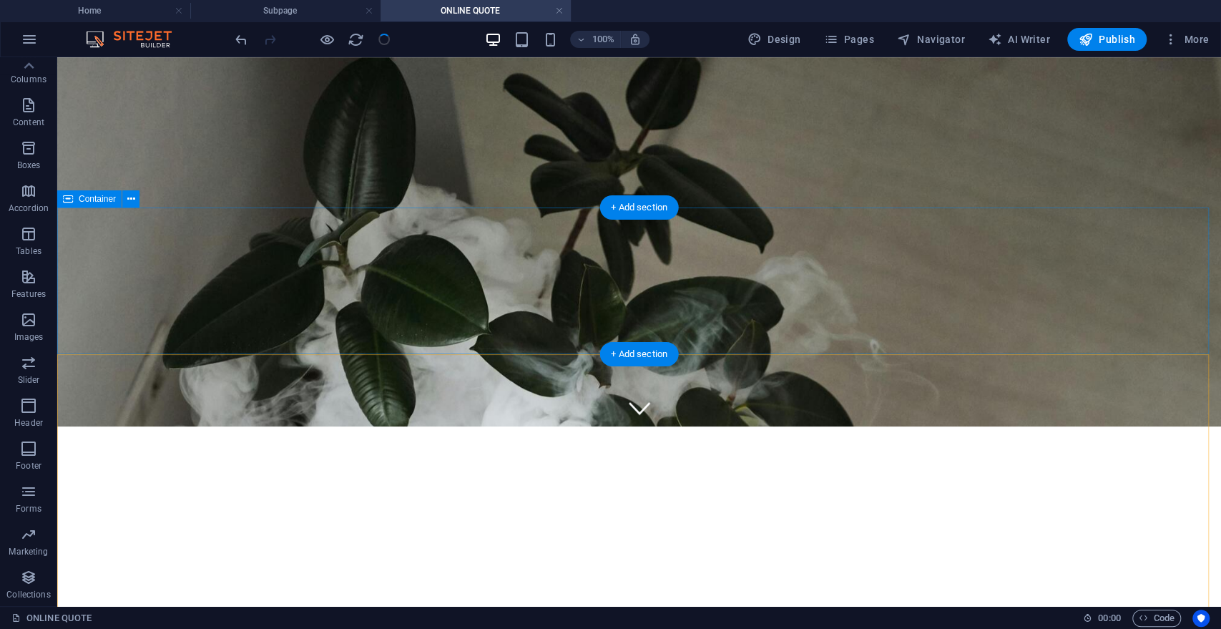
scroll to position [179, 0]
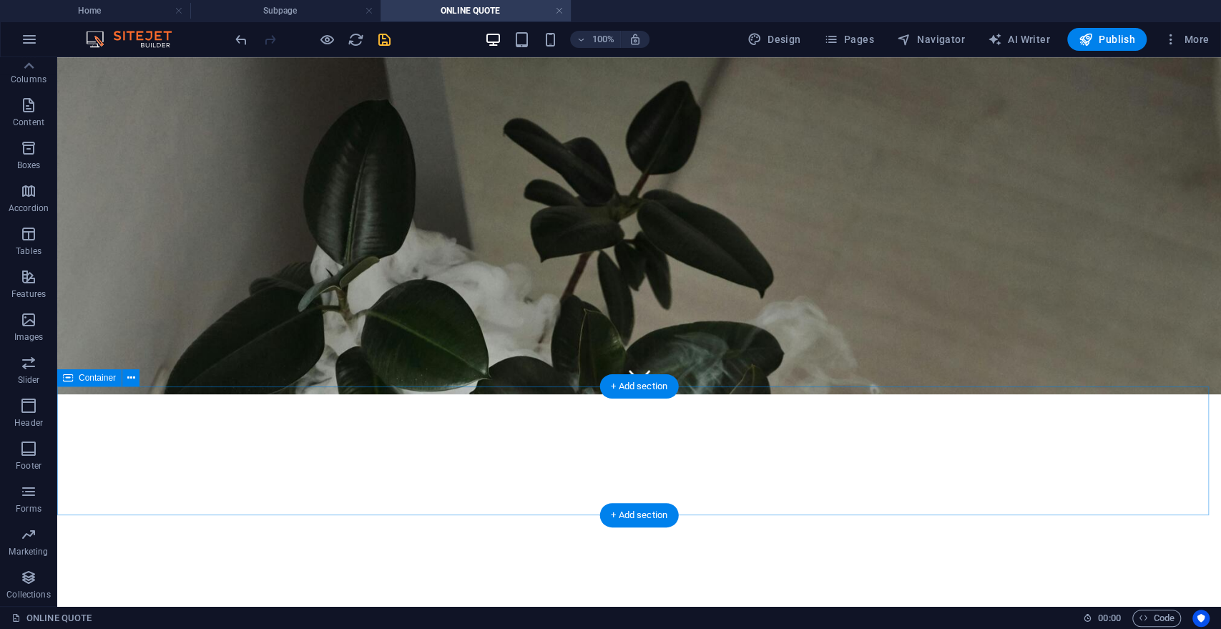
scroll to position [0, 0]
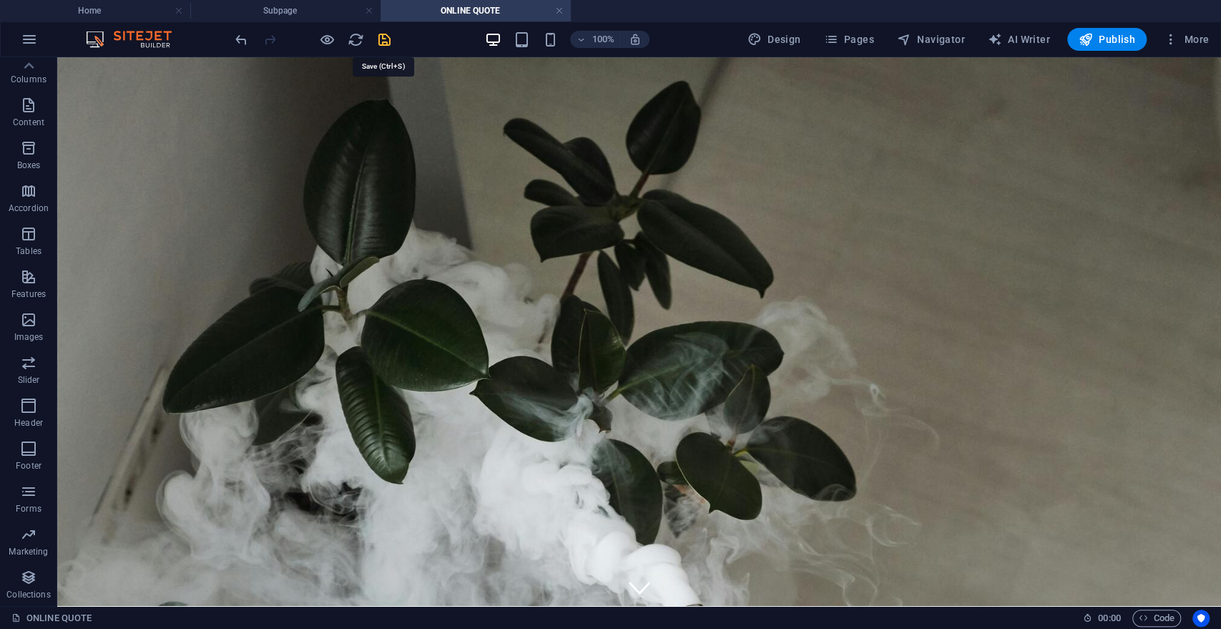
click at [389, 40] on icon "save" at bounding box center [384, 39] width 16 height 16
checkbox input "false"
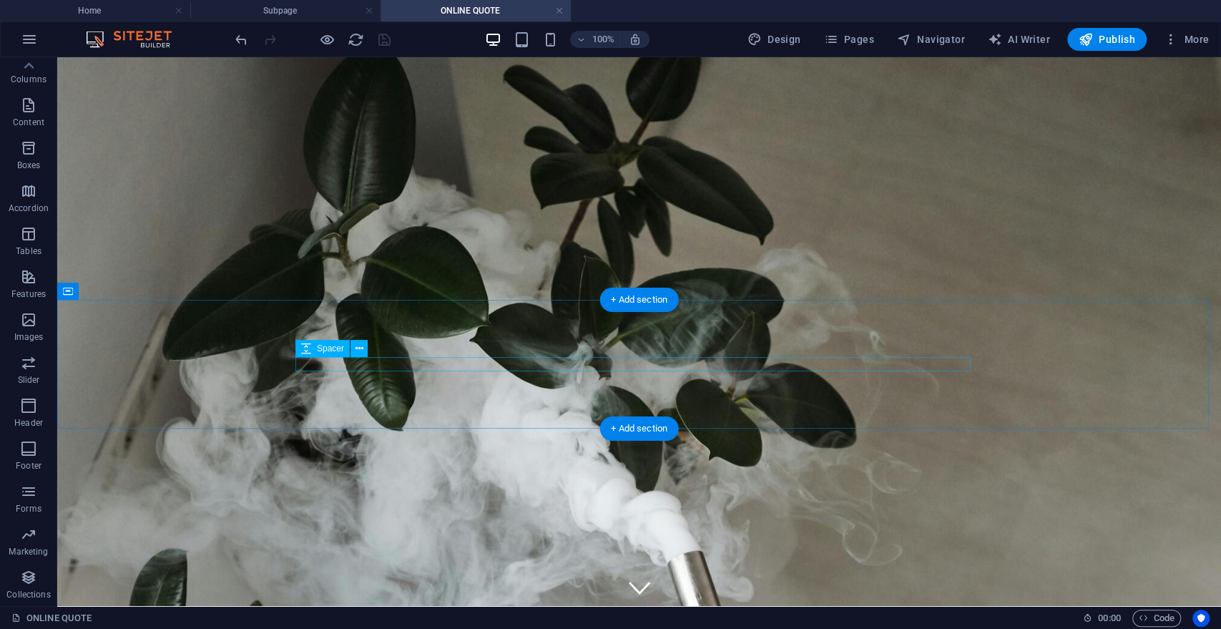
scroll to position [212, 0]
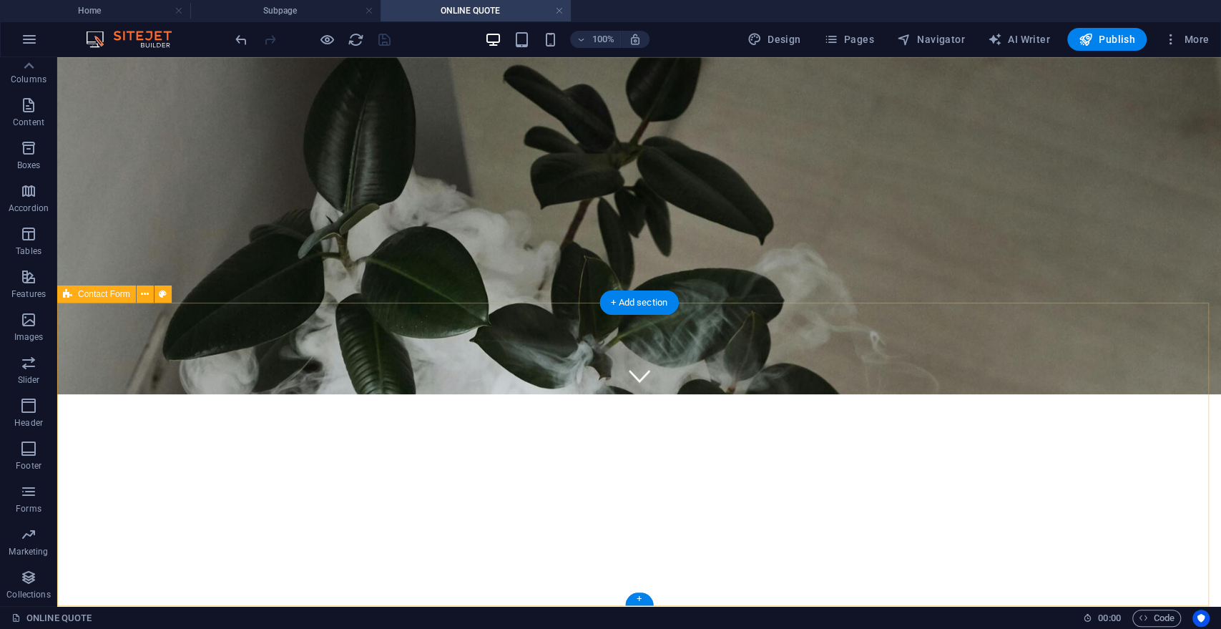
click at [72, 296] on icon at bounding box center [67, 294] width 9 height 17
click at [149, 291] on button at bounding box center [145, 294] width 17 height 17
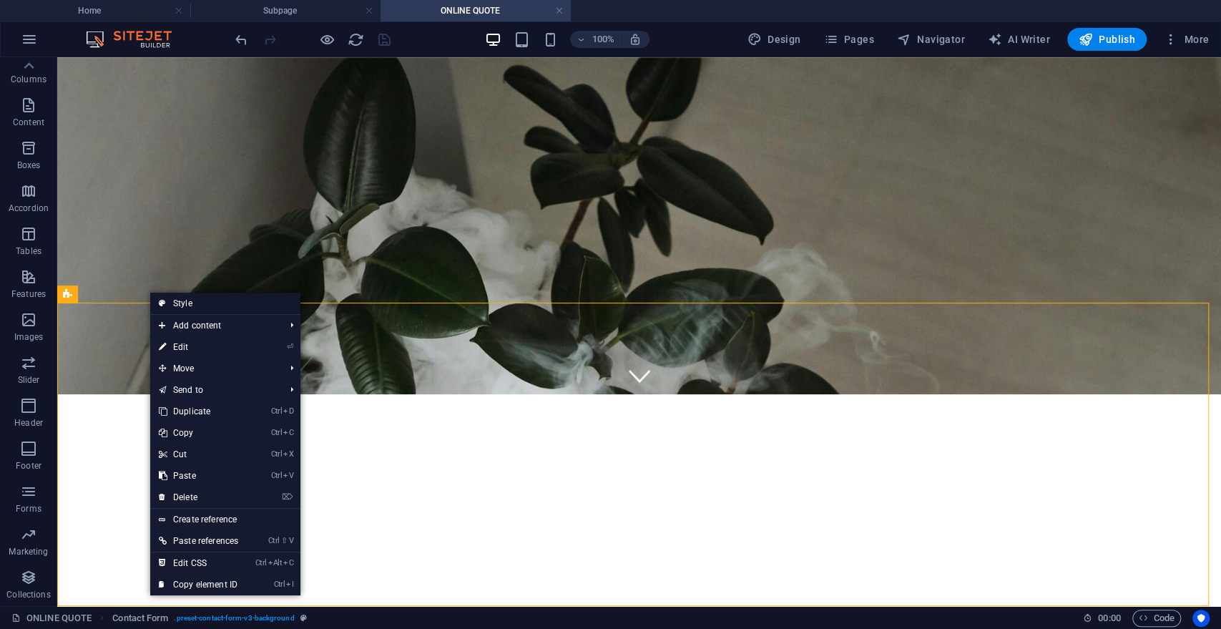
click at [186, 296] on link "Style" at bounding box center [225, 303] width 150 height 21
select select "rem"
select select "preset-contact-form-v3-background"
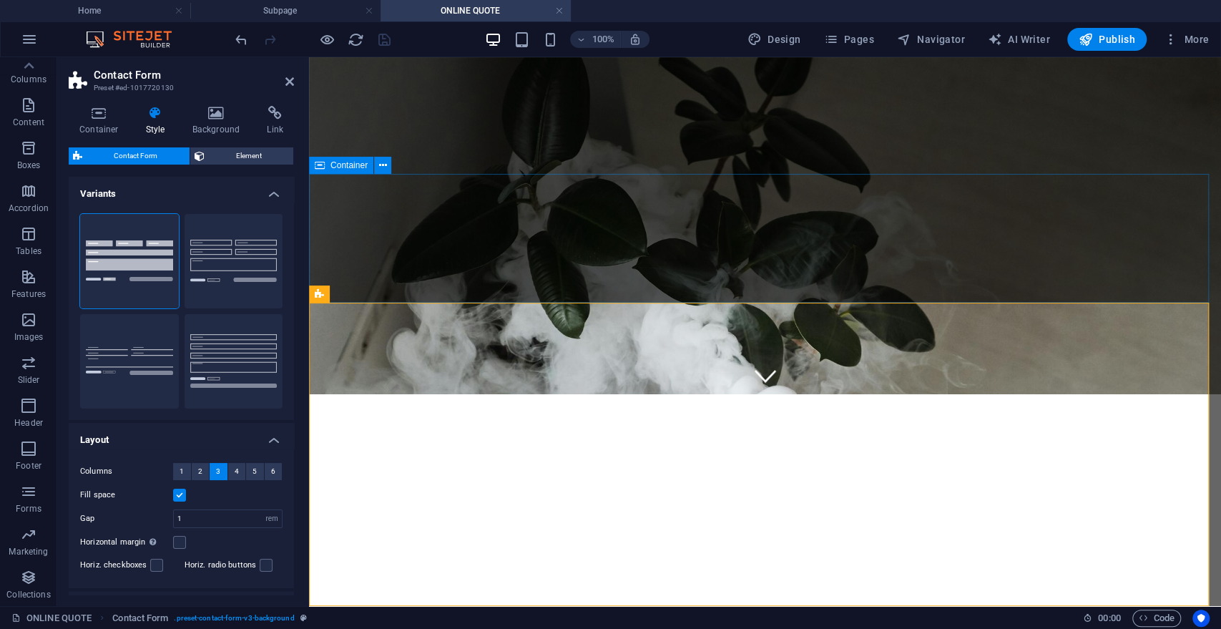
click at [389, 537] on div at bounding box center [765, 601] width 912 height 129
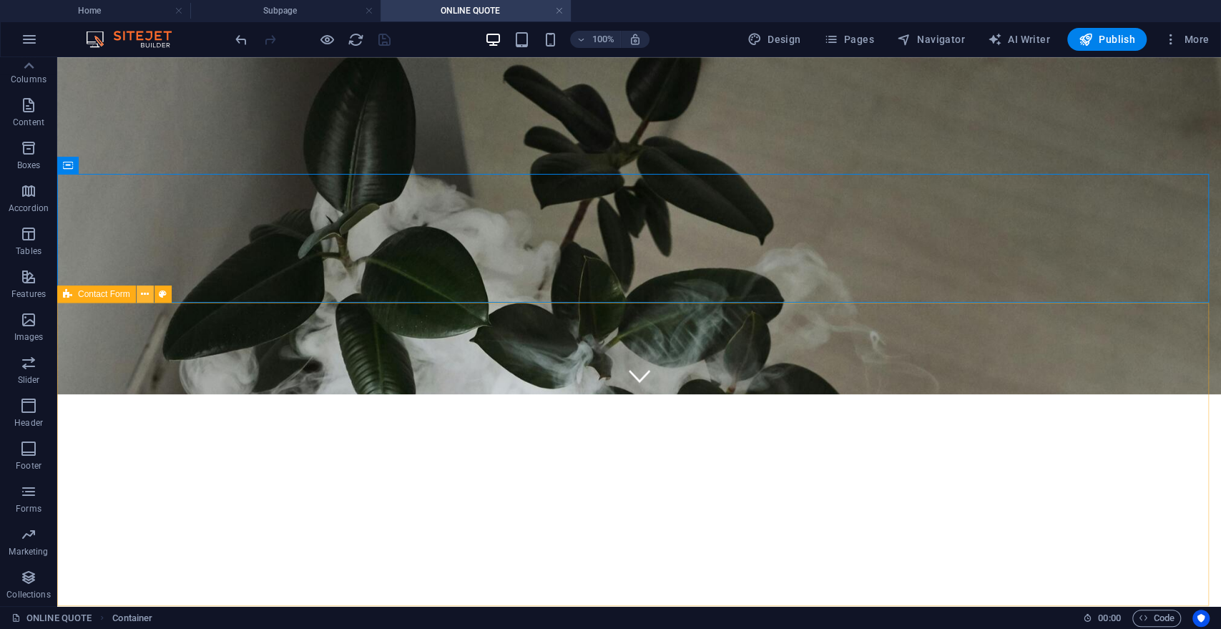
click at [149, 295] on icon at bounding box center [145, 294] width 8 height 15
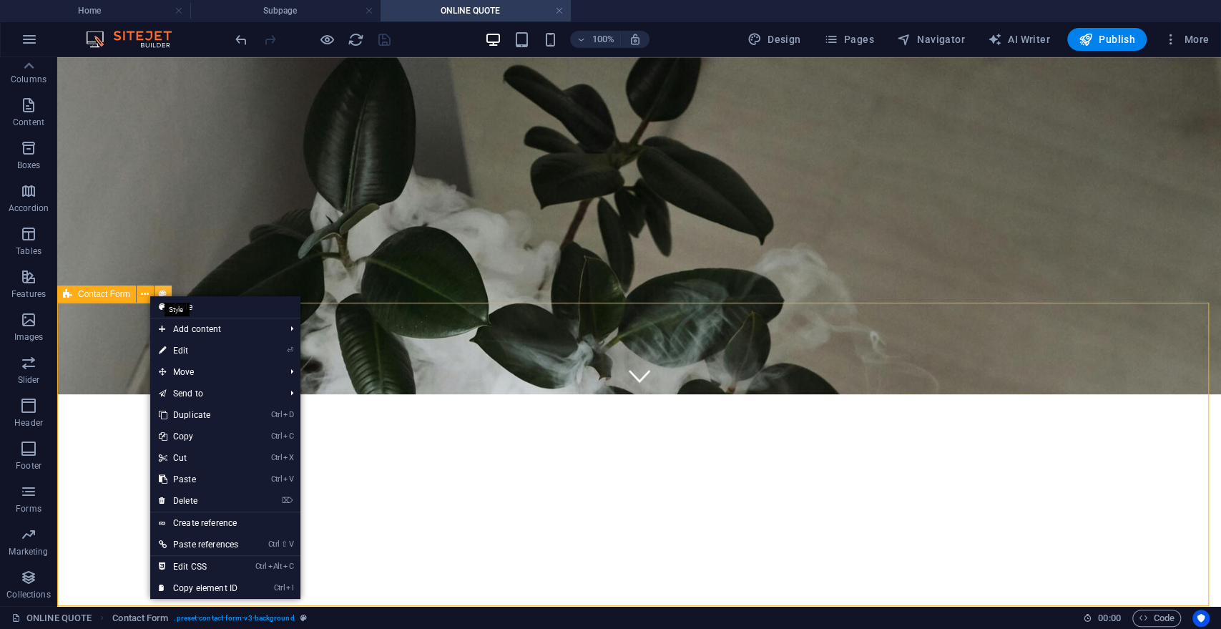
click at [167, 288] on button at bounding box center [163, 294] width 17 height 17
select select "rem"
select select "preset-contact-form-v3-background"
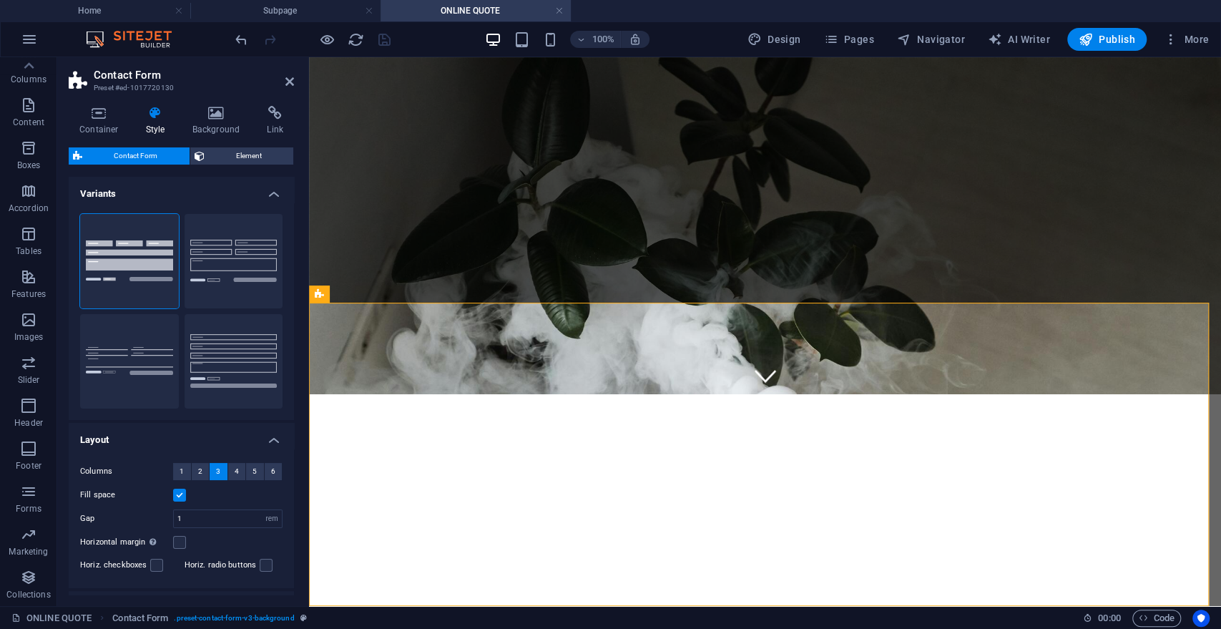
click at [306, 429] on div at bounding box center [307, 331] width 3 height 549
click at [286, 80] on icon at bounding box center [290, 81] width 9 height 11
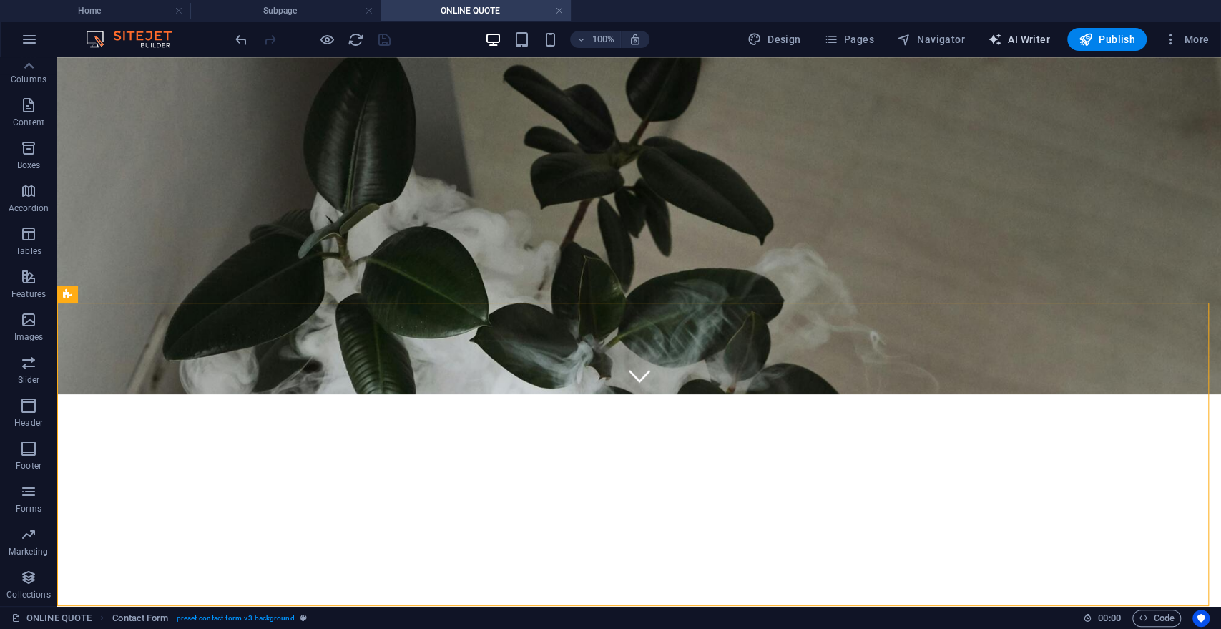
click at [1034, 33] on span "AI Writer" at bounding box center [1019, 39] width 62 height 14
select select "English"
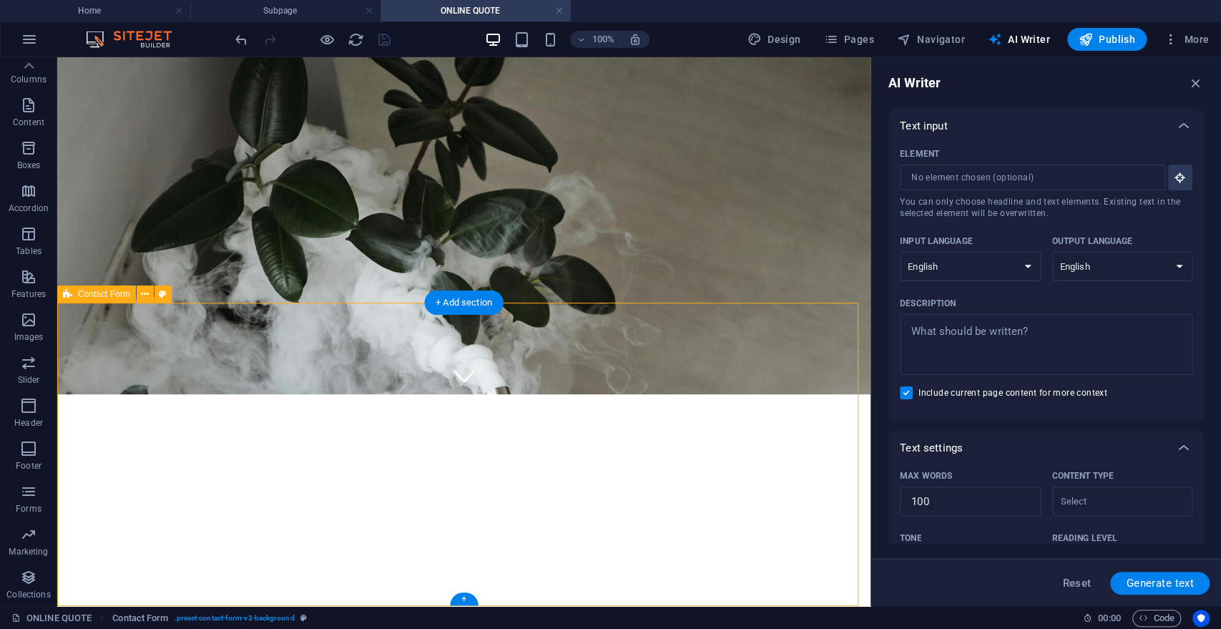
click at [145, 296] on icon at bounding box center [145, 294] width 8 height 15
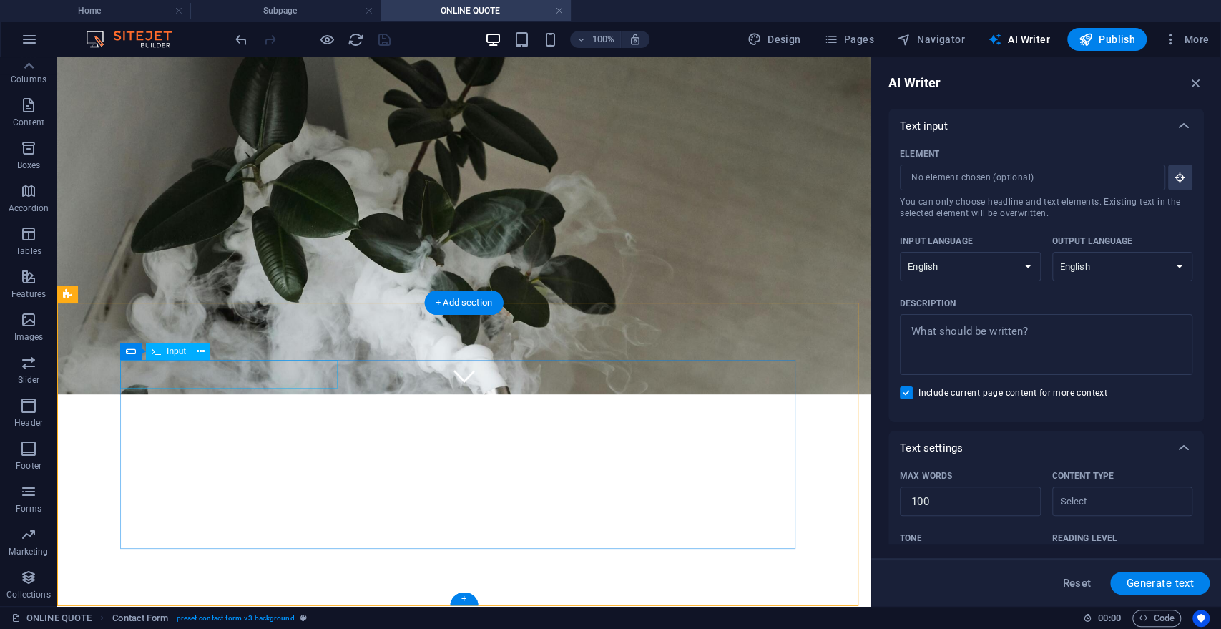
click at [200, 352] on icon at bounding box center [201, 351] width 8 height 15
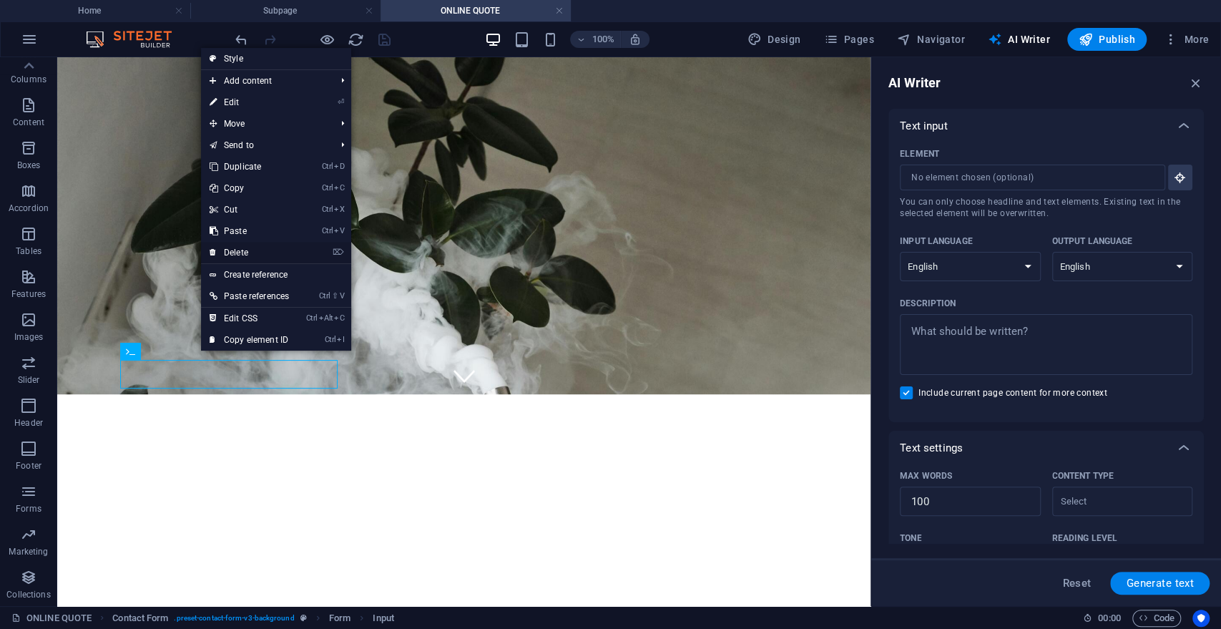
click at [261, 250] on link "⌦ Delete" at bounding box center [249, 252] width 97 height 21
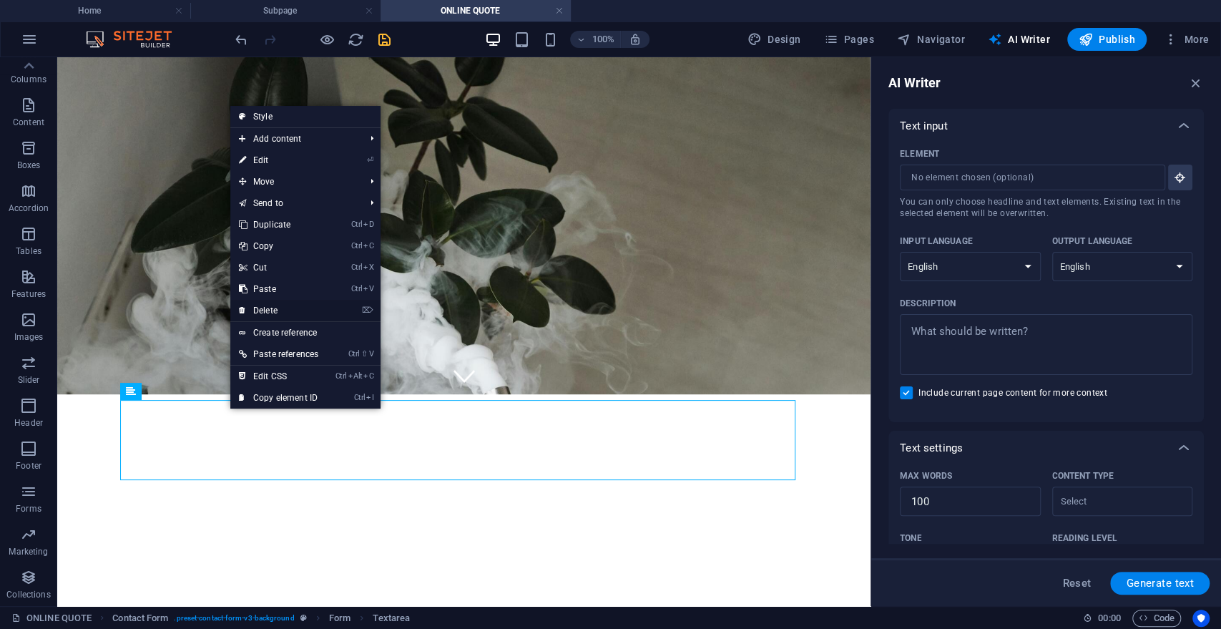
click at [257, 313] on link "⌦ Delete" at bounding box center [278, 310] width 97 height 21
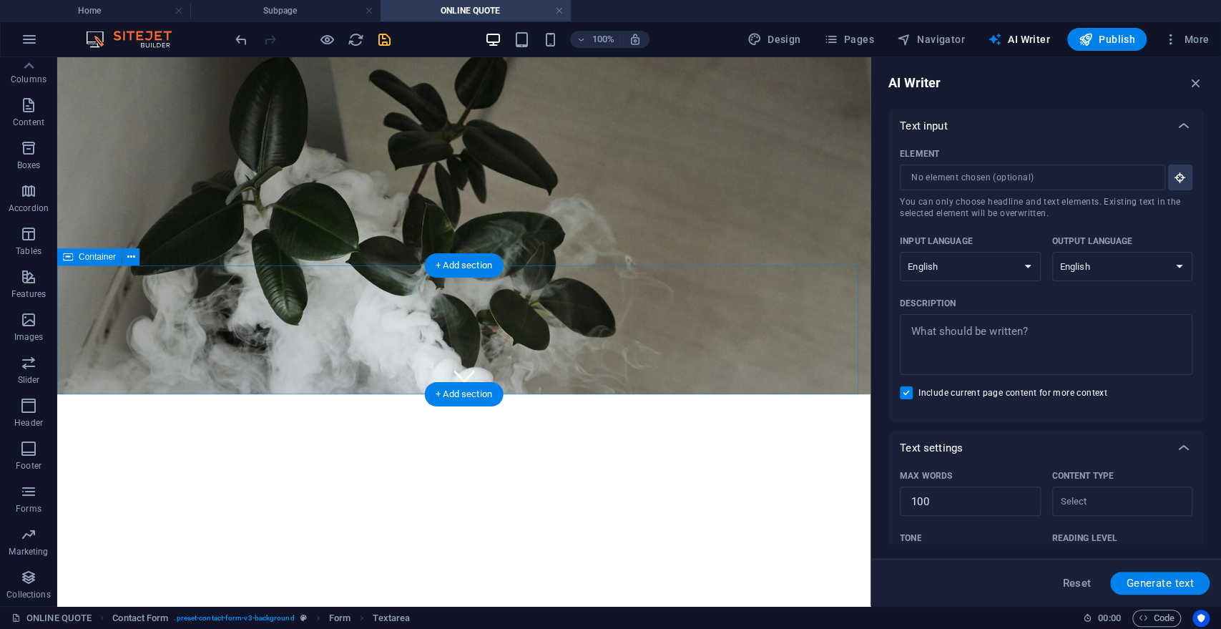
scroll to position [120, 0]
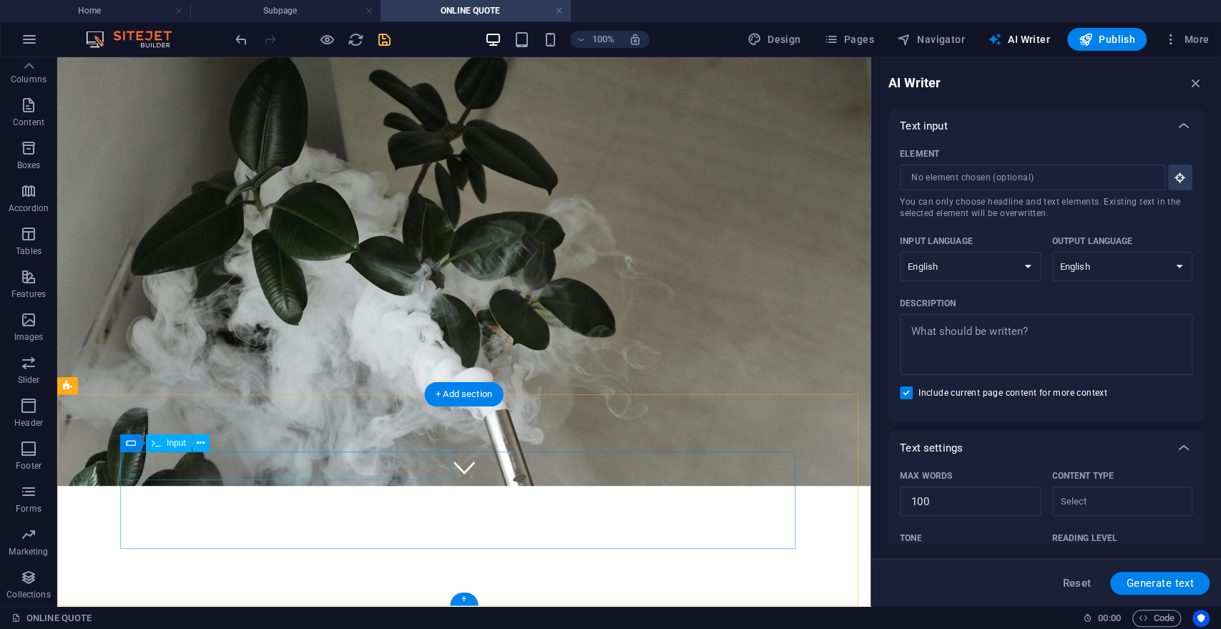
click at [200, 441] on icon at bounding box center [201, 443] width 8 height 15
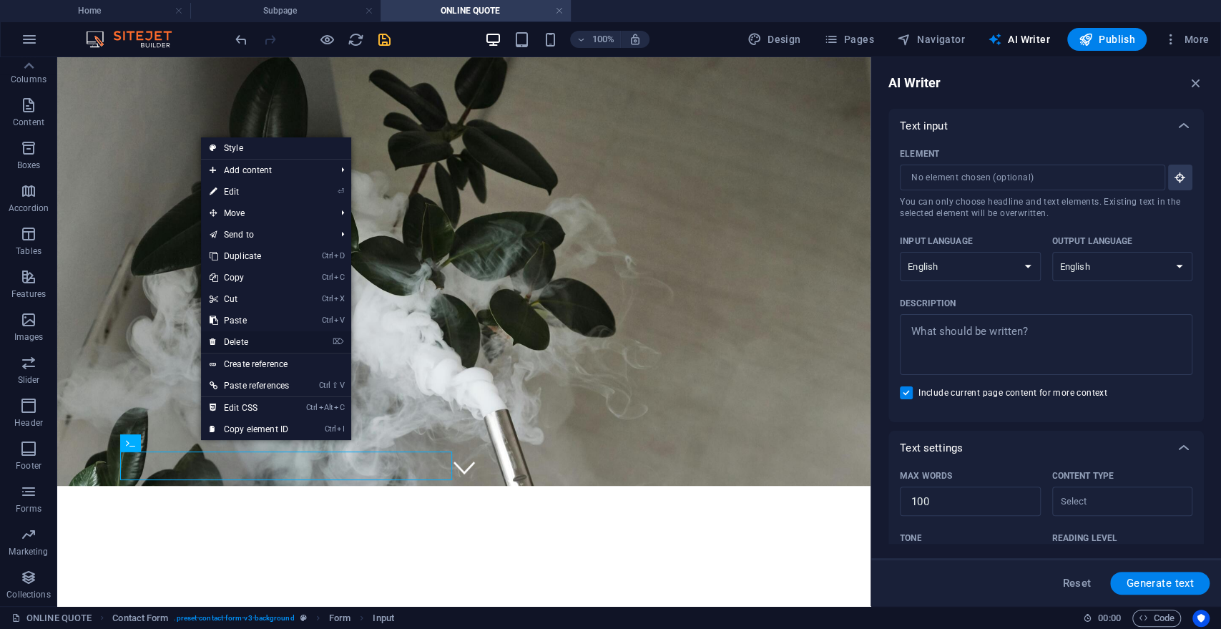
click at [247, 338] on link "⌦ Delete" at bounding box center [249, 341] width 97 height 21
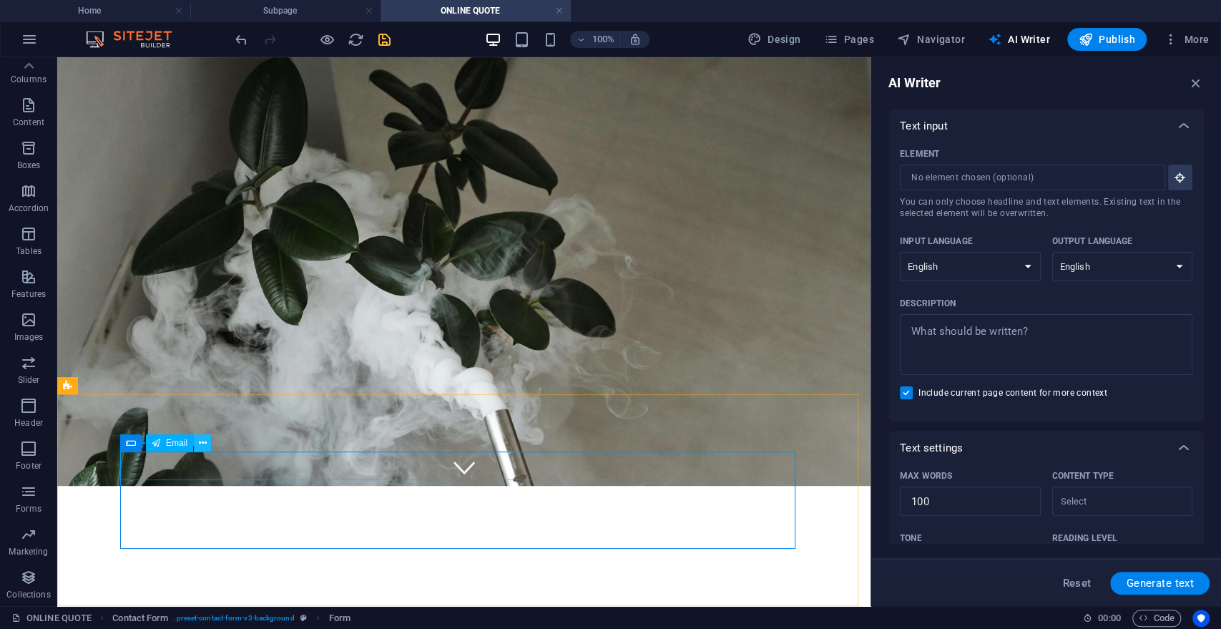
click at [201, 441] on icon at bounding box center [203, 443] width 8 height 15
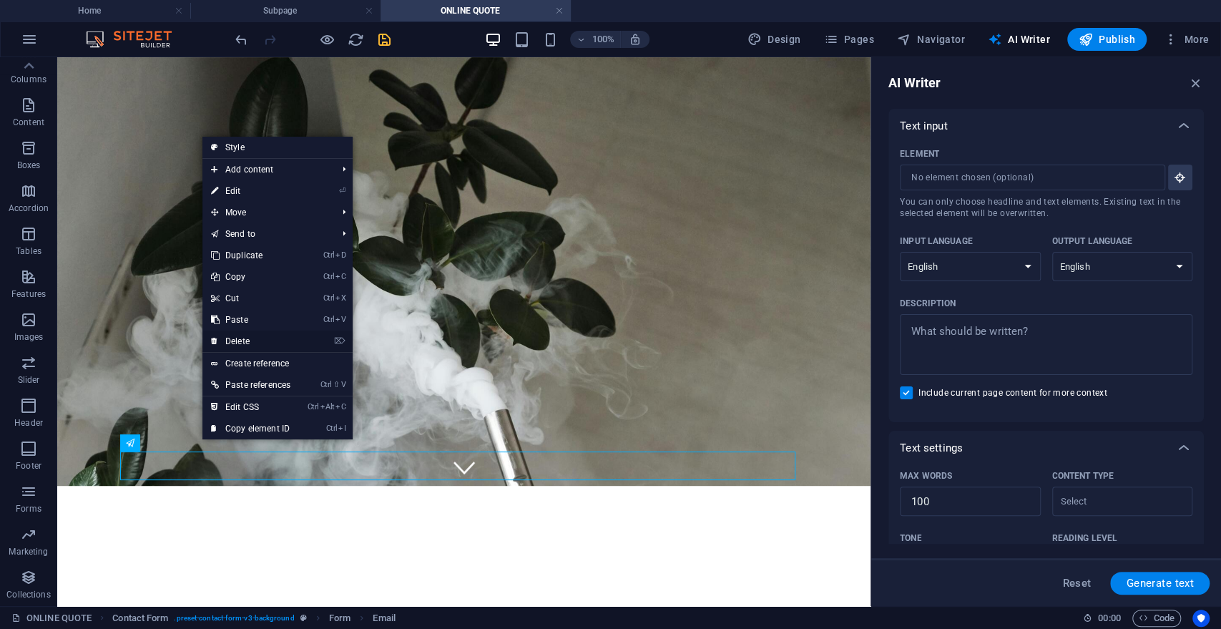
click at [256, 335] on link "⌦ Delete" at bounding box center [250, 341] width 97 height 21
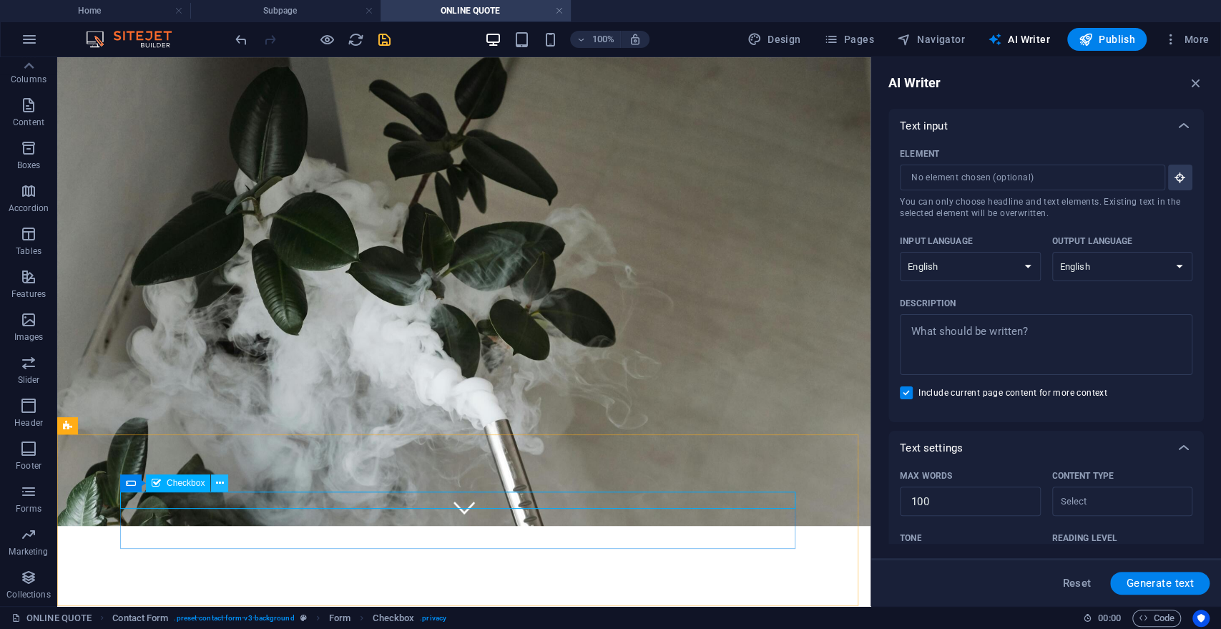
click at [218, 482] on icon at bounding box center [220, 483] width 8 height 15
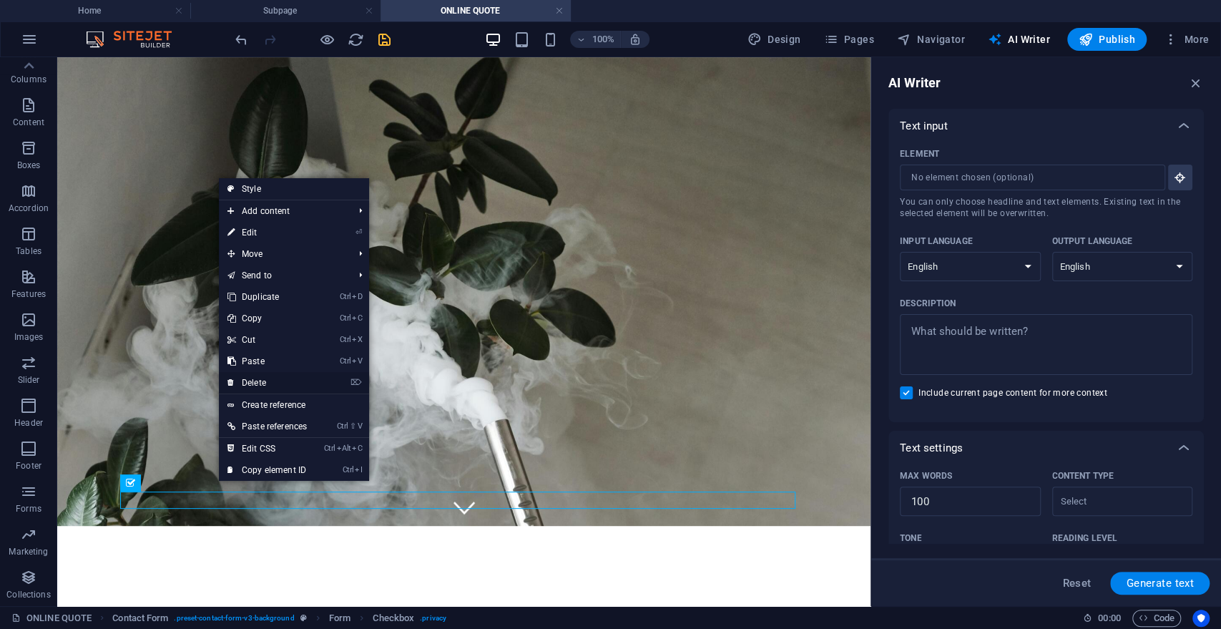
click at [279, 381] on link "⌦ Delete" at bounding box center [267, 382] width 97 height 21
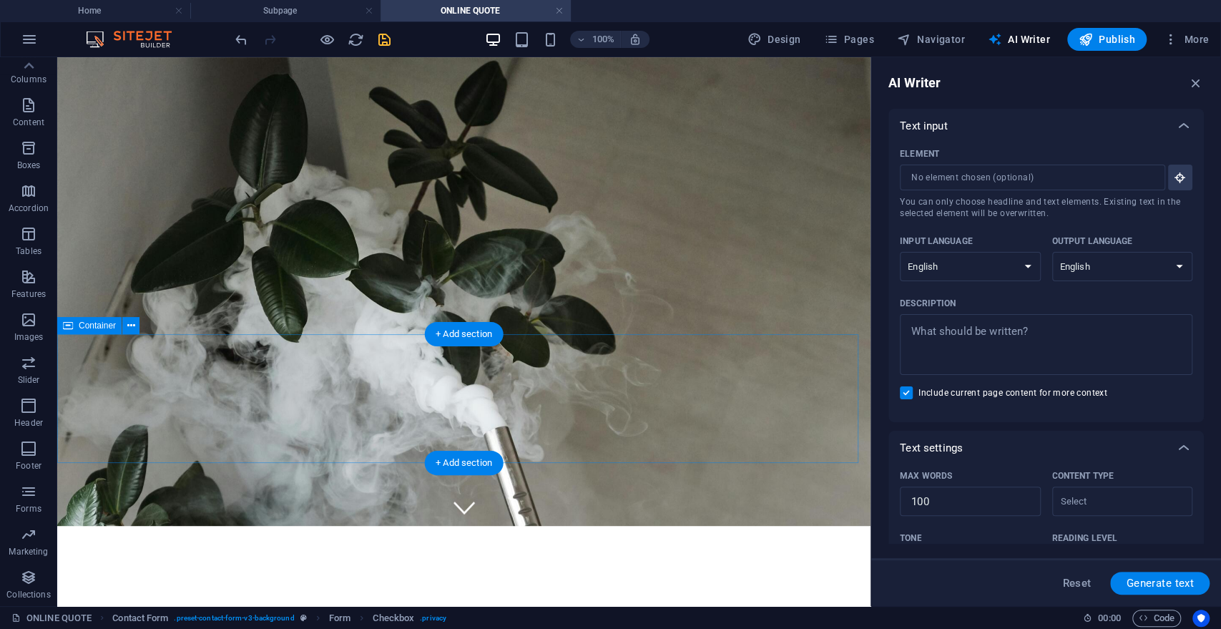
scroll to position [52, 0]
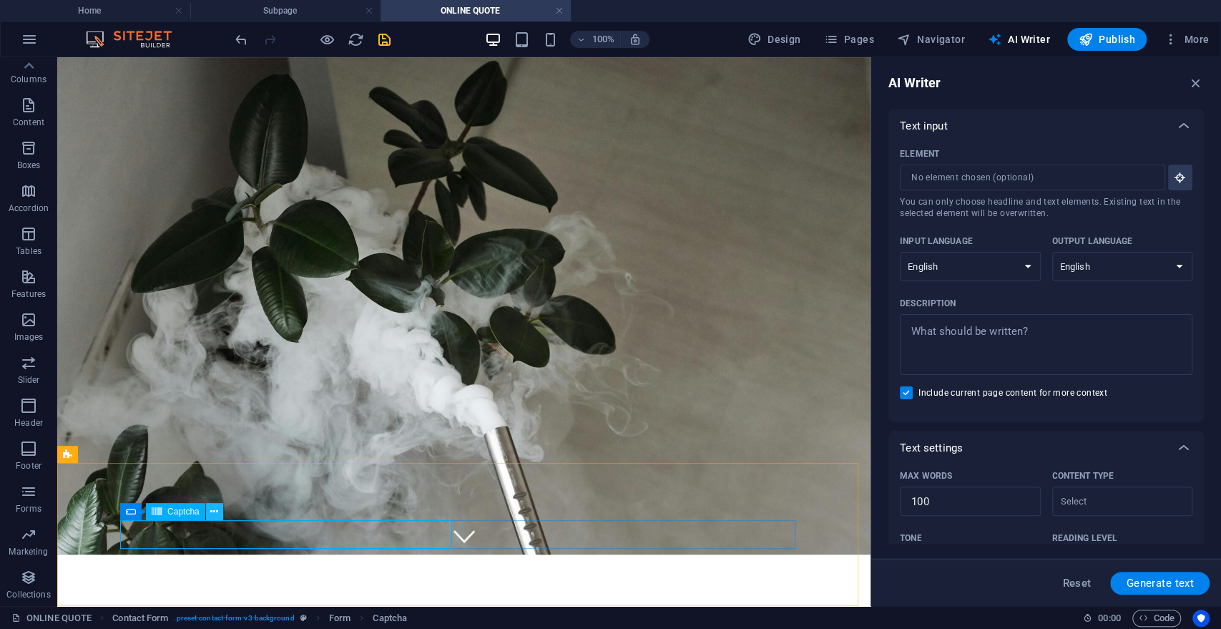
click at [213, 507] on icon at bounding box center [214, 511] width 8 height 15
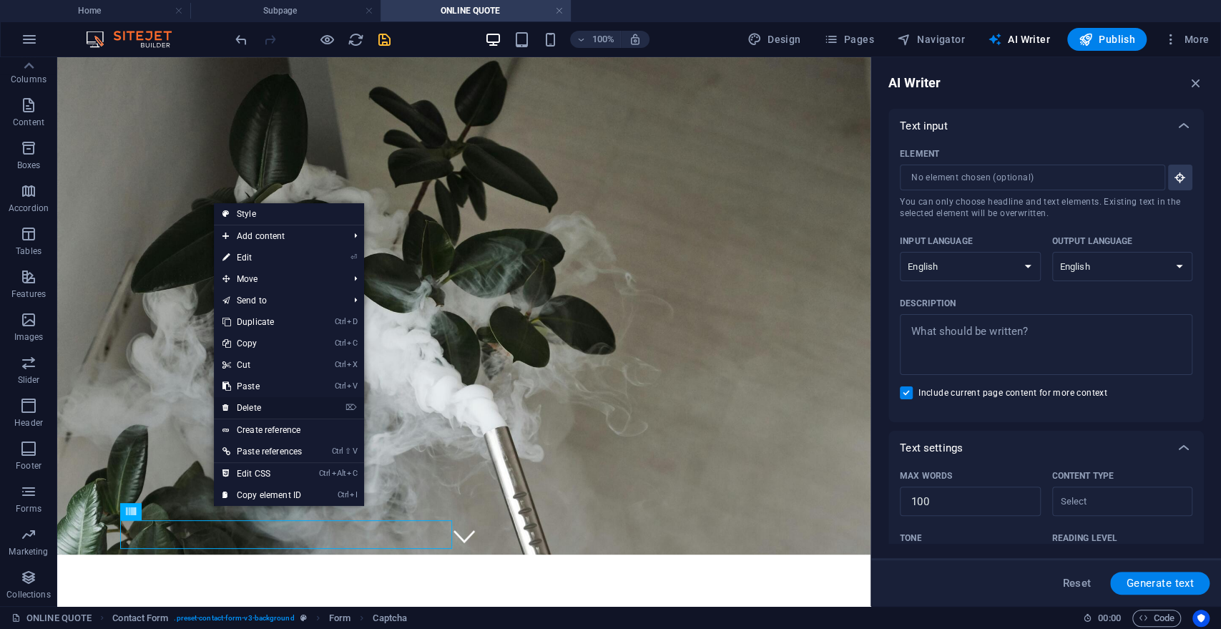
click at [263, 400] on link "⌦ Delete" at bounding box center [262, 407] width 97 height 21
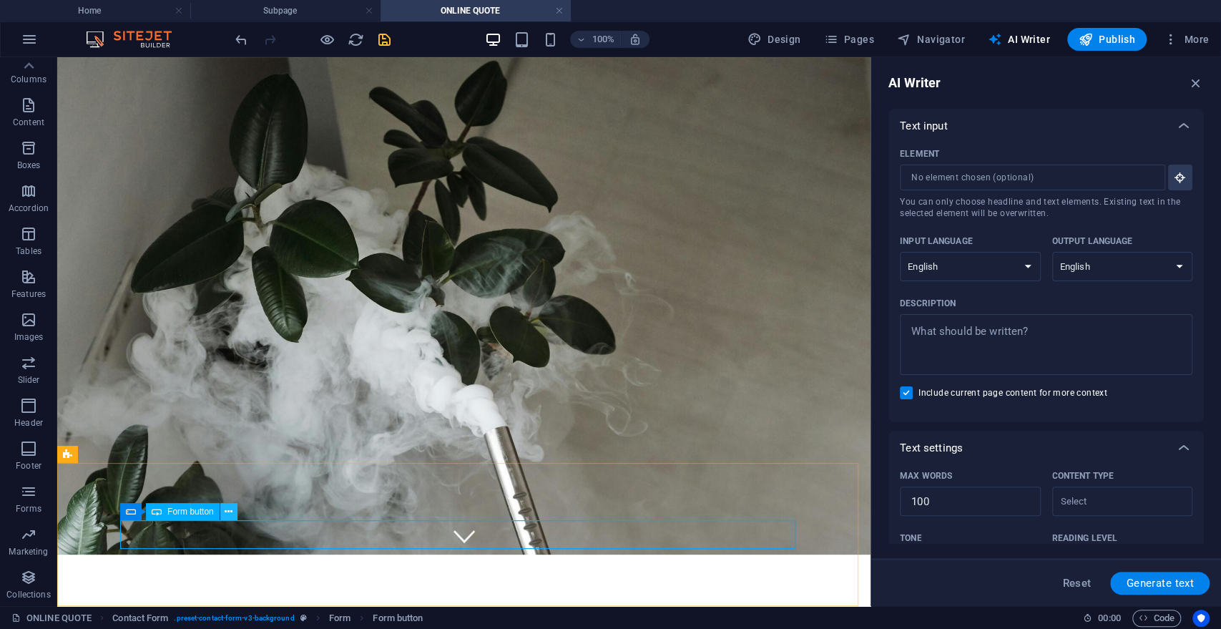
click at [232, 509] on icon at bounding box center [229, 511] width 8 height 15
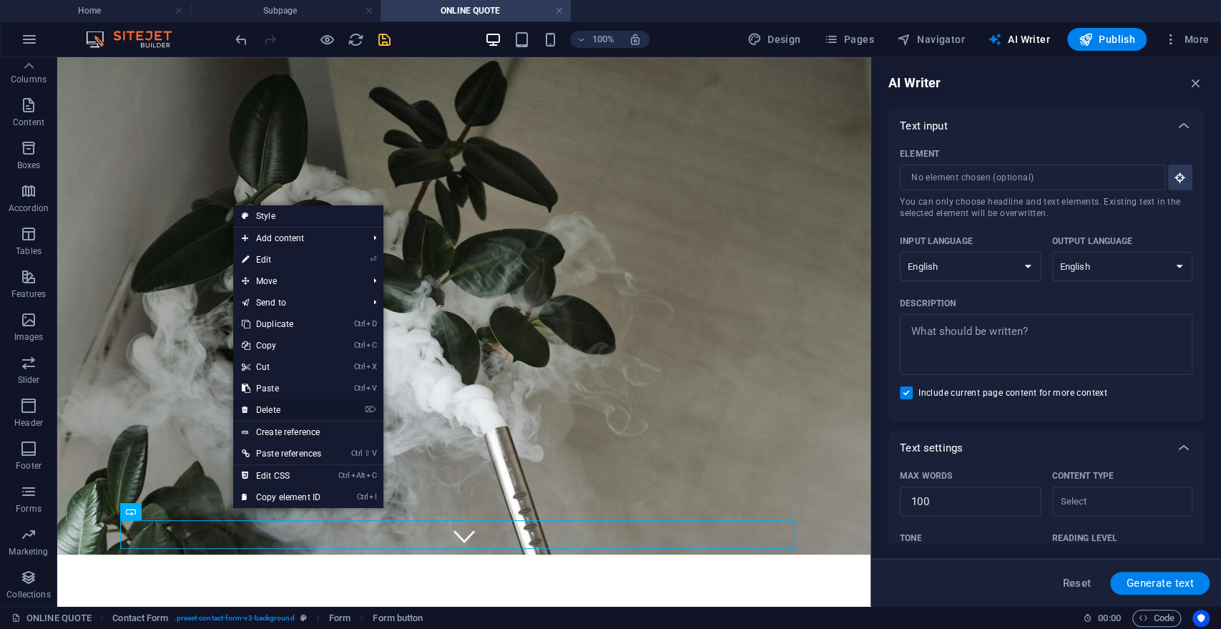
click at [276, 406] on link "⌦ Delete" at bounding box center [281, 409] width 97 height 21
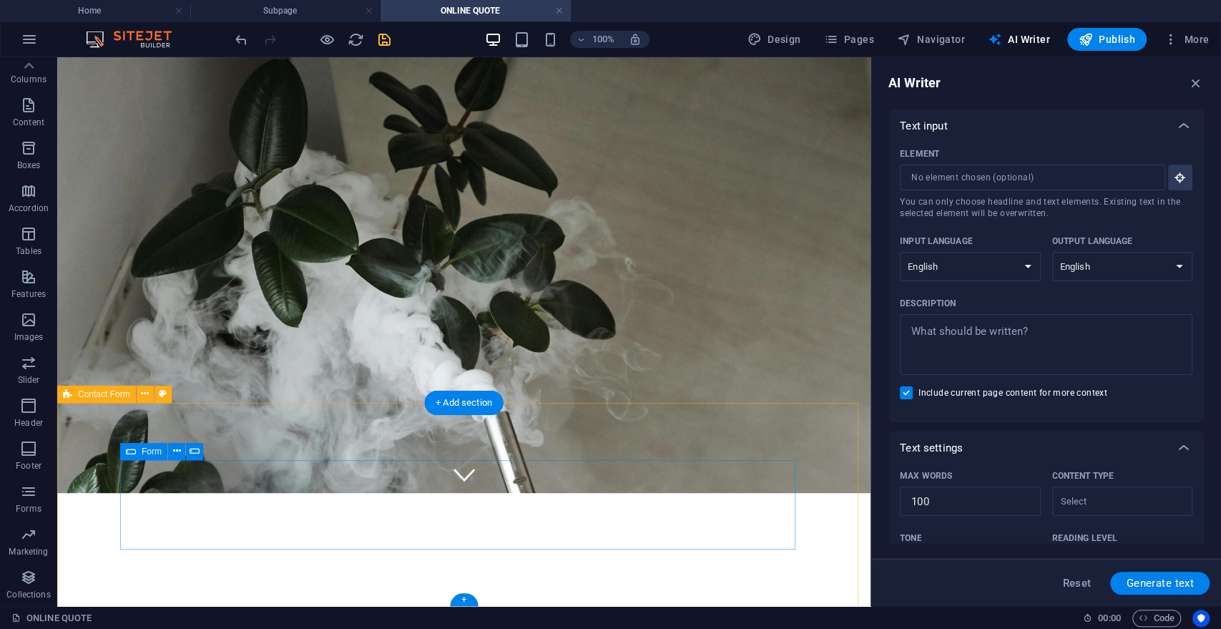
scroll to position [112, 0]
click at [147, 389] on icon at bounding box center [145, 393] width 8 height 15
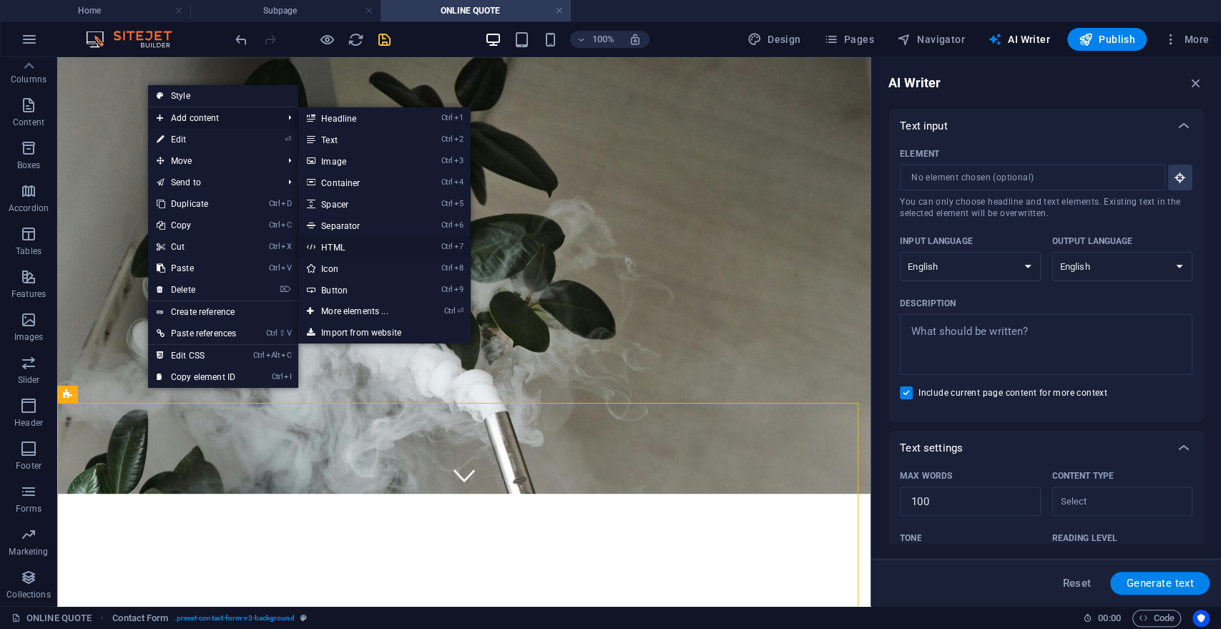
click at [349, 246] on link "Ctrl 7 HTML" at bounding box center [357, 246] width 118 height 21
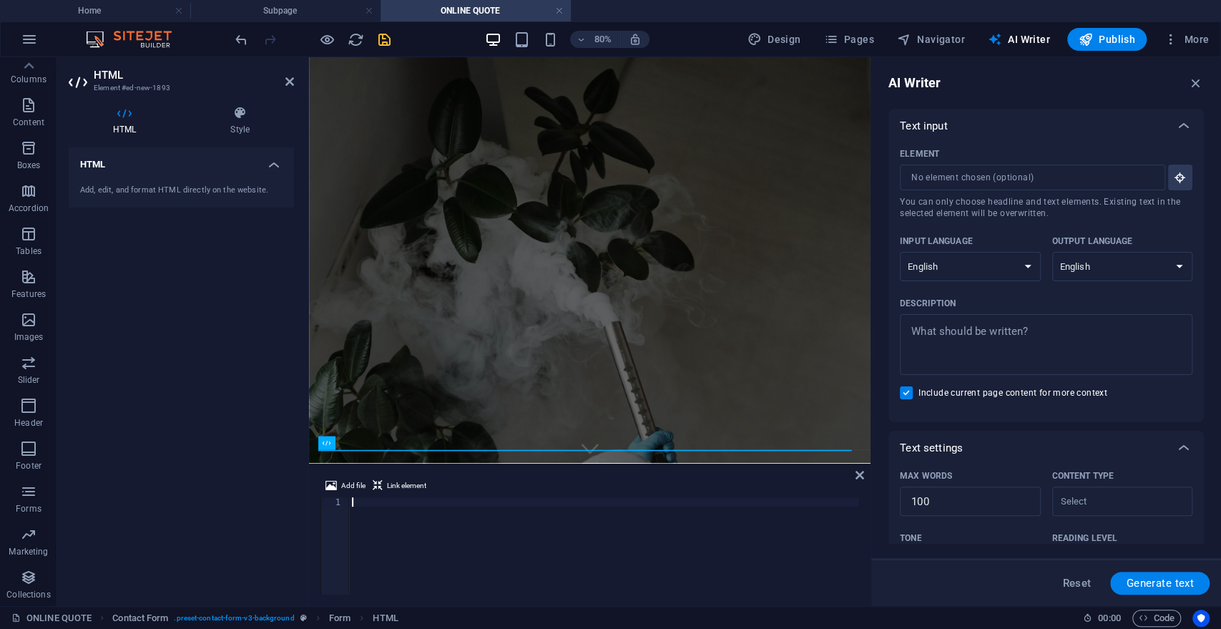
click at [366, 502] on div at bounding box center [604, 555] width 510 height 116
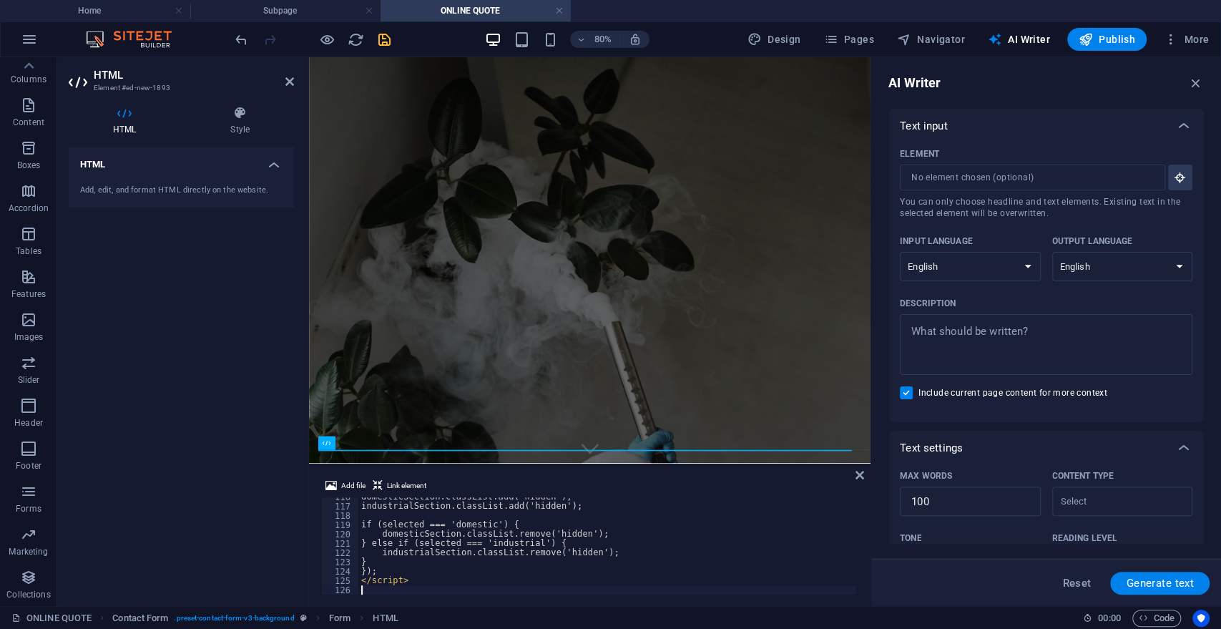
scroll to position [1075, 0]
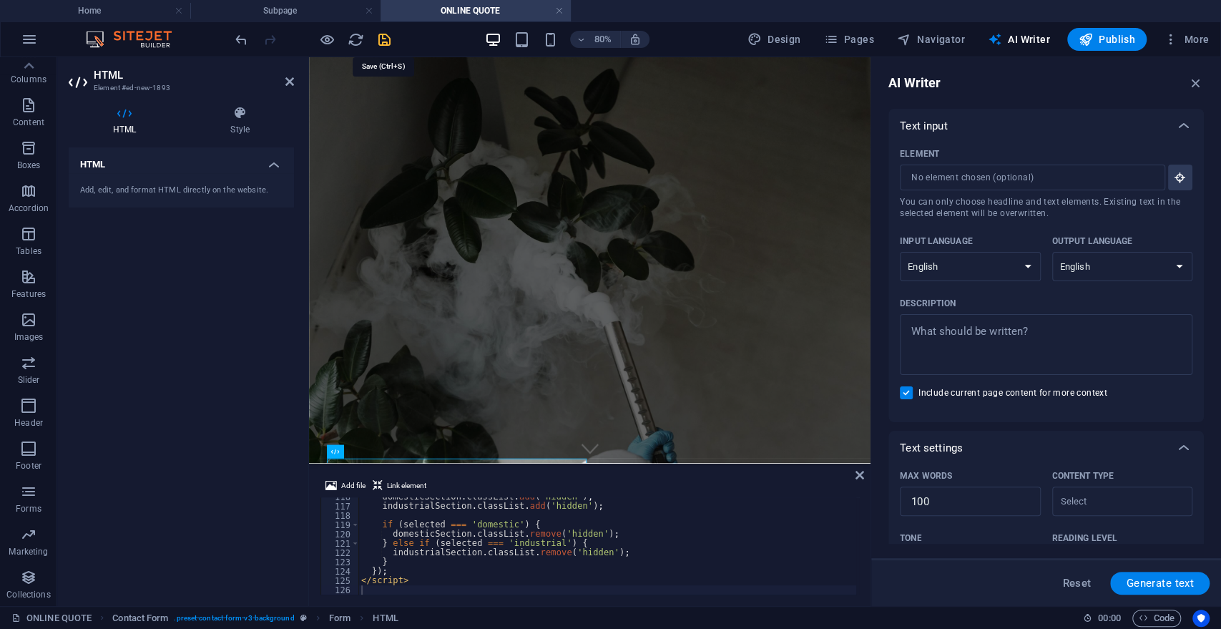
click at [387, 36] on icon "save" at bounding box center [384, 39] width 16 height 16
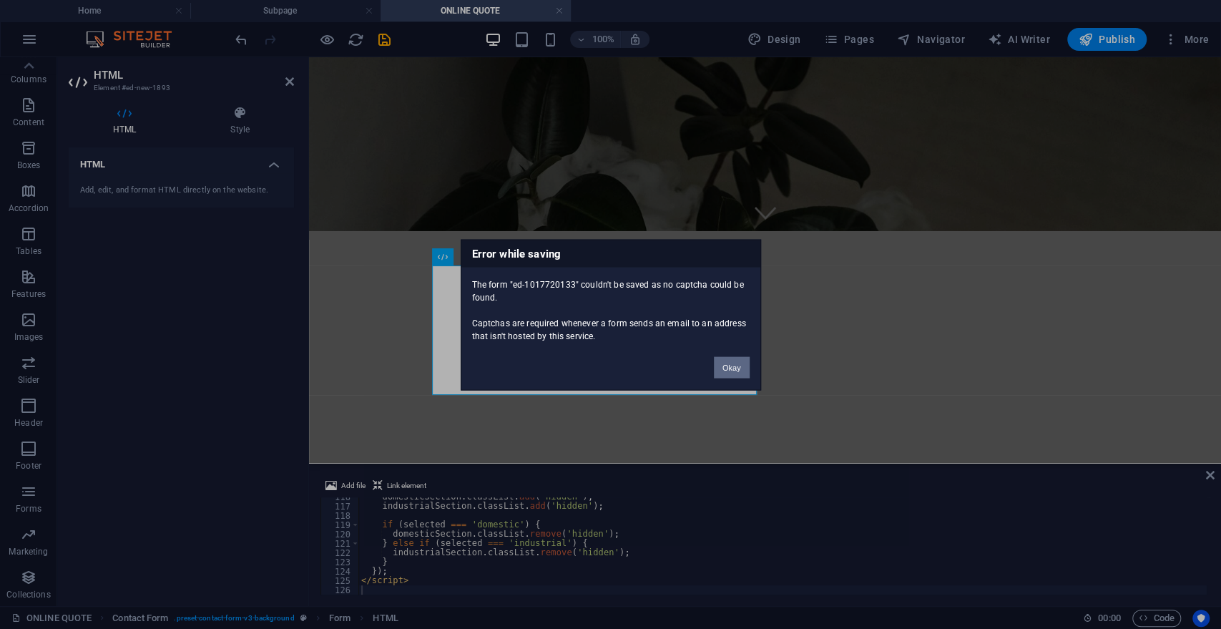
click at [728, 359] on button "Okay" at bounding box center [732, 366] width 36 height 21
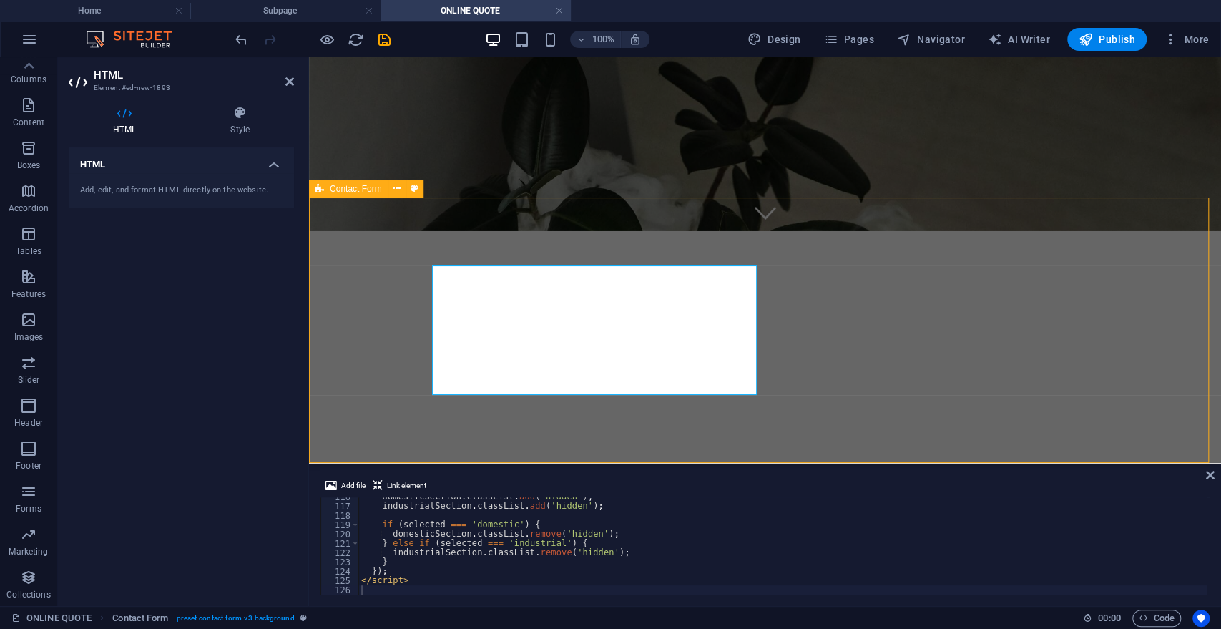
scroll to position [175, 0]
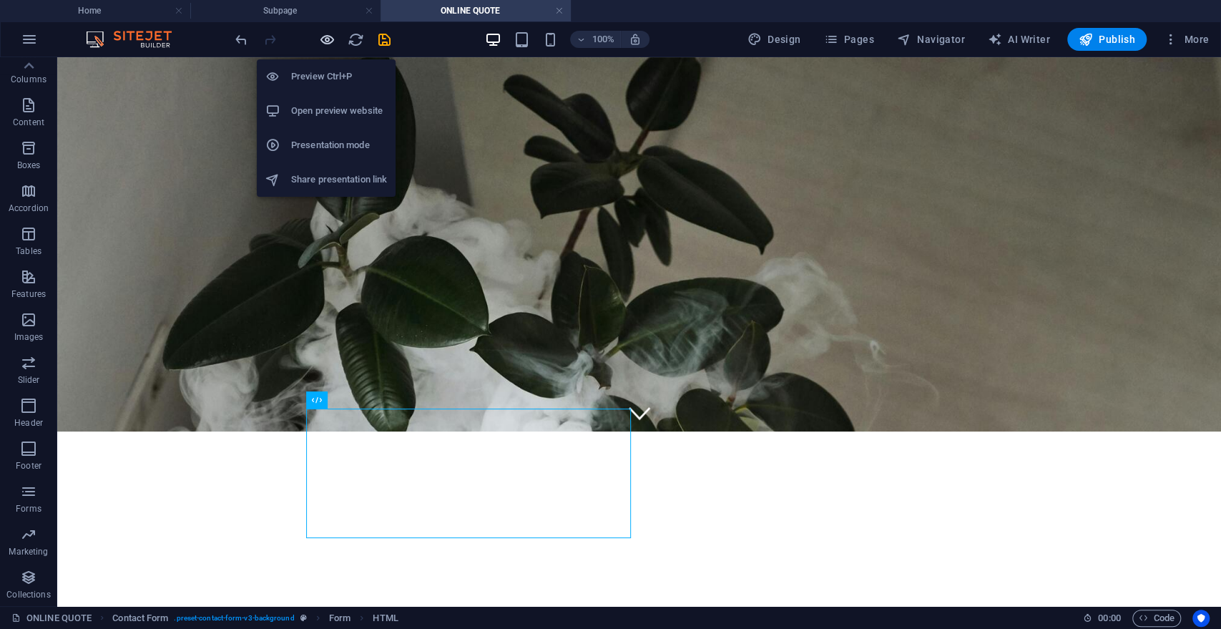
click at [330, 40] on icon "button" at bounding box center [327, 39] width 16 height 16
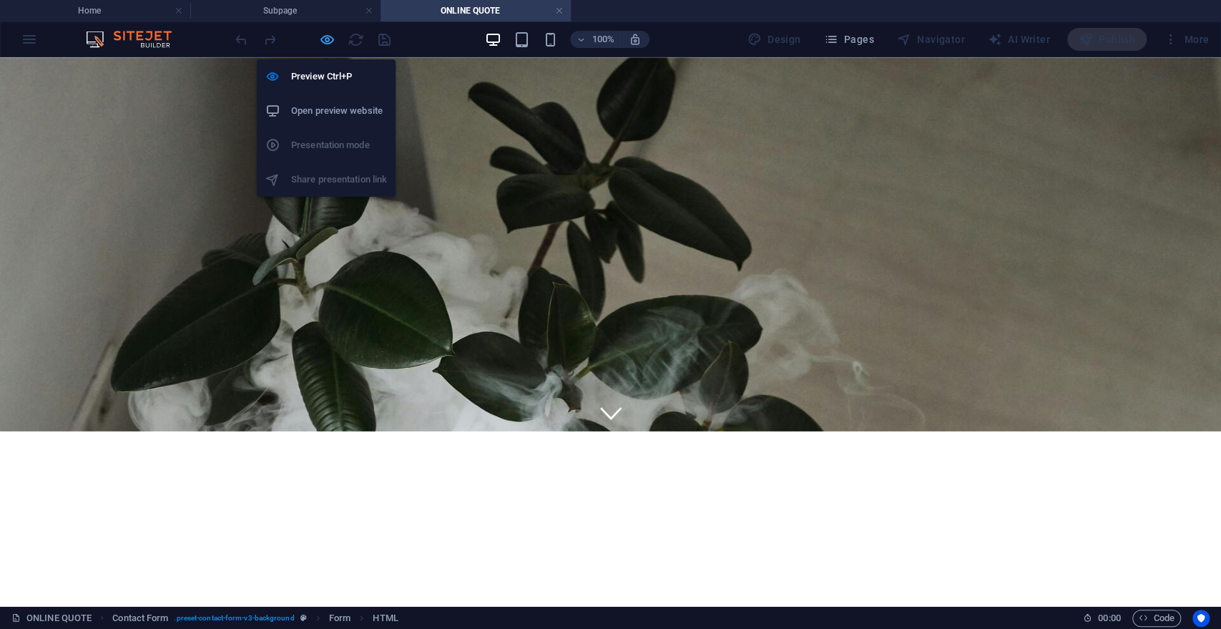
scroll to position [156, 0]
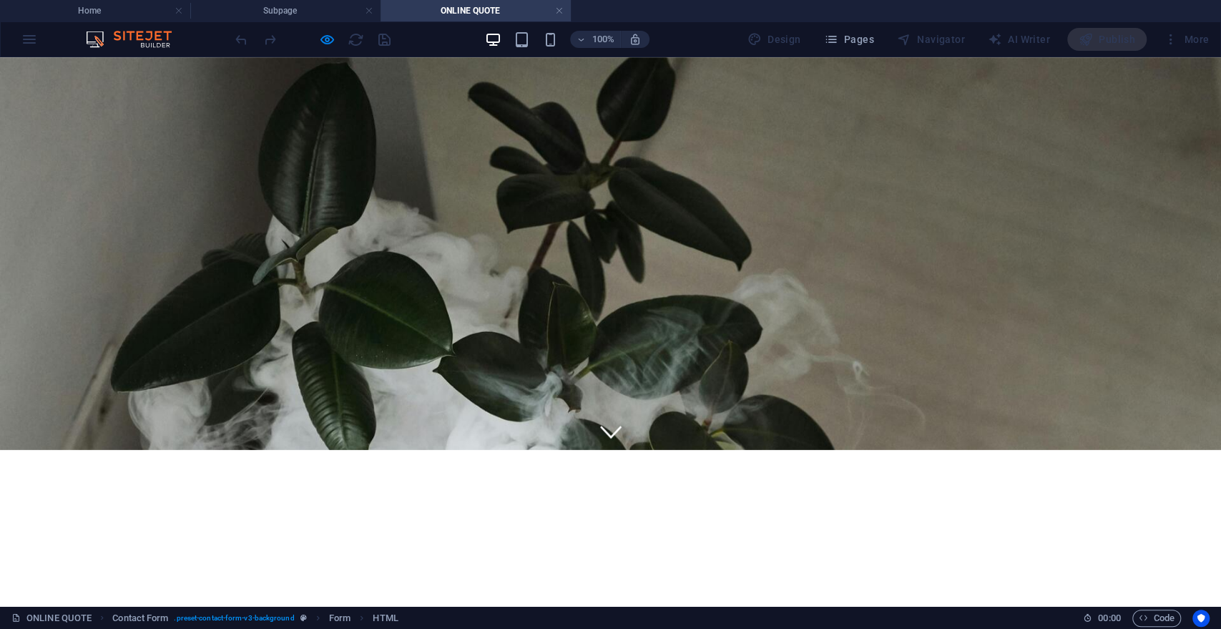
select select "industrial"
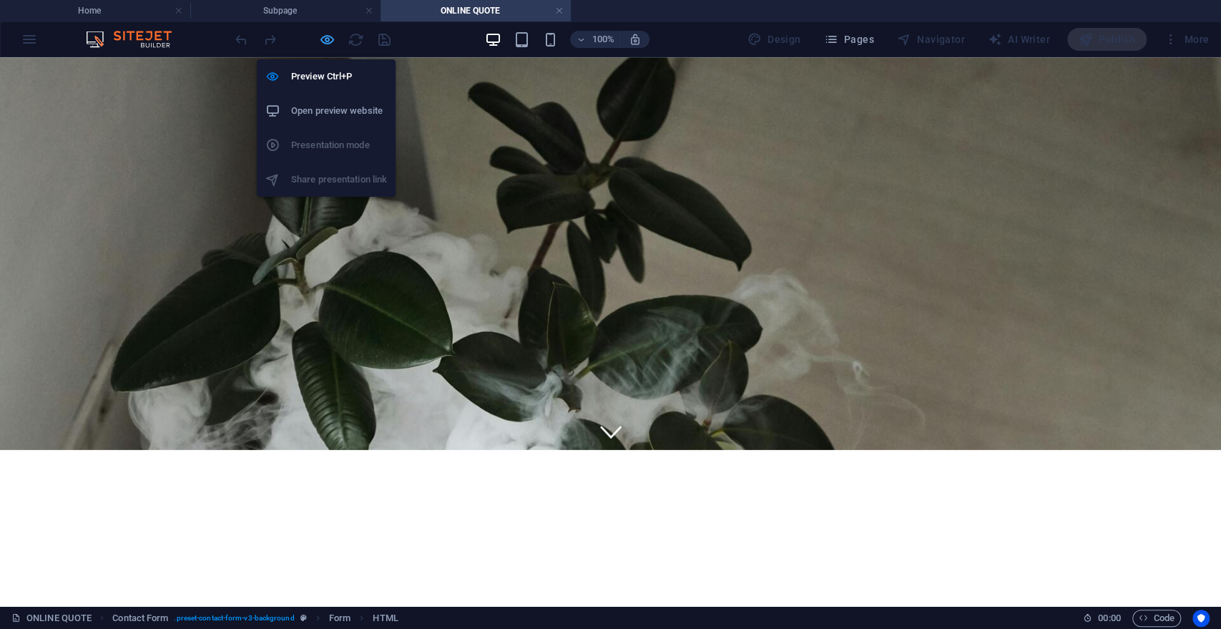
click at [321, 39] on icon "button" at bounding box center [327, 39] width 16 height 16
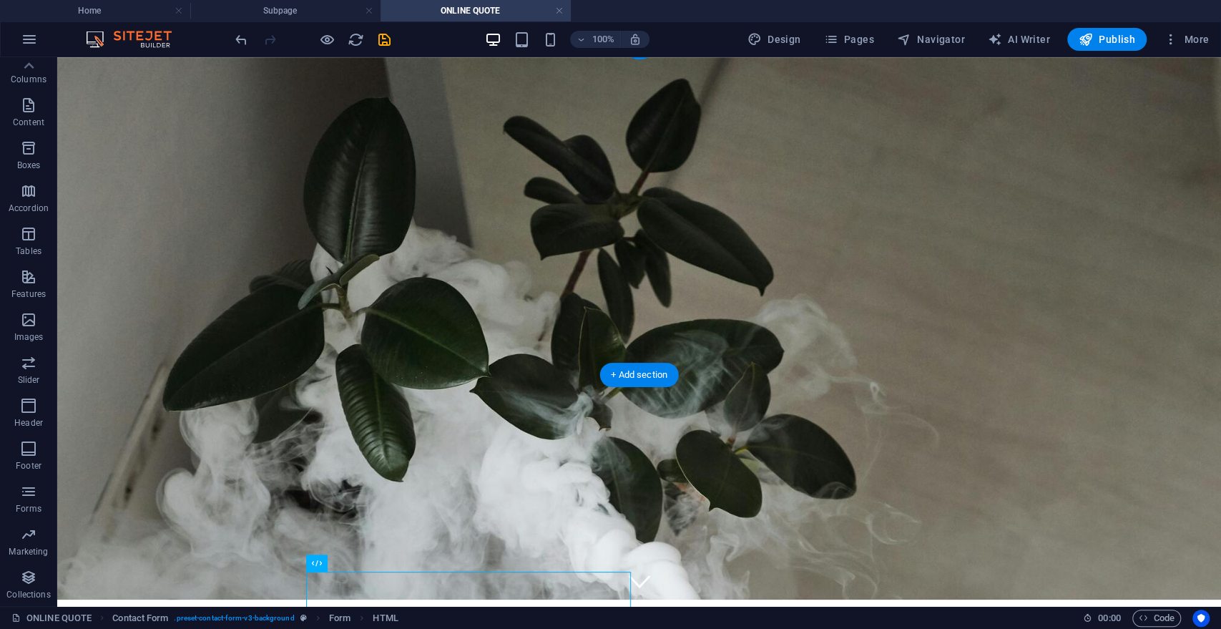
scroll to position [0, 0]
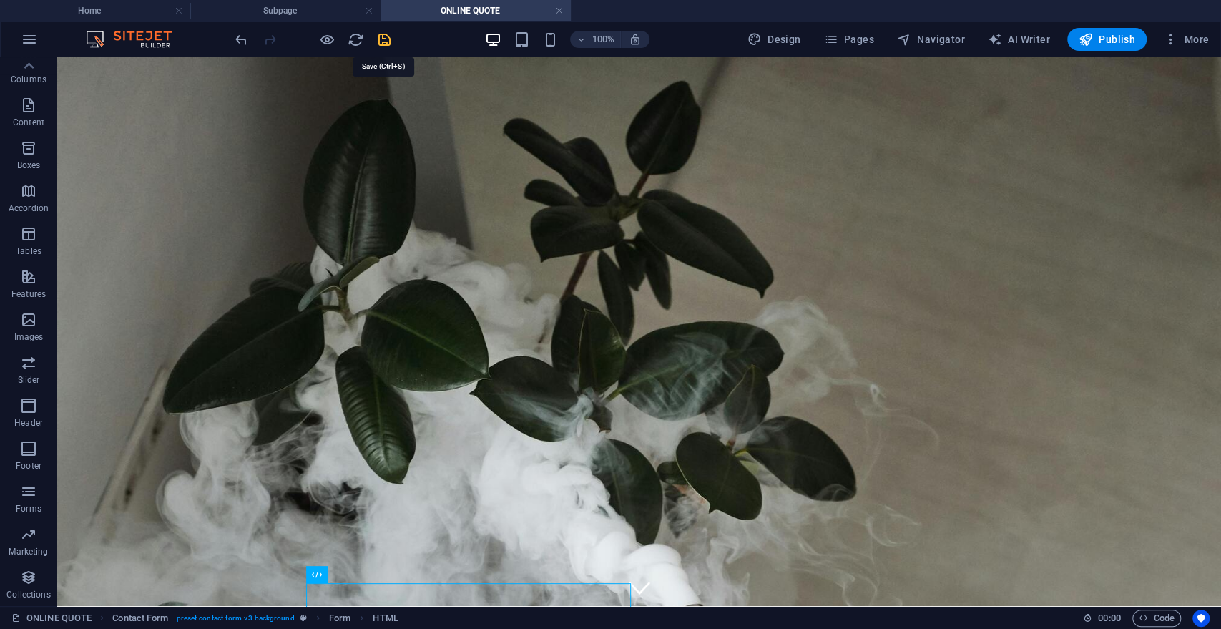
click at [378, 42] on icon "save" at bounding box center [384, 39] width 16 height 16
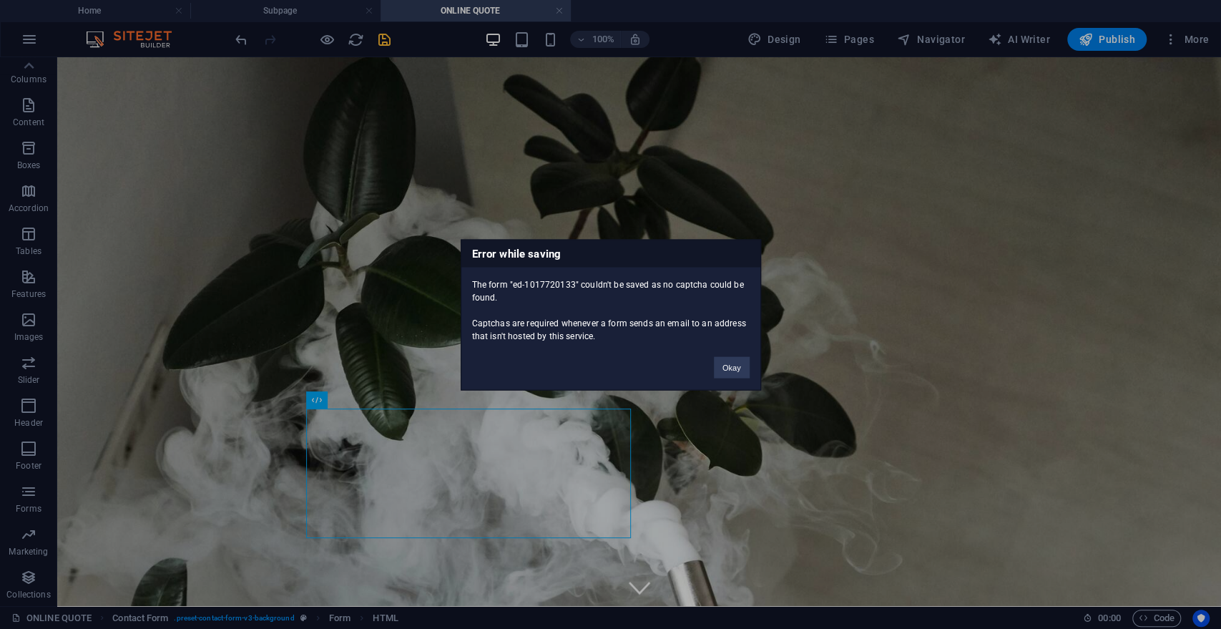
scroll to position [175, 0]
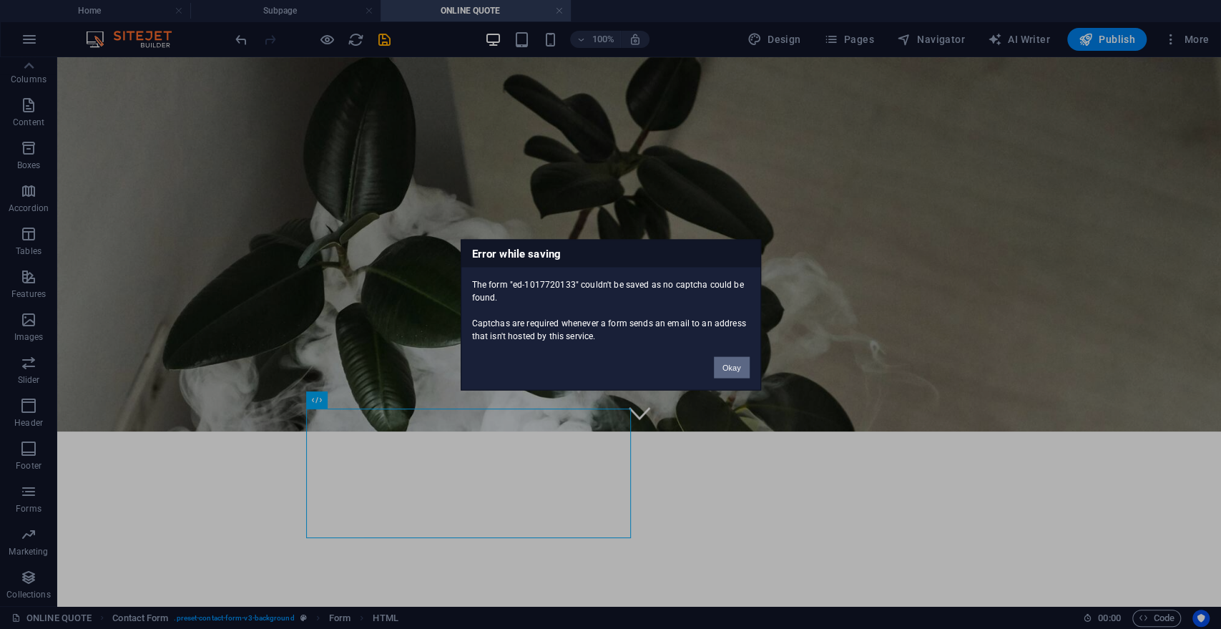
click at [727, 360] on button "Okay" at bounding box center [732, 366] width 36 height 21
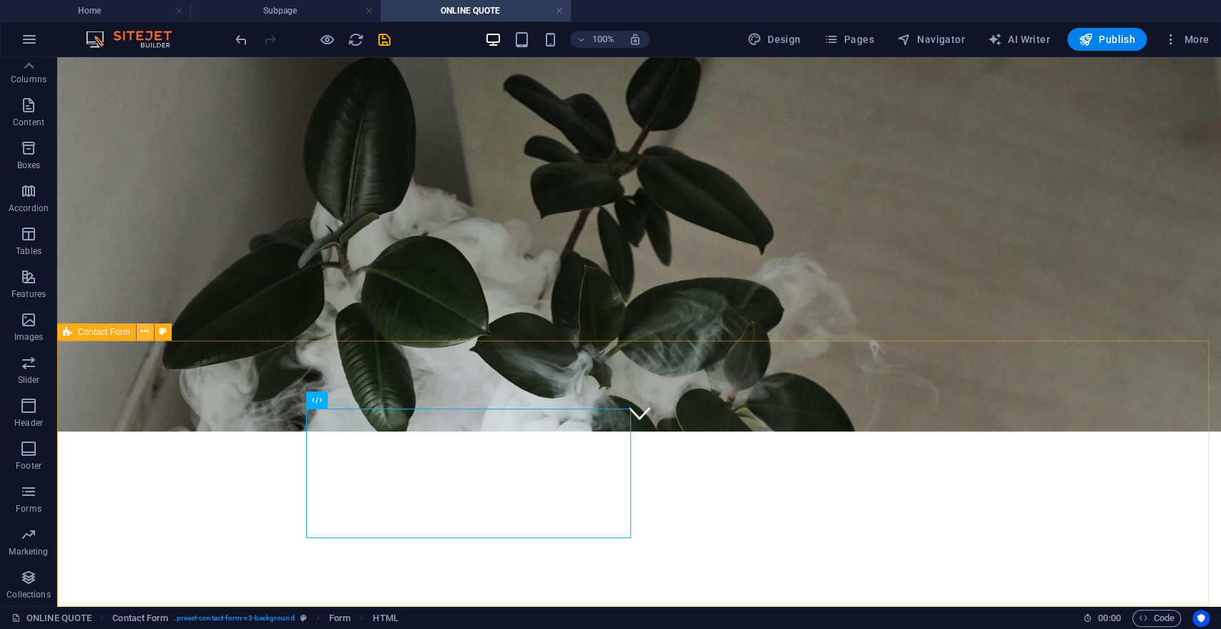
click at [144, 333] on icon at bounding box center [145, 331] width 8 height 15
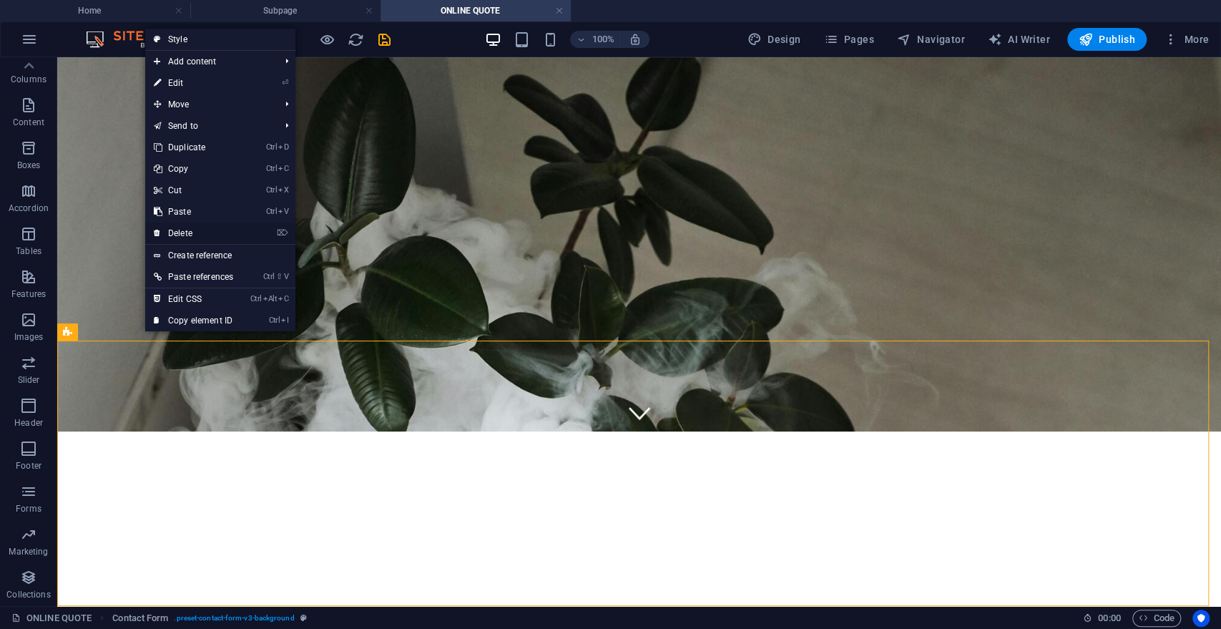
click at [204, 233] on link "⌦ Delete" at bounding box center [193, 233] width 97 height 21
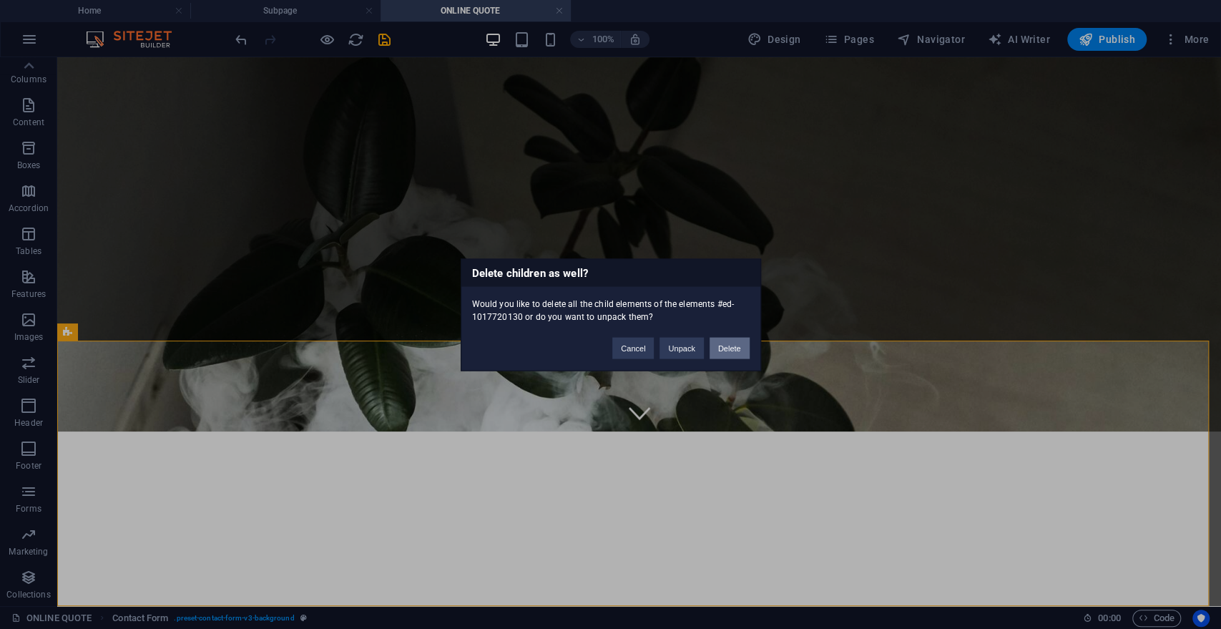
click at [728, 348] on button "Delete" at bounding box center [730, 347] width 40 height 21
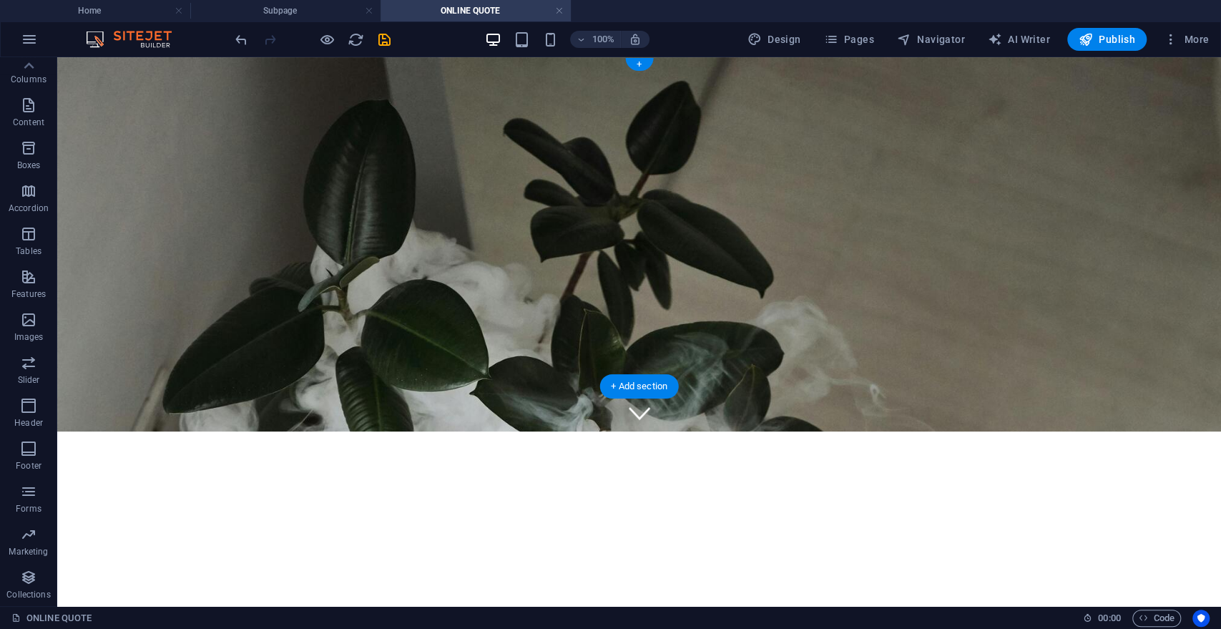
scroll to position [0, 0]
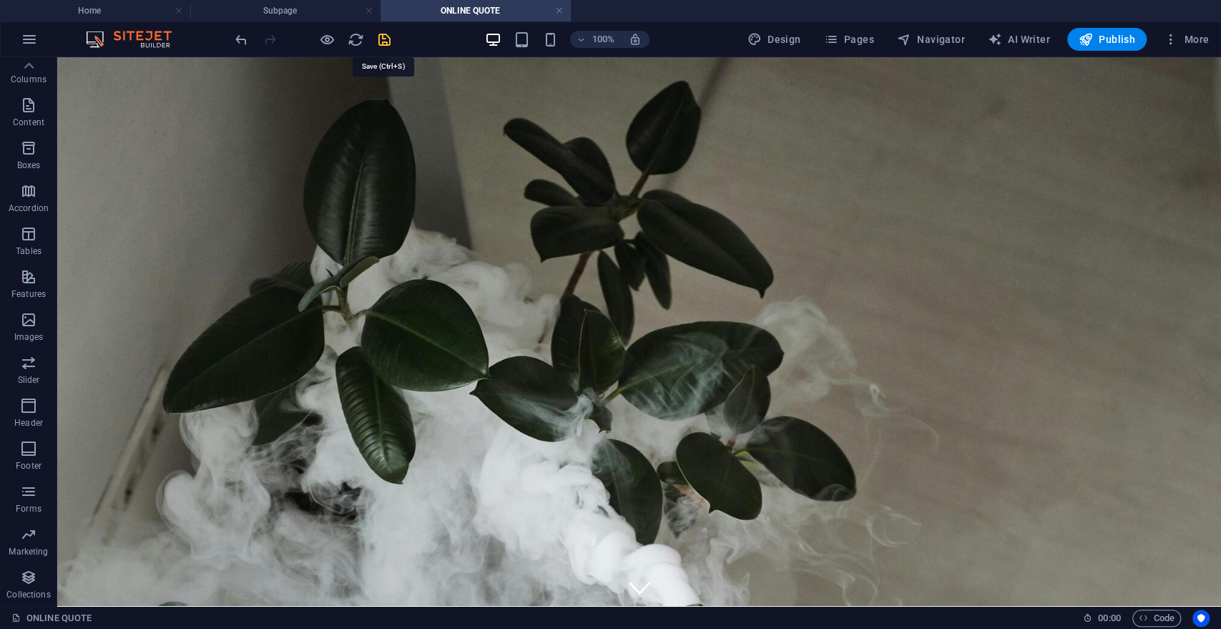
click at [384, 36] on icon "save" at bounding box center [384, 39] width 16 height 16
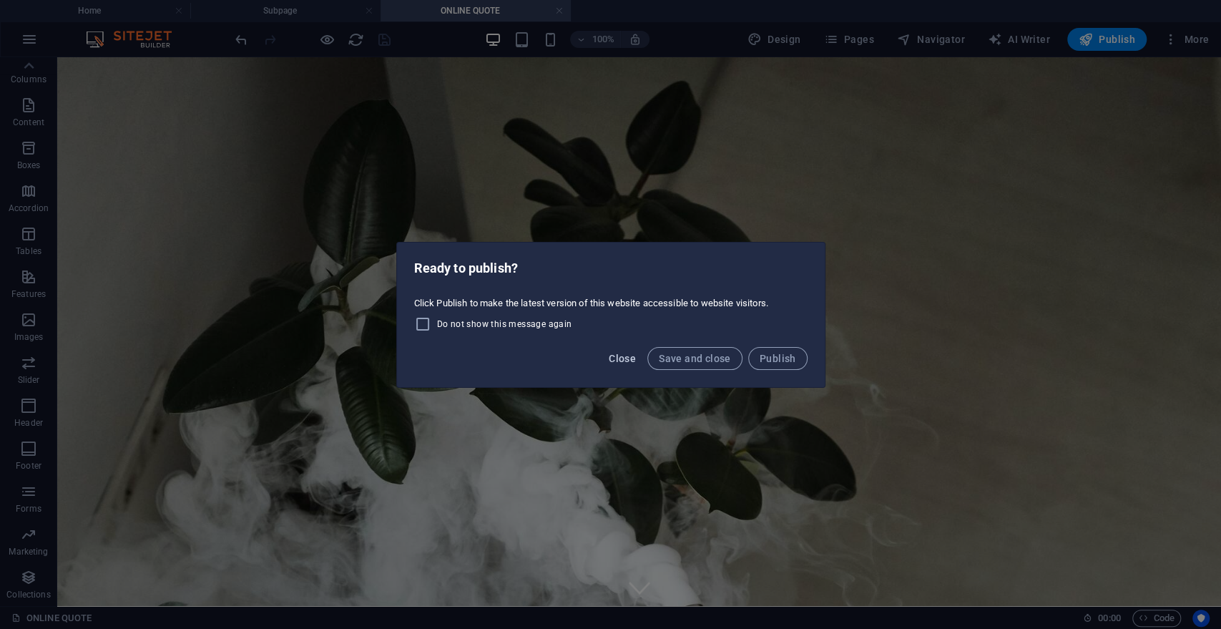
click at [633, 361] on span "Close" at bounding box center [622, 358] width 27 height 11
